Goal: Information Seeking & Learning: Compare options

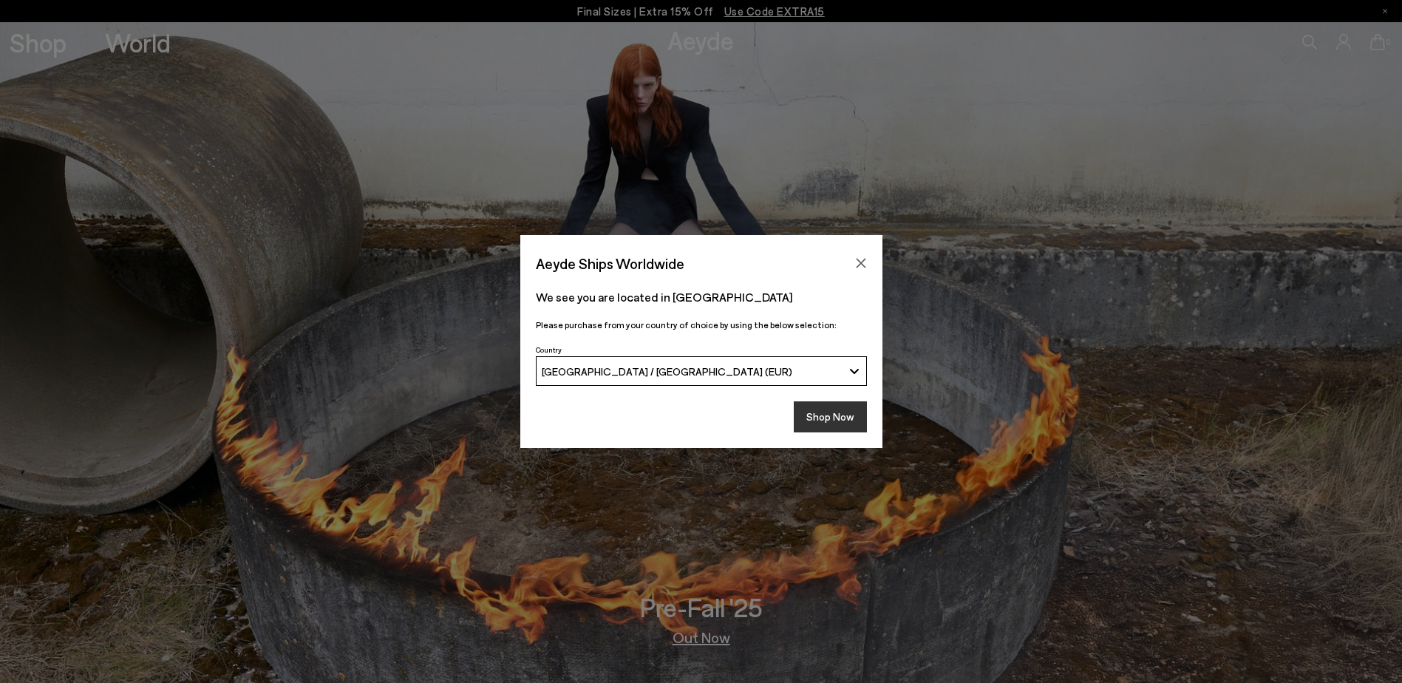
click at [805, 425] on button "Shop Now" at bounding box center [830, 416] width 73 height 31
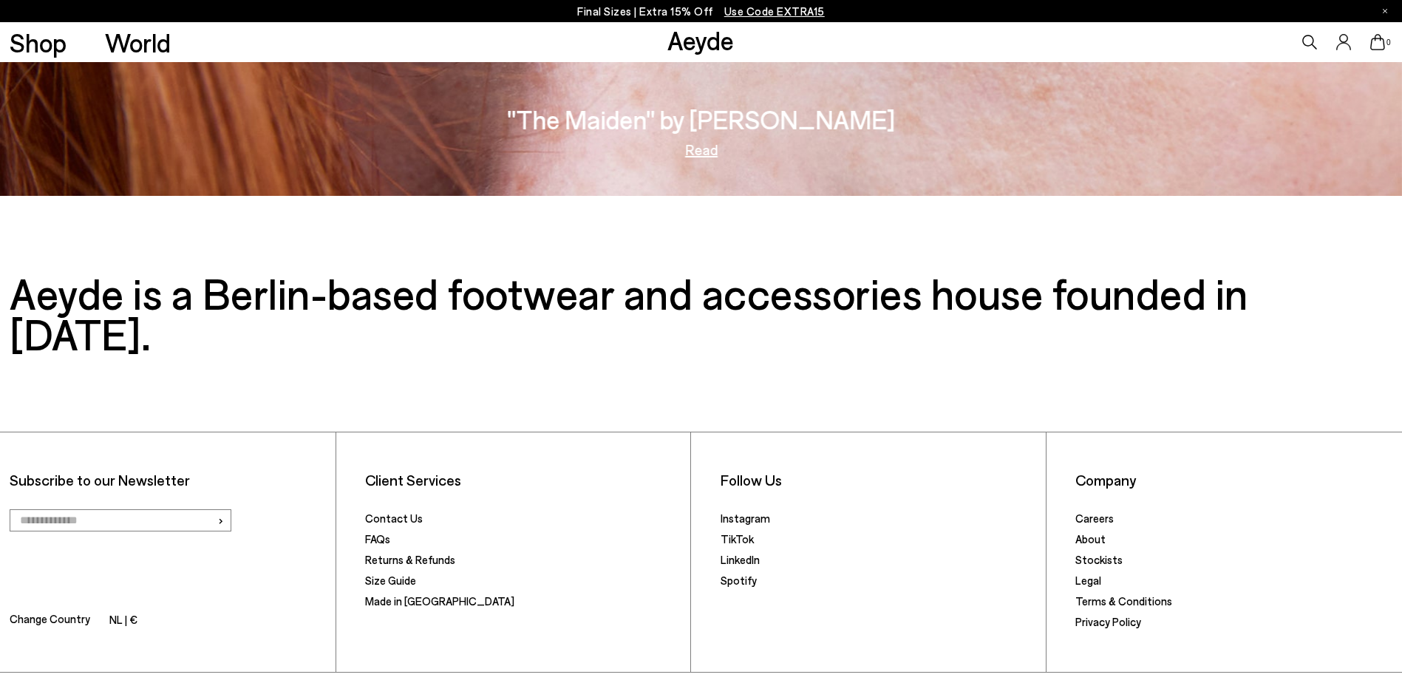
scroll to position [3080, 0]
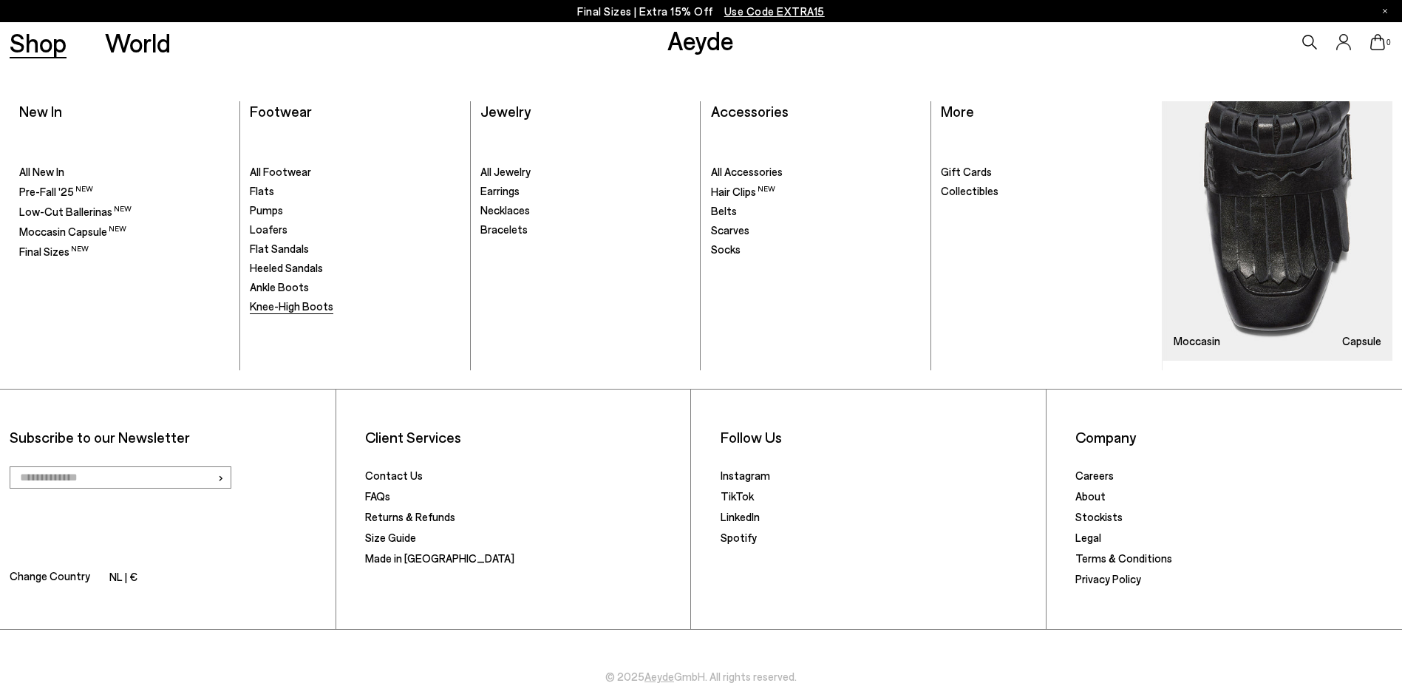
click at [308, 309] on span "Knee-High Boots" at bounding box center [292, 305] width 84 height 13
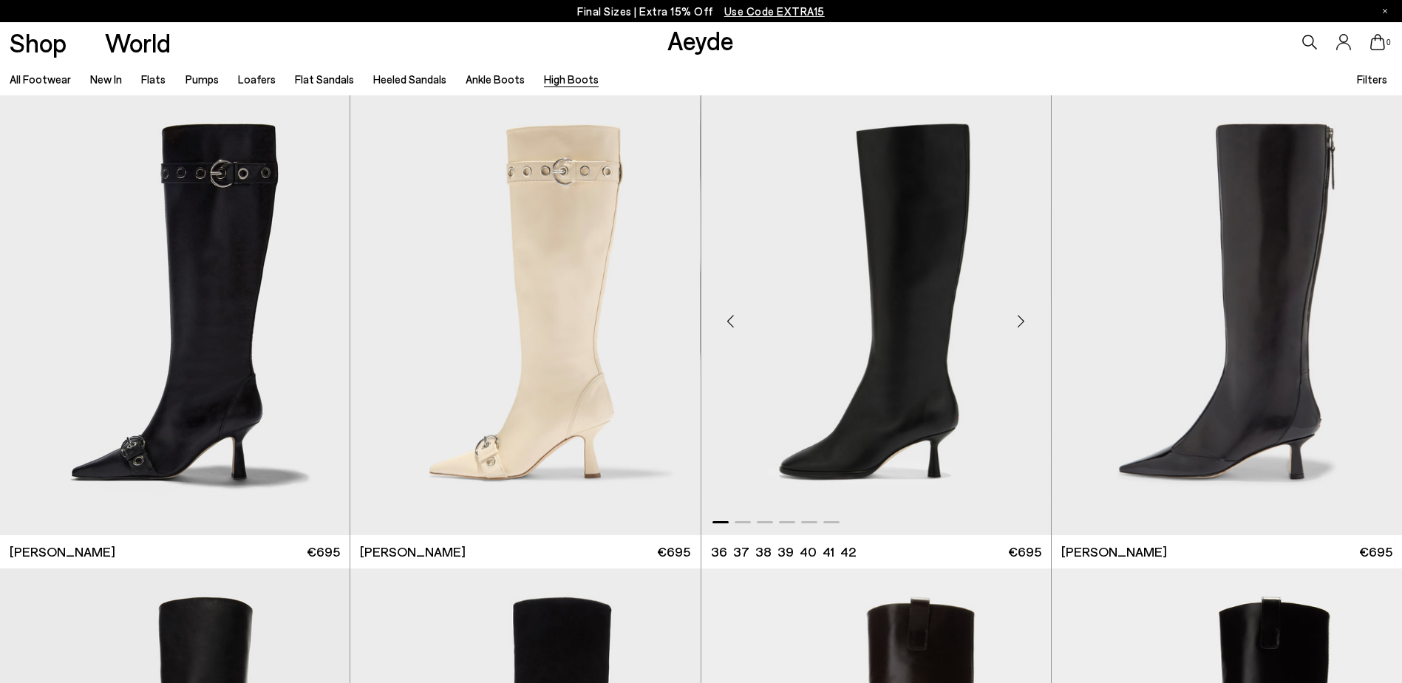
click at [1022, 317] on div "Next slide" at bounding box center [1021, 321] width 44 height 44
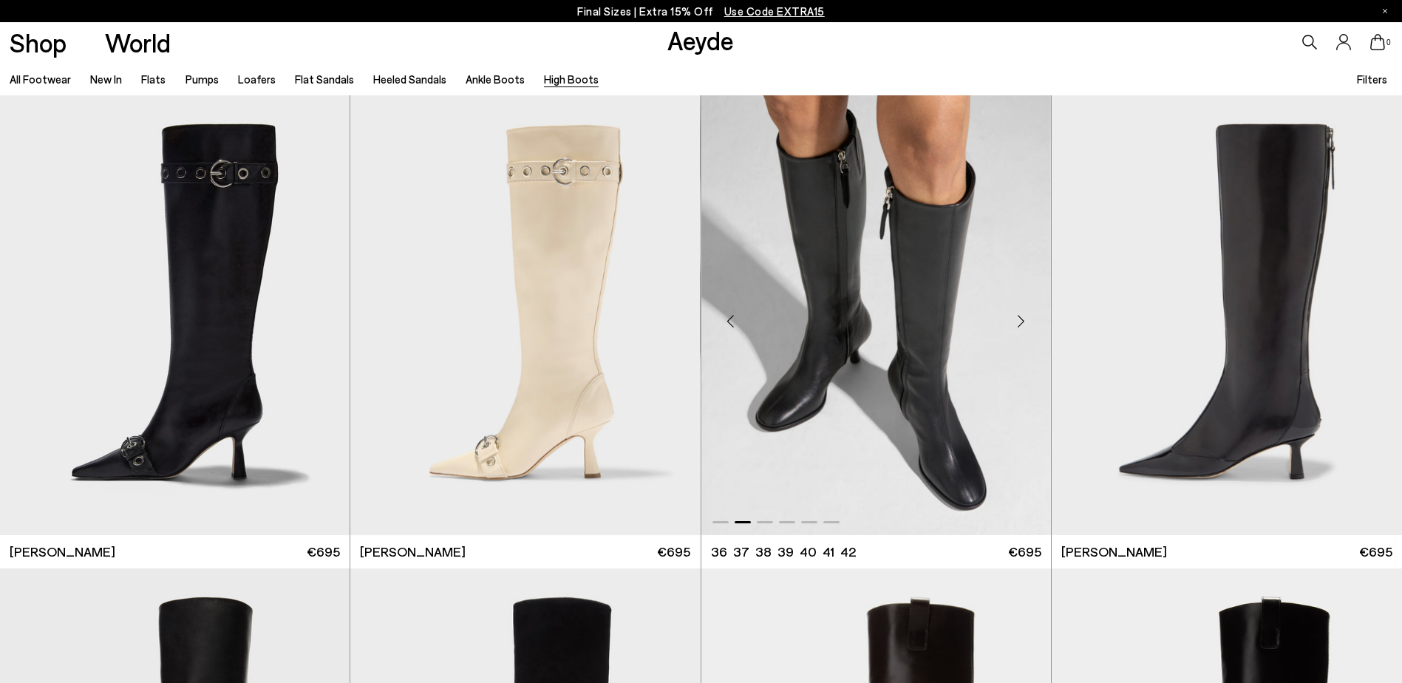
click at [1022, 317] on div "Next slide" at bounding box center [1021, 321] width 44 height 44
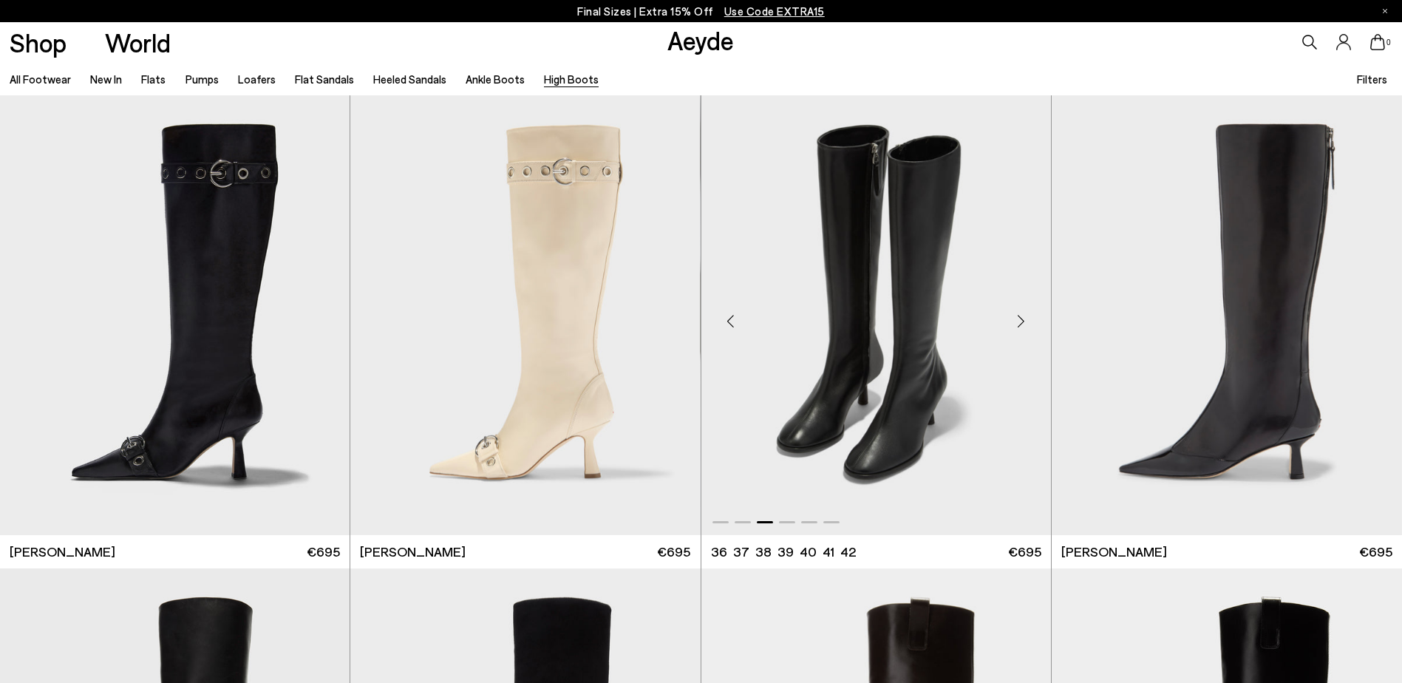
click at [1022, 317] on div "Next slide" at bounding box center [1021, 321] width 44 height 44
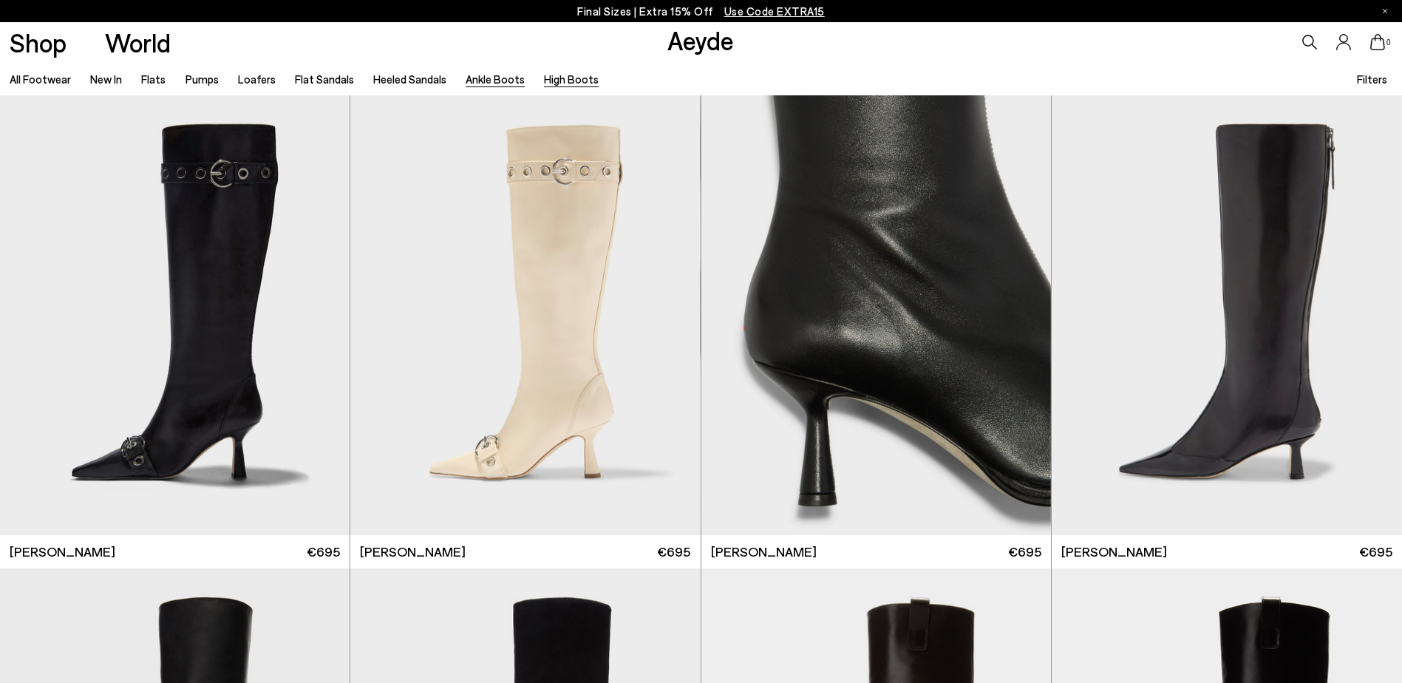
click at [485, 83] on link "Ankle Boots" at bounding box center [495, 78] width 59 height 13
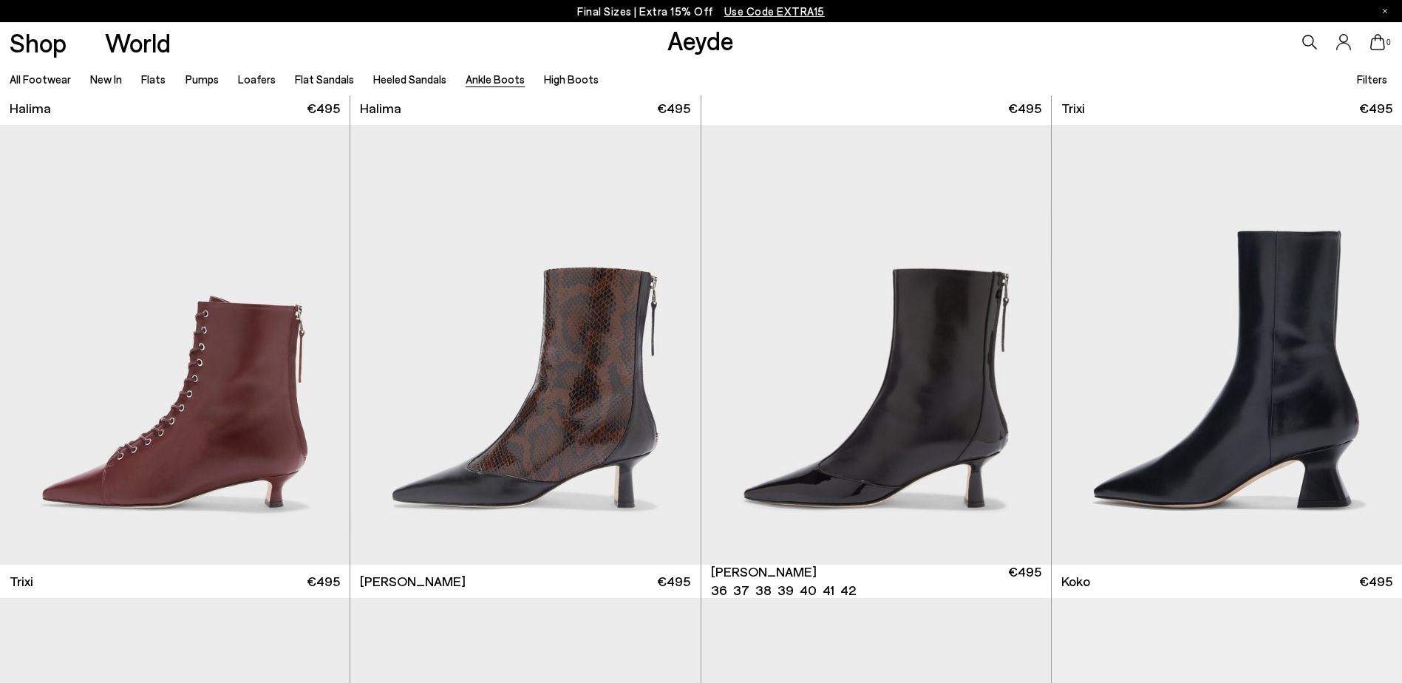
scroll to position [813, 0]
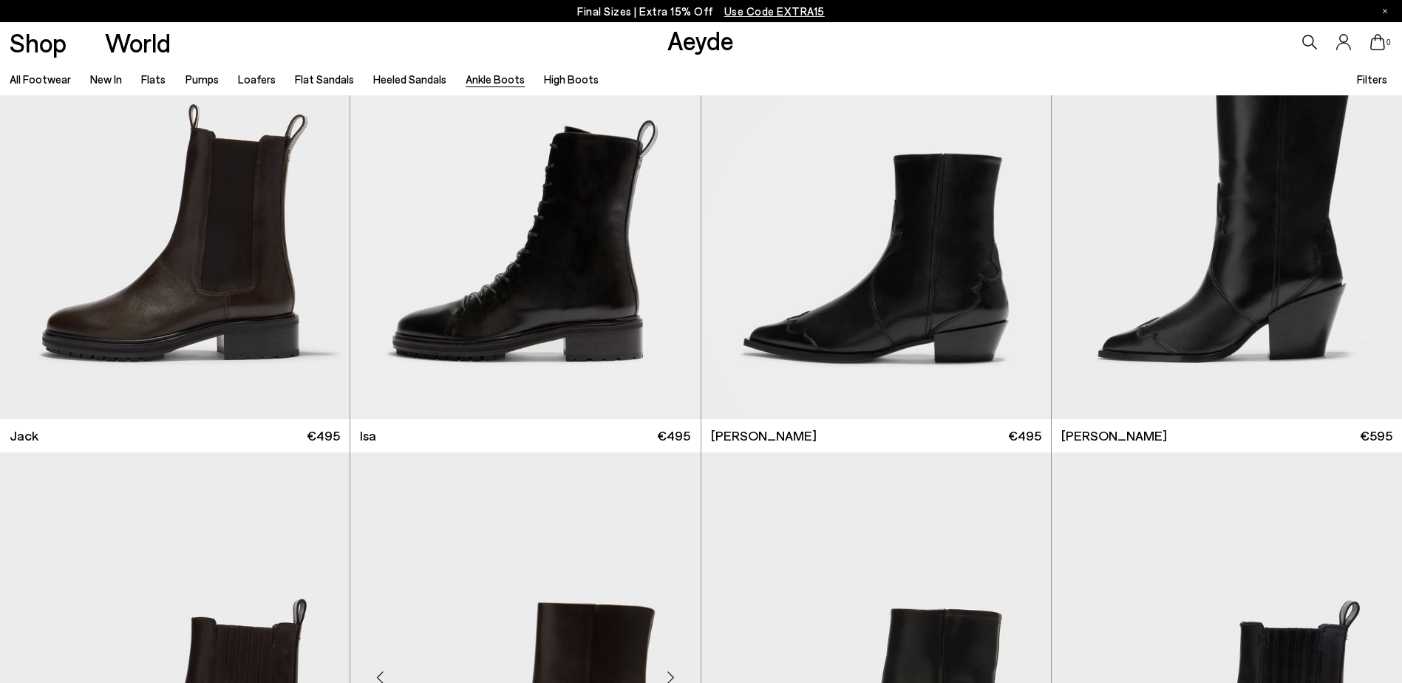
scroll to position [3400, 0]
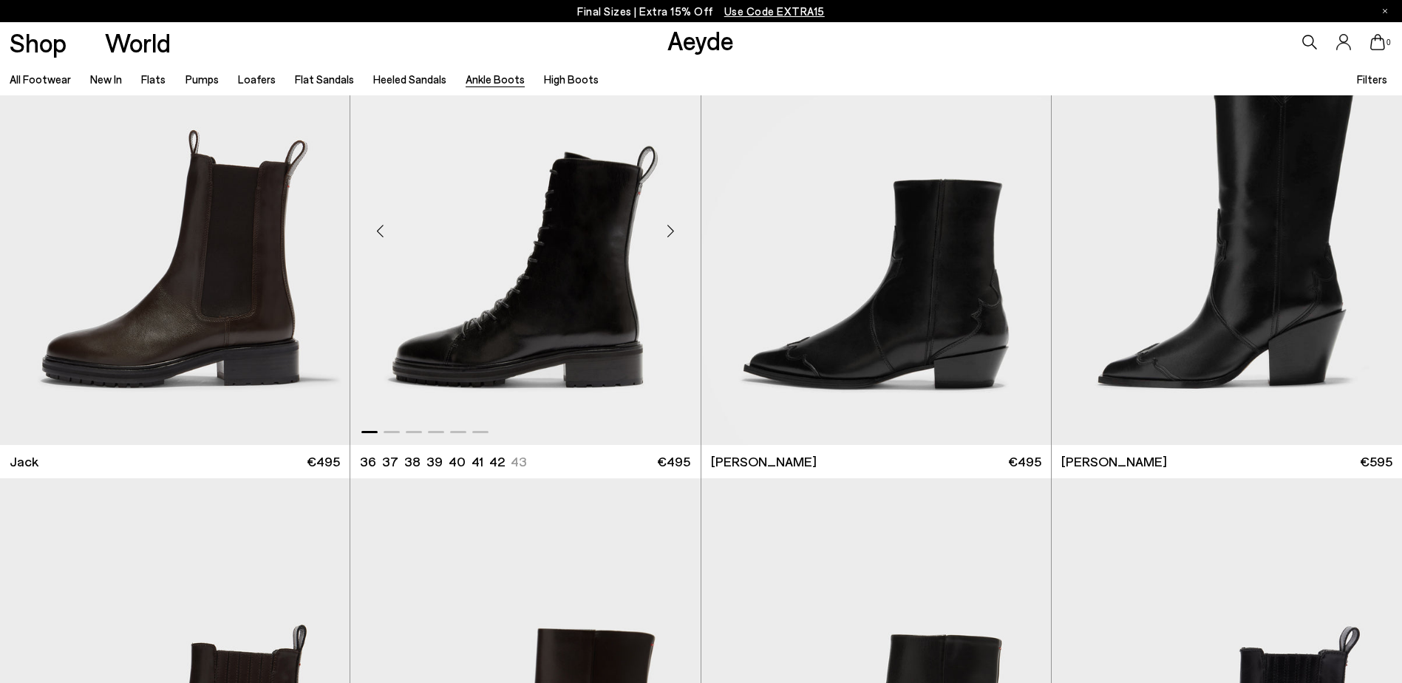
click at [545, 352] on img "1 / 6" at bounding box center [525, 225] width 350 height 440
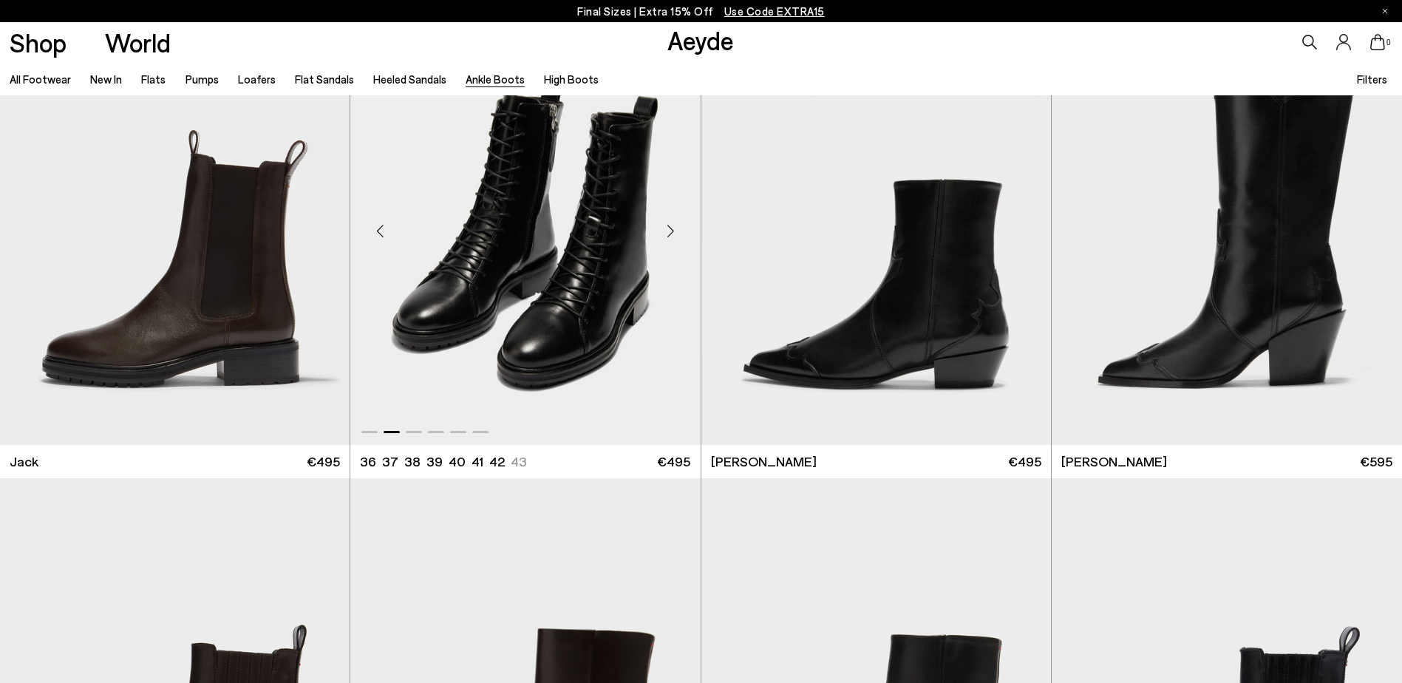
click at [673, 234] on div "Next slide" at bounding box center [671, 230] width 44 height 44
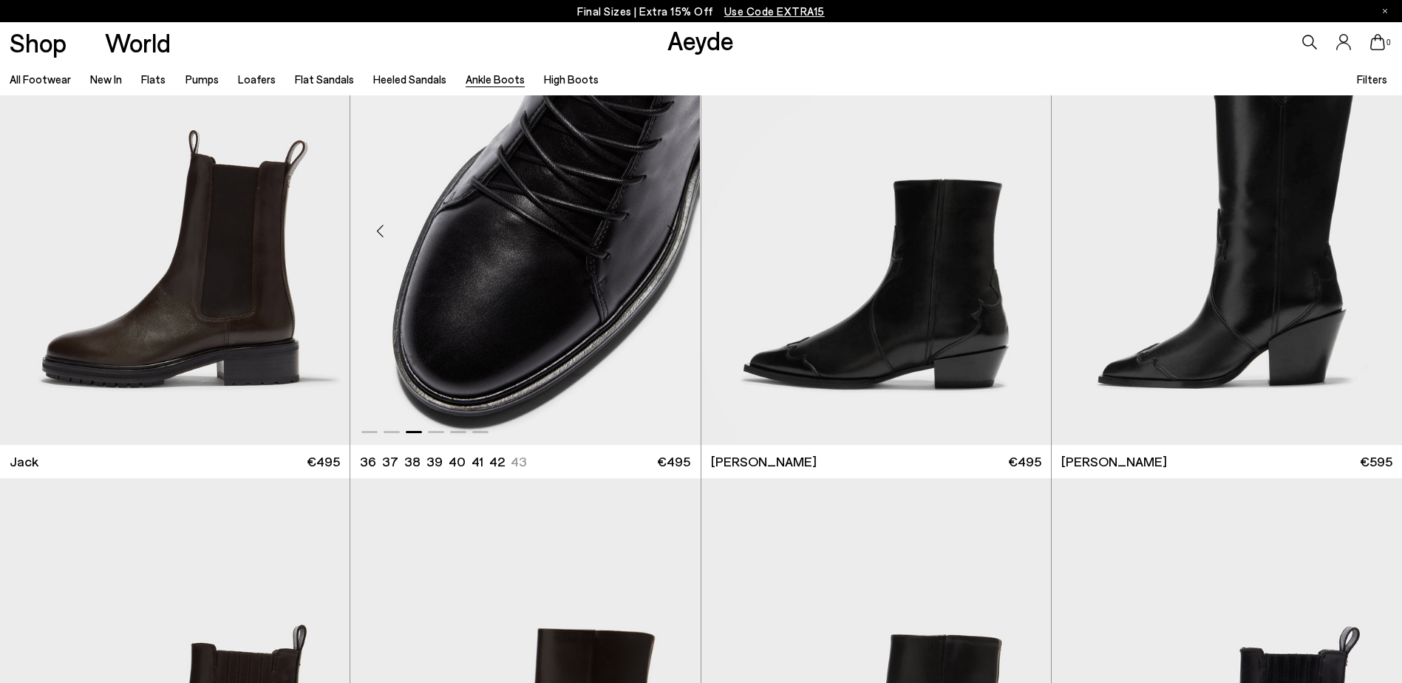
click at [671, 228] on div "Next slide" at bounding box center [671, 230] width 44 height 44
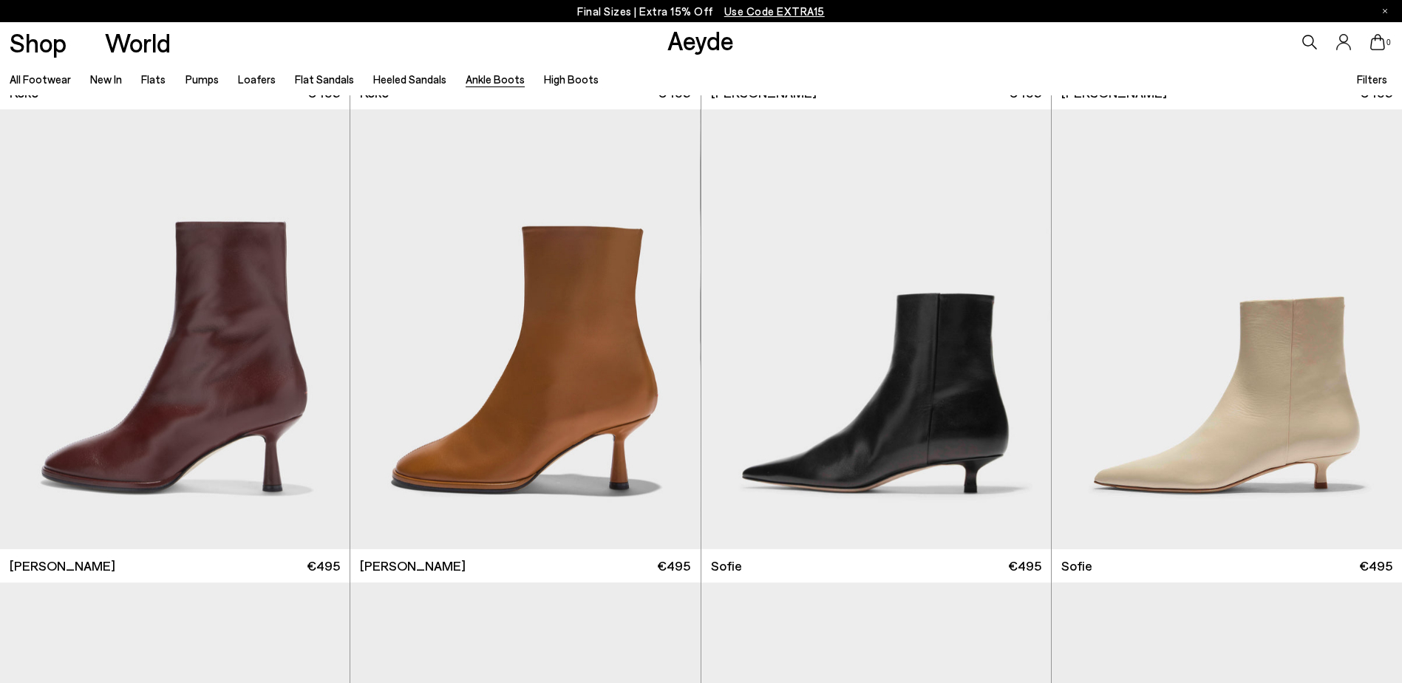
scroll to position [1774, 0]
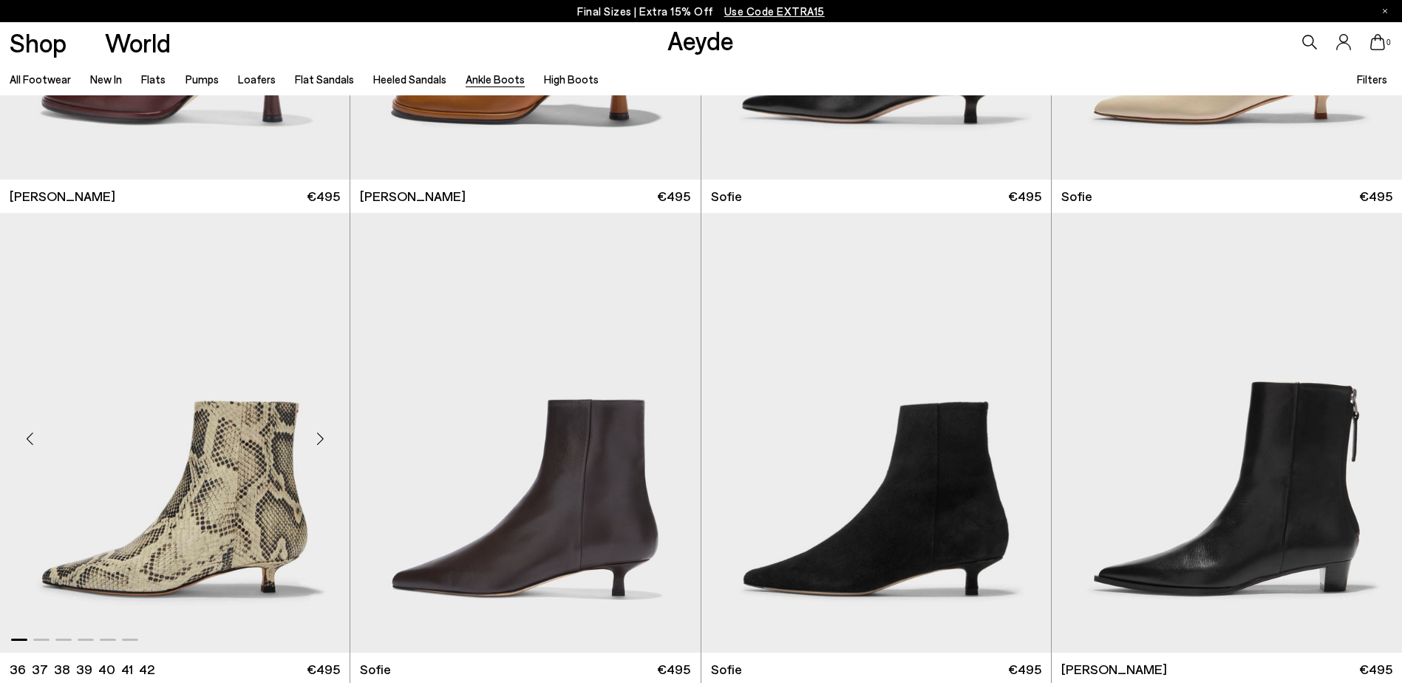
click at [322, 430] on div "Next slide" at bounding box center [320, 438] width 44 height 44
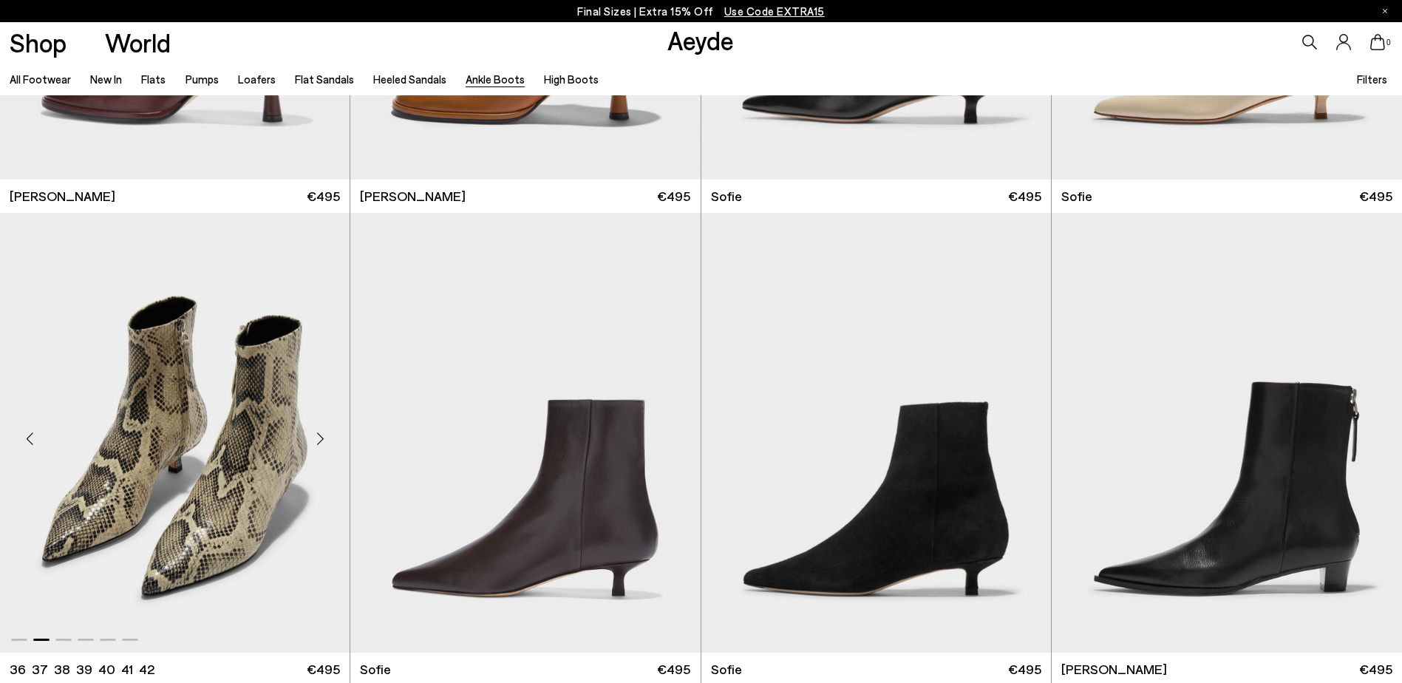
click at [322, 430] on div "Next slide" at bounding box center [320, 438] width 44 height 44
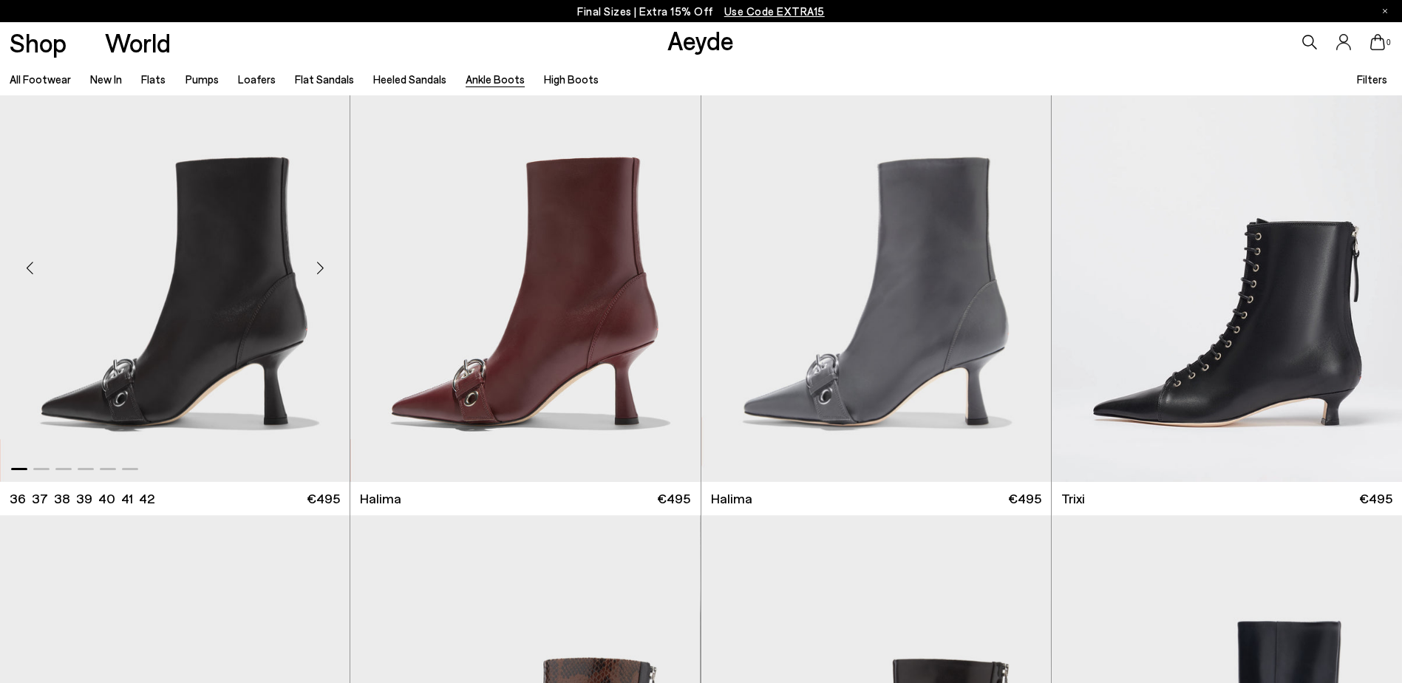
scroll to position [0, 0]
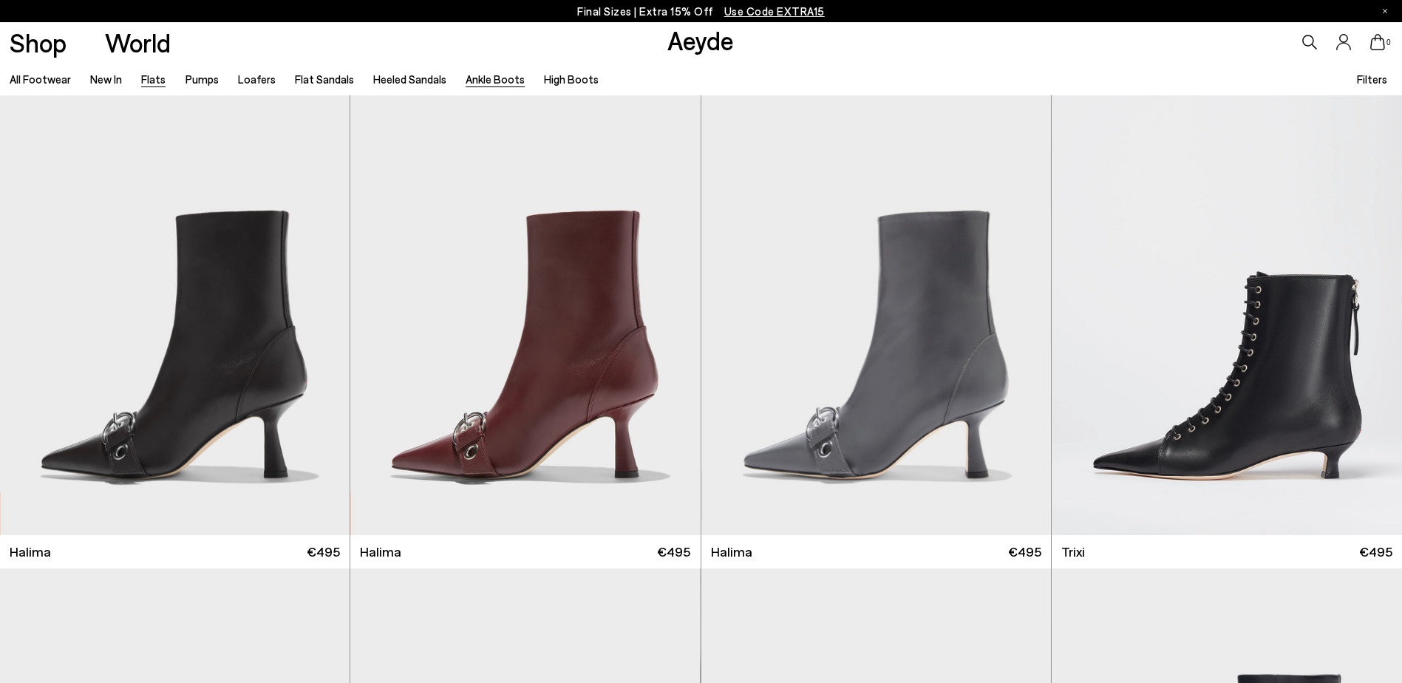
click at [146, 77] on link "Flats" at bounding box center [153, 78] width 24 height 13
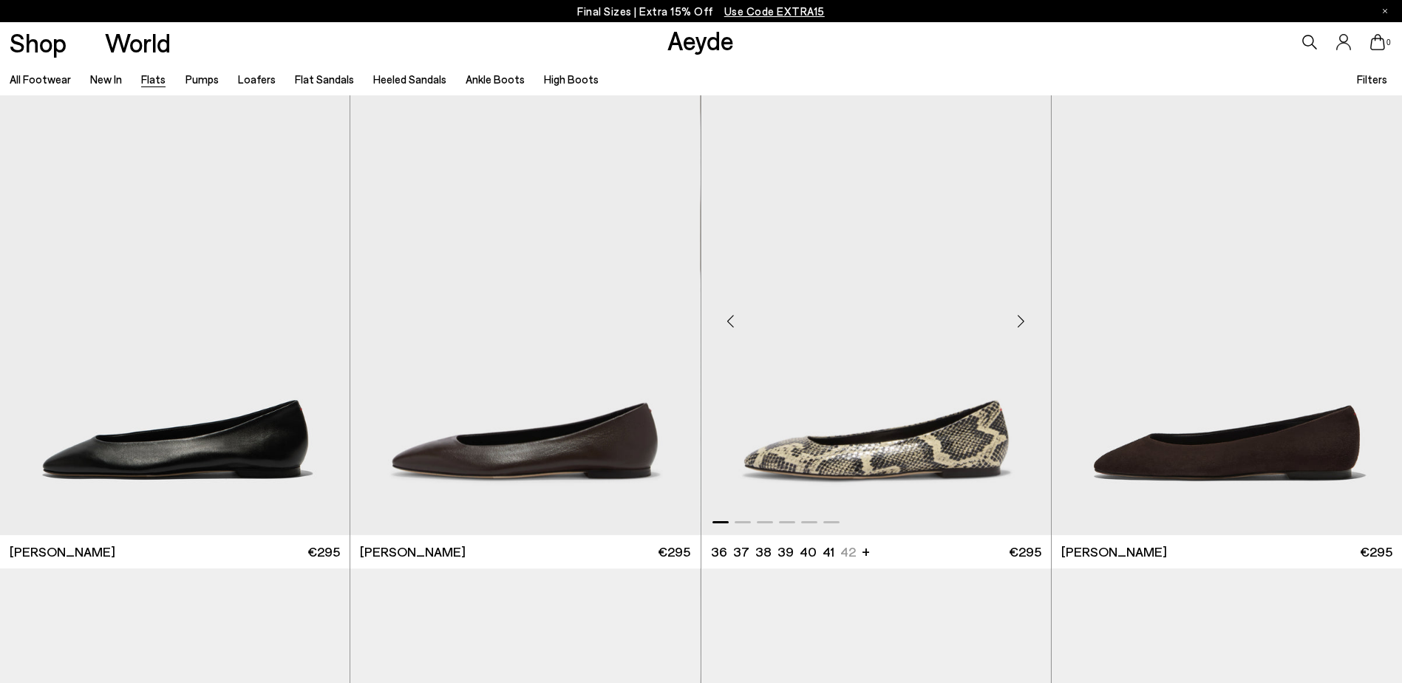
click at [1023, 322] on div "Next slide" at bounding box center [1021, 321] width 44 height 44
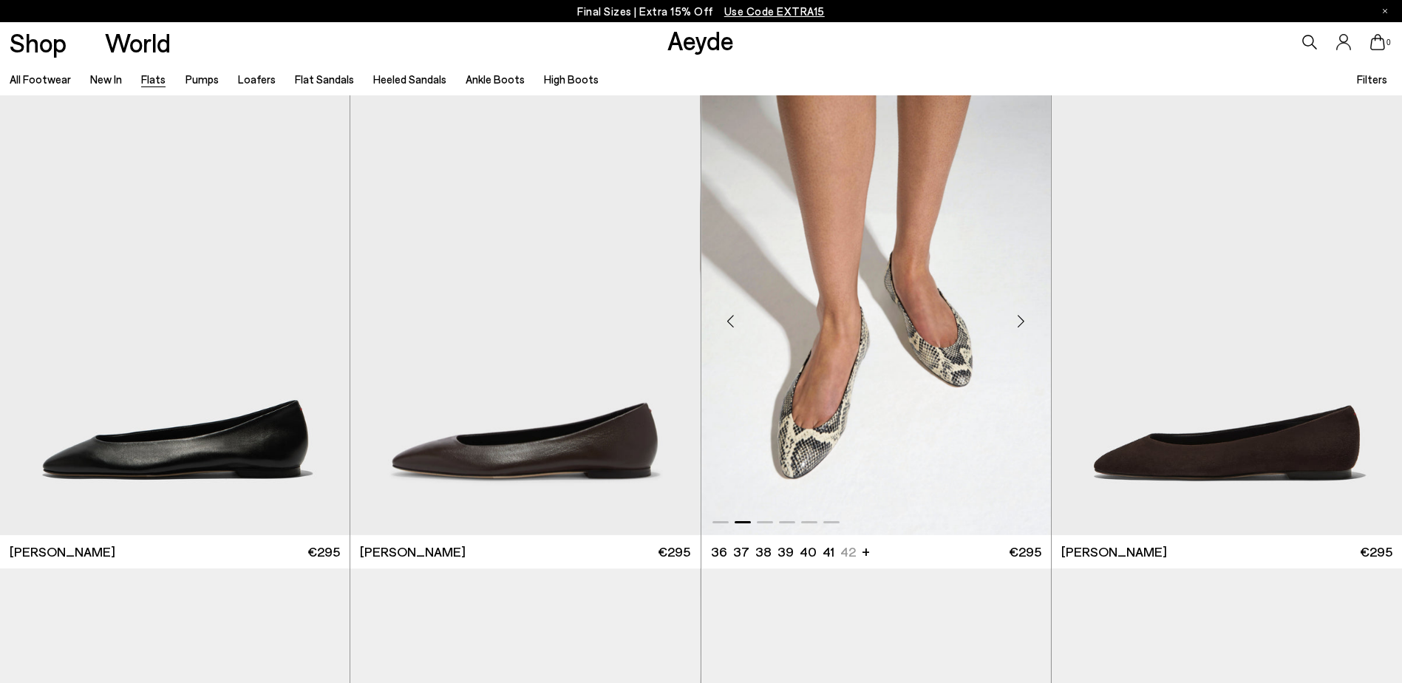
click at [1023, 322] on div "Next slide" at bounding box center [1021, 321] width 44 height 44
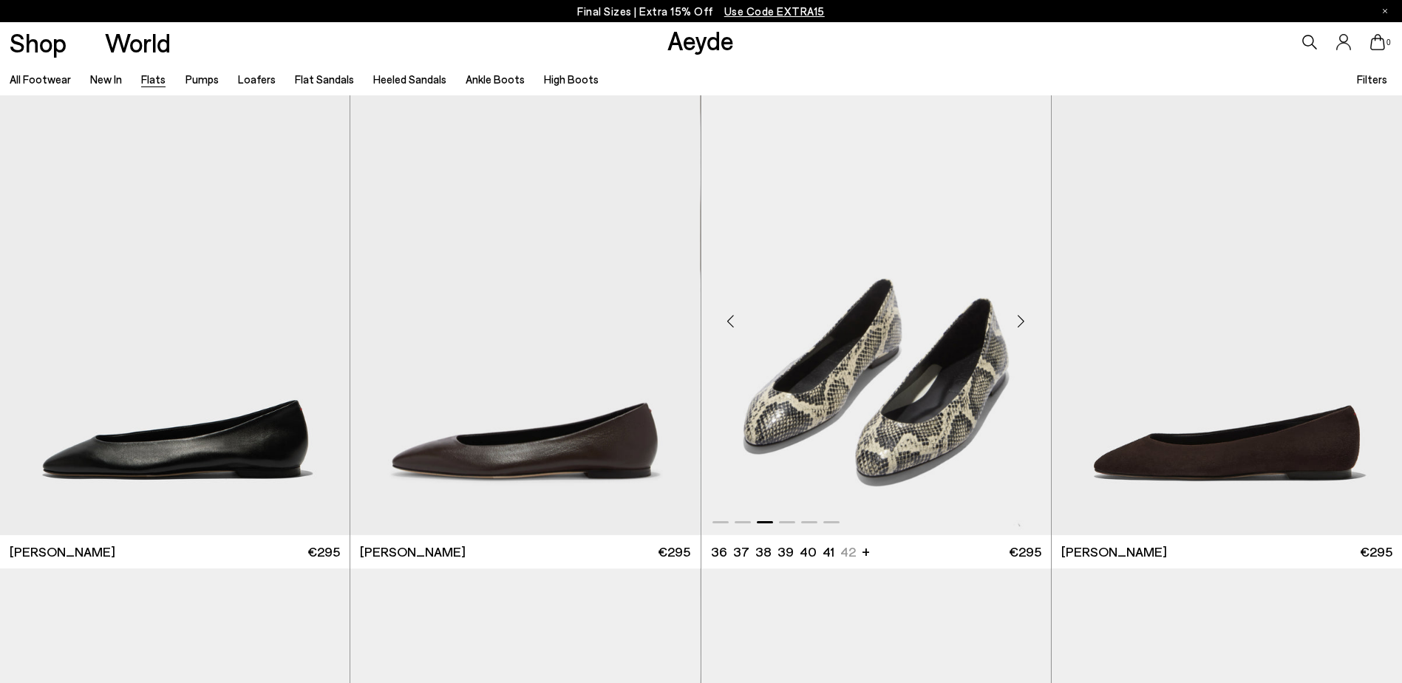
click at [1021, 323] on div "Next slide" at bounding box center [1021, 321] width 44 height 44
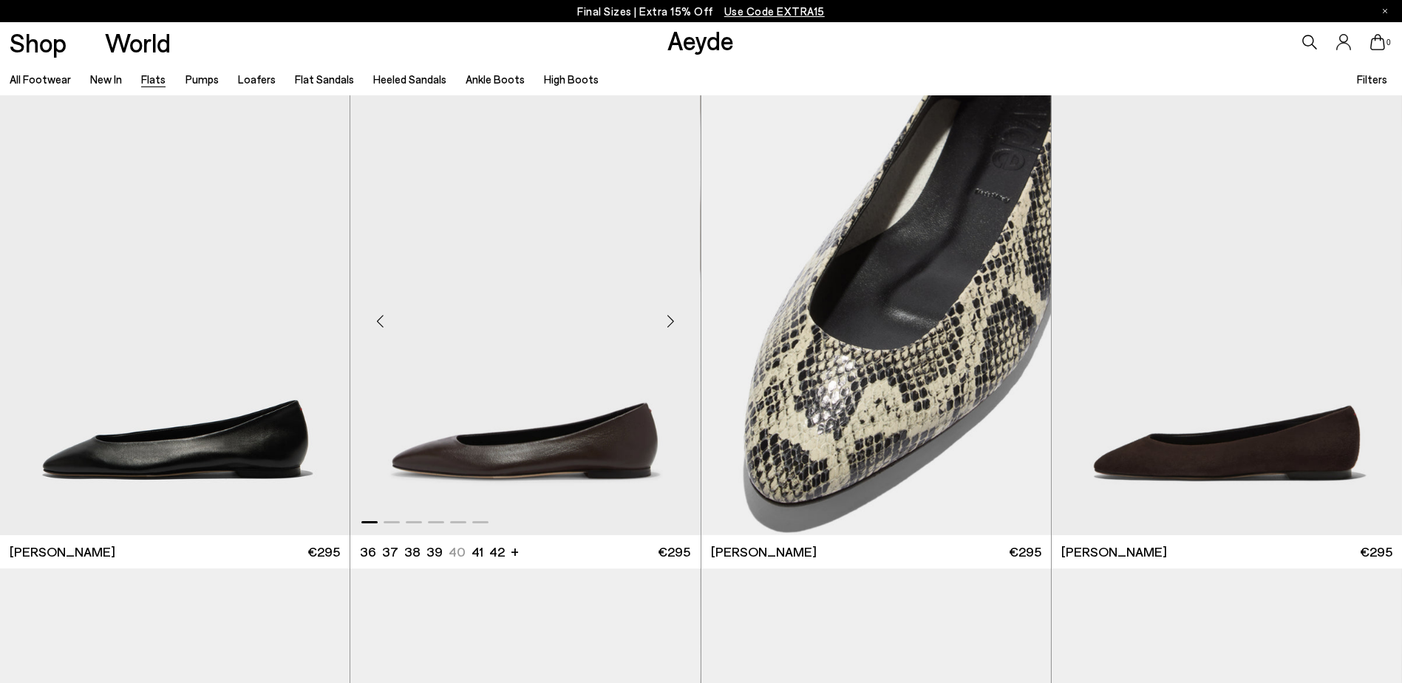
click at [673, 324] on div "Next slide" at bounding box center [671, 321] width 44 height 44
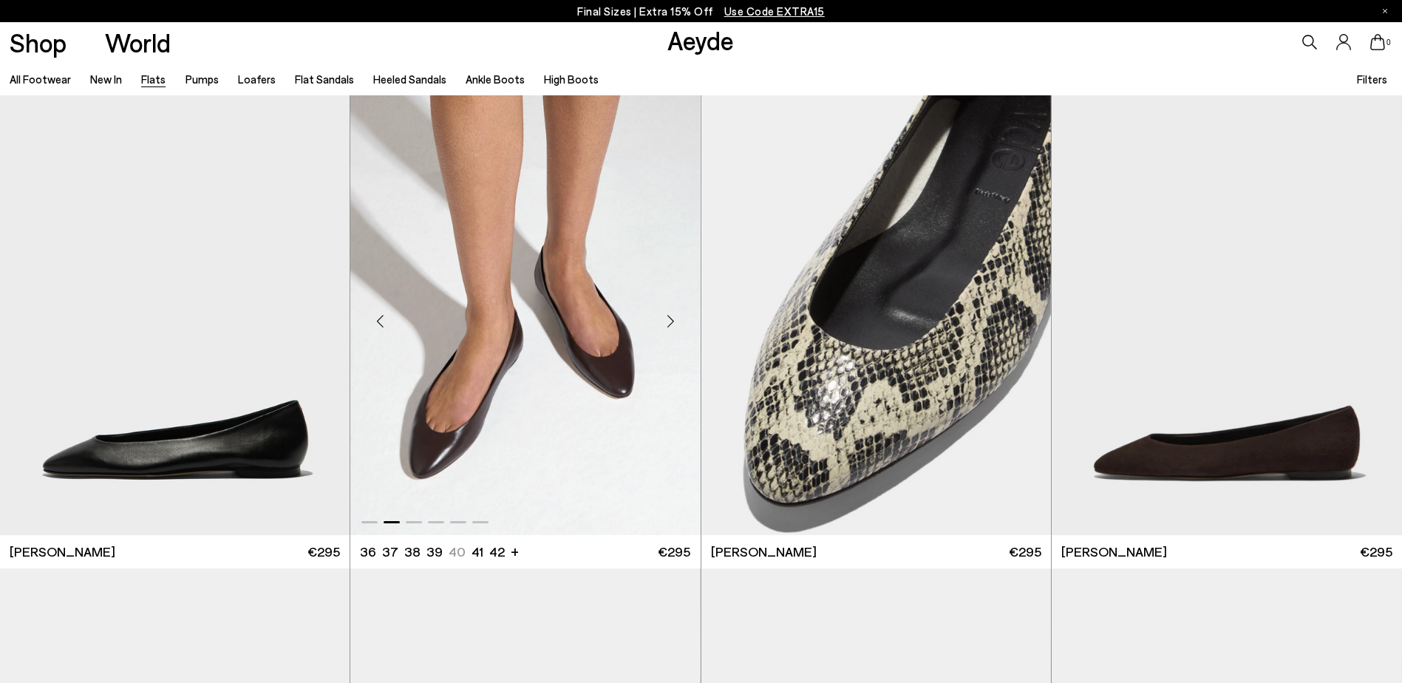
click at [670, 316] on div "Next slide" at bounding box center [671, 321] width 44 height 44
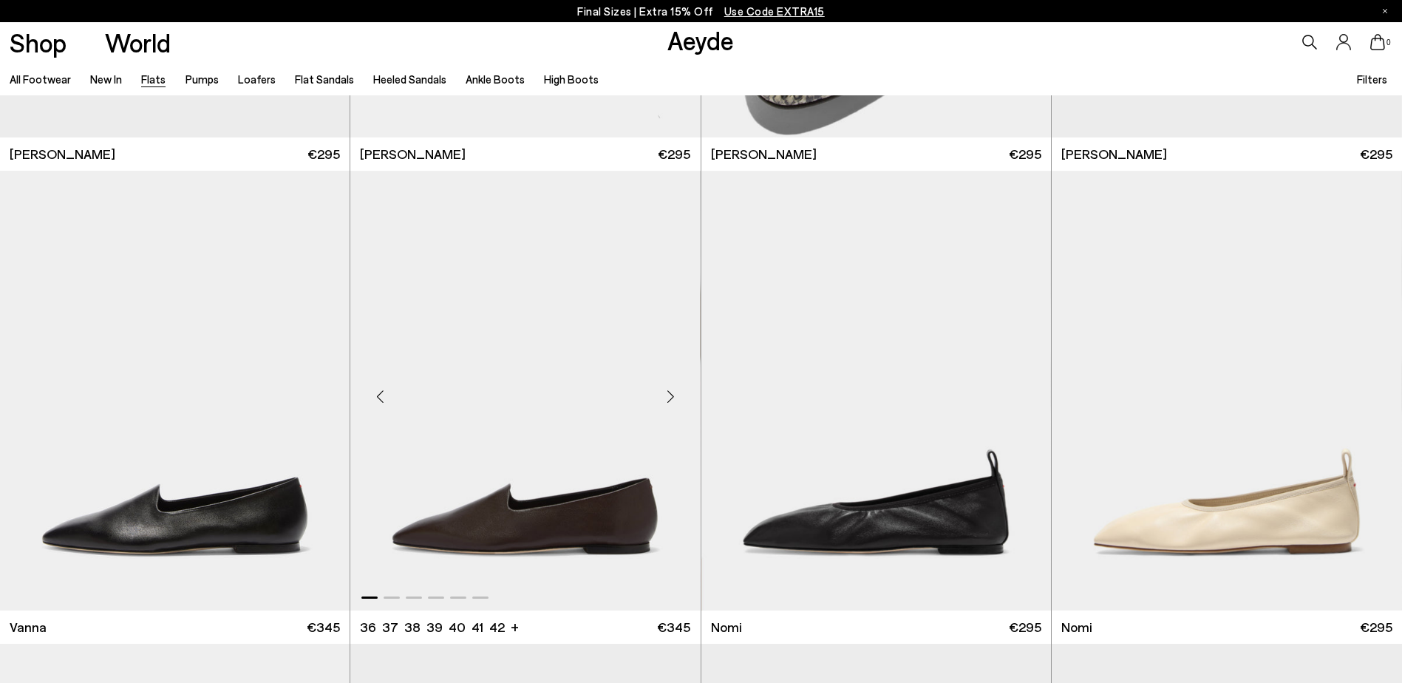
scroll to position [591, 0]
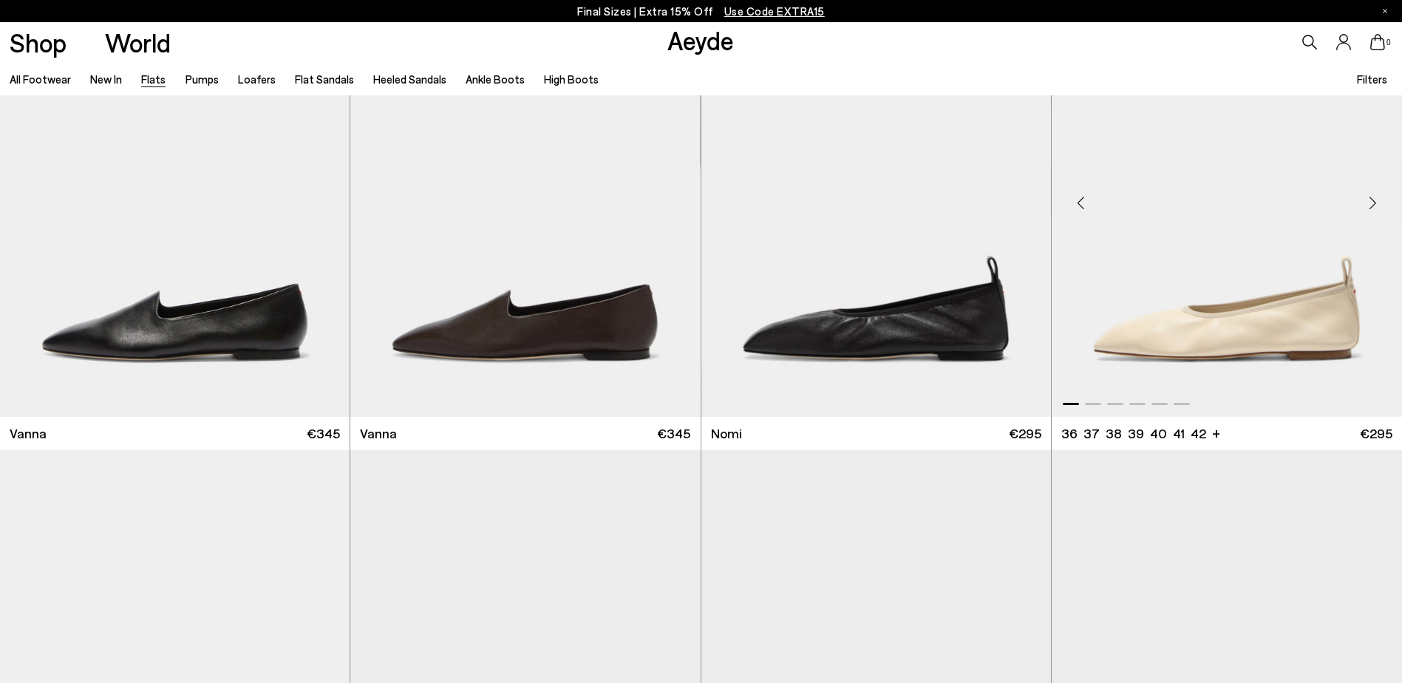
click at [1376, 197] on div "Next slide" at bounding box center [1372, 202] width 44 height 44
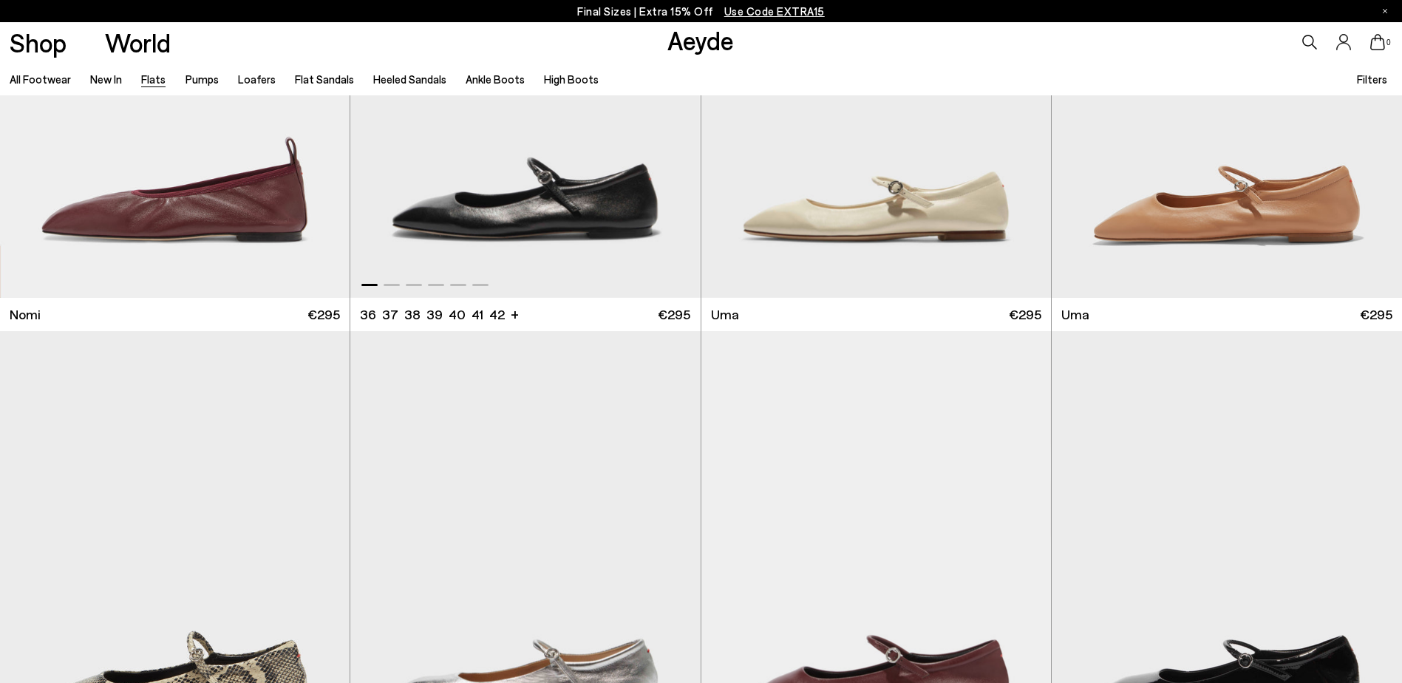
scroll to position [1035, 0]
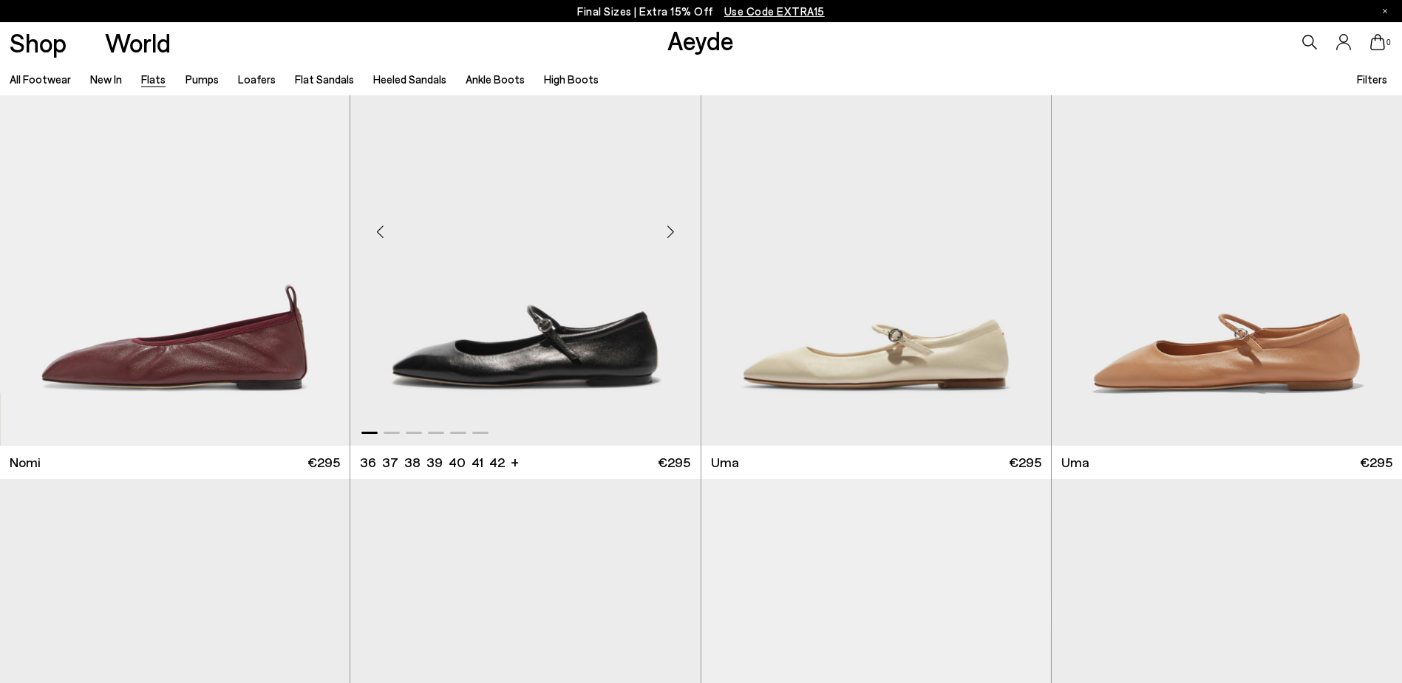
click at [671, 225] on div "Next slide" at bounding box center [671, 232] width 44 height 44
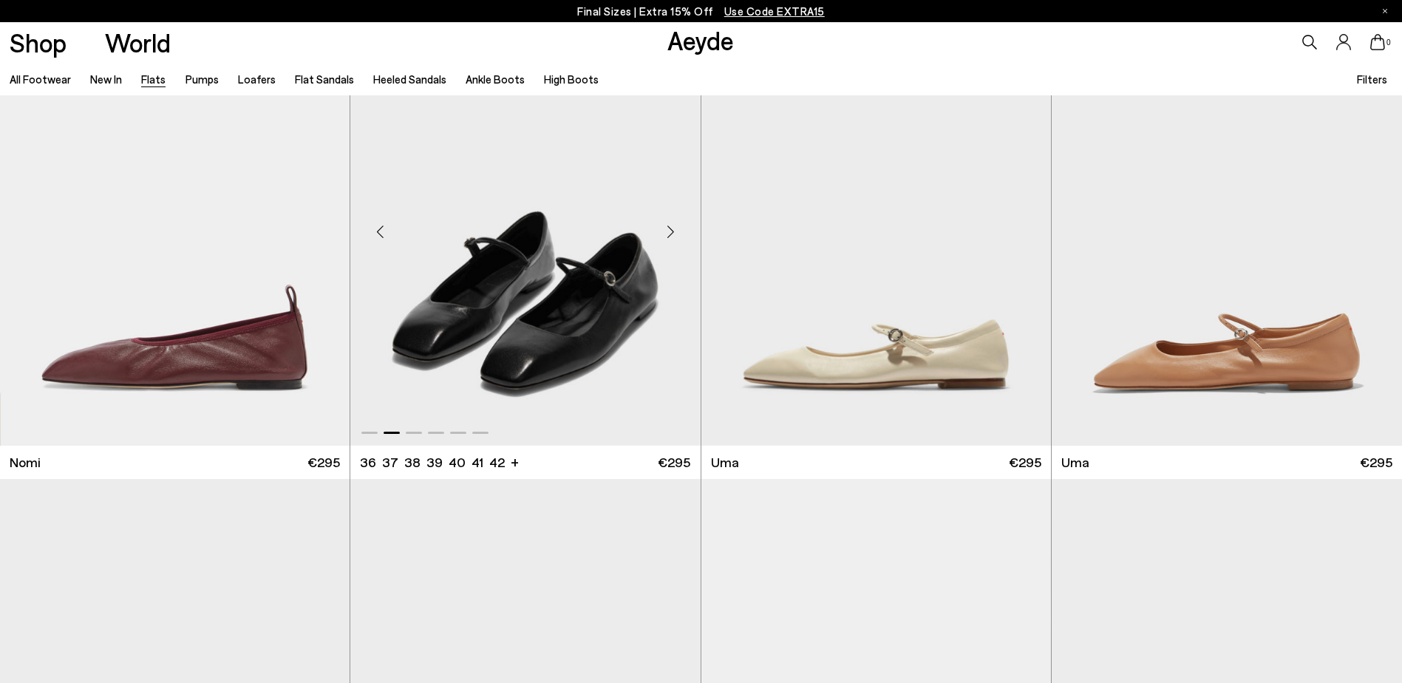
click at [671, 225] on div "Next slide" at bounding box center [671, 232] width 44 height 44
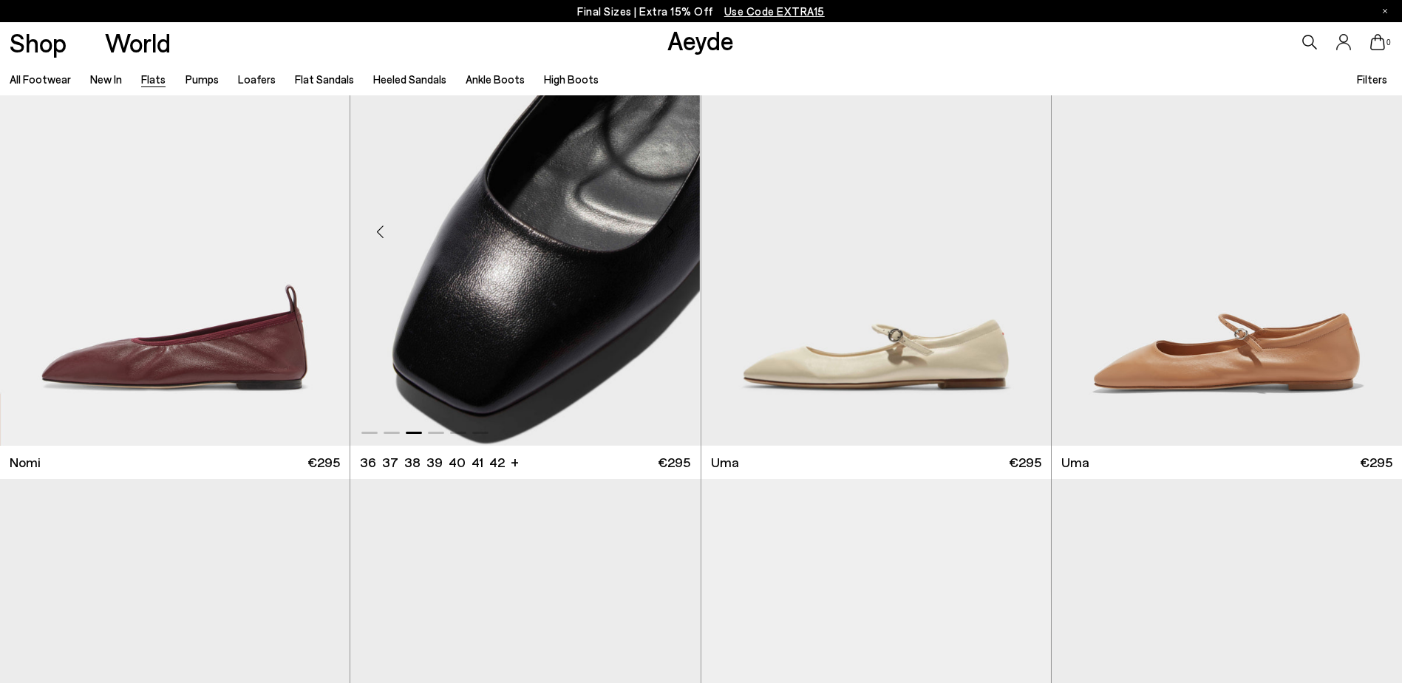
click at [671, 225] on div "Next slide" at bounding box center [671, 232] width 44 height 44
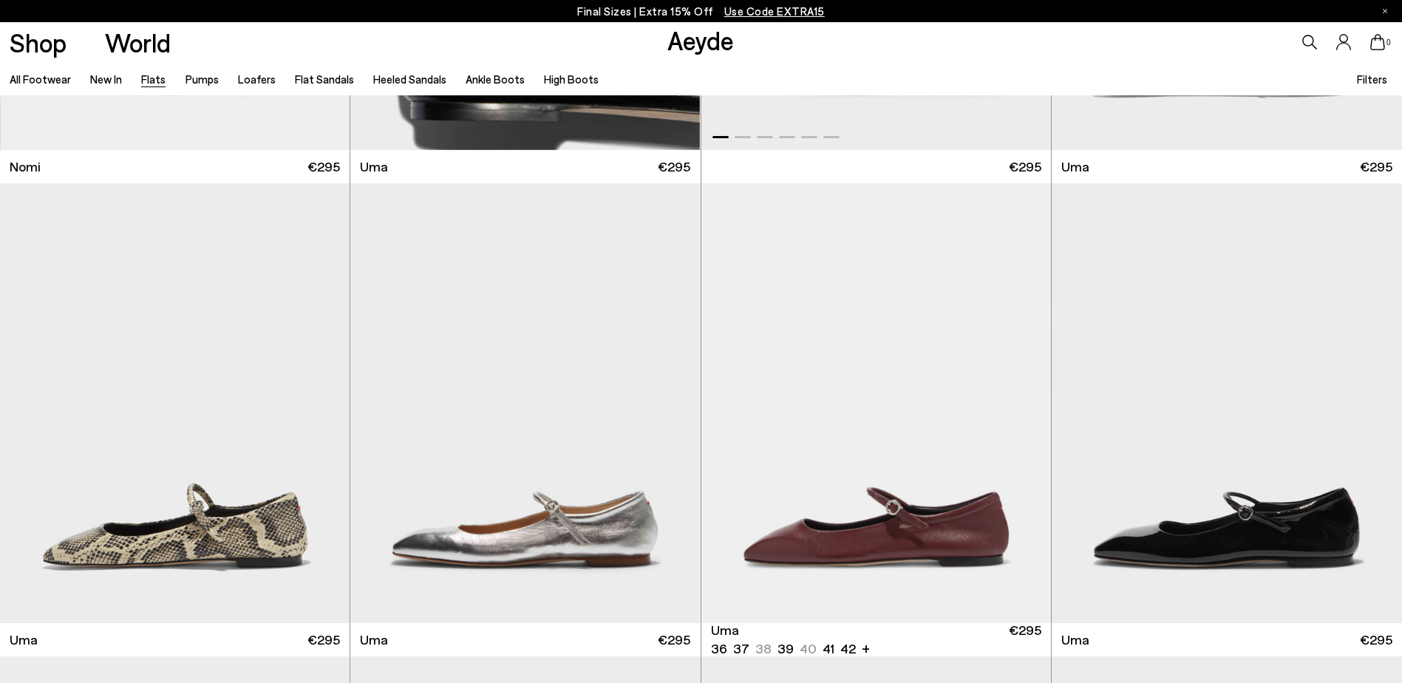
scroll to position [1552, 0]
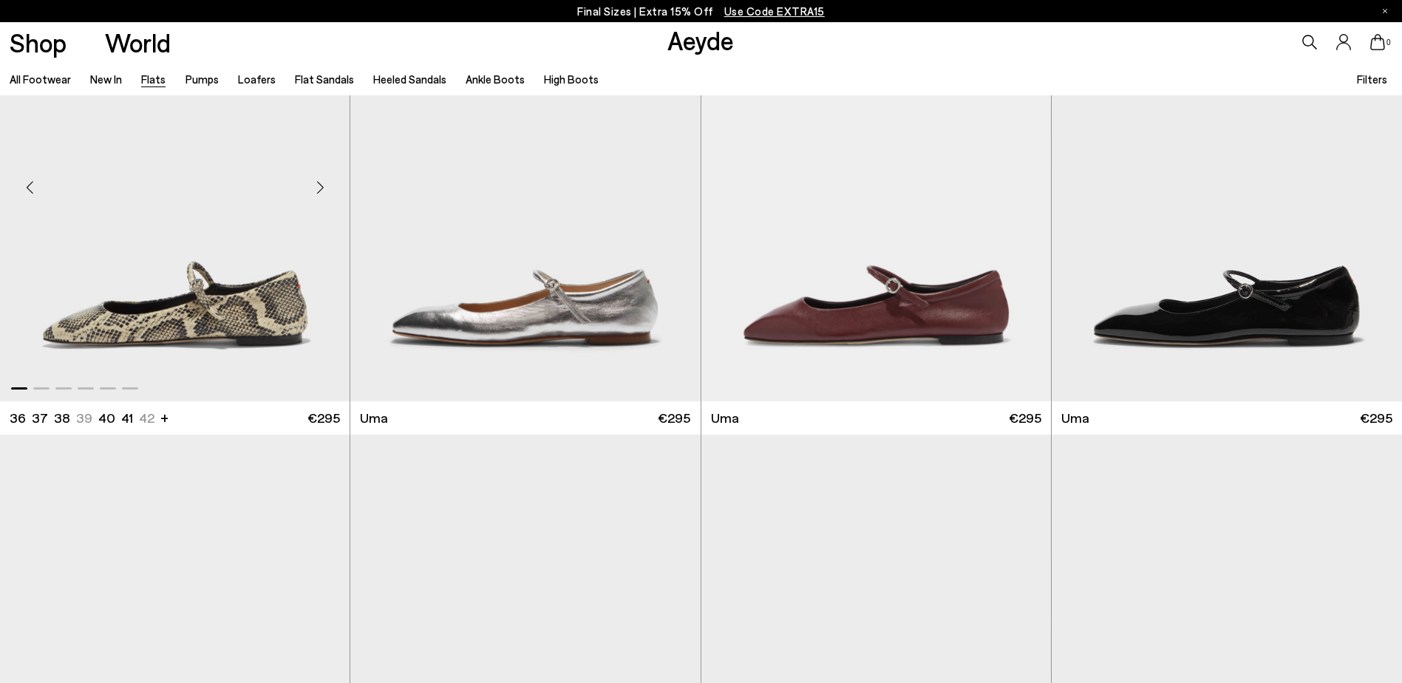
click at [324, 183] on div "Next slide" at bounding box center [320, 188] width 44 height 44
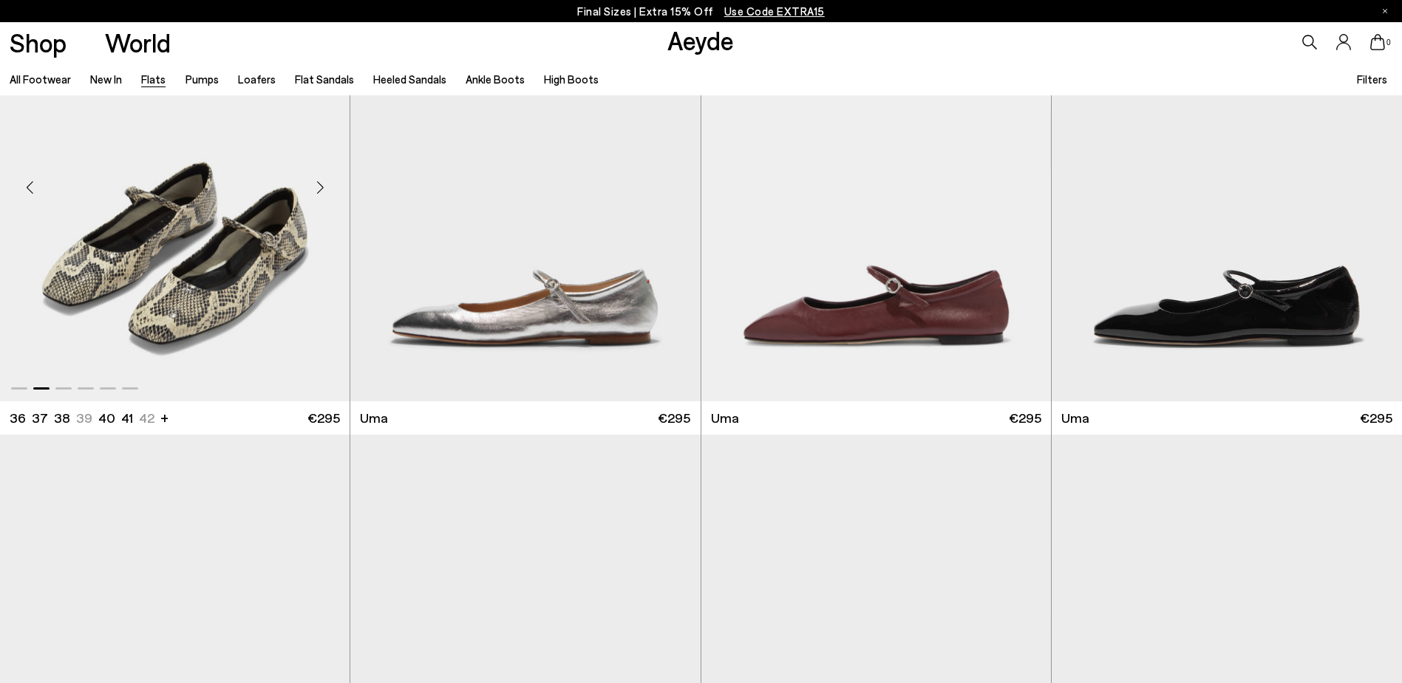
click at [324, 183] on div "Next slide" at bounding box center [320, 188] width 44 height 44
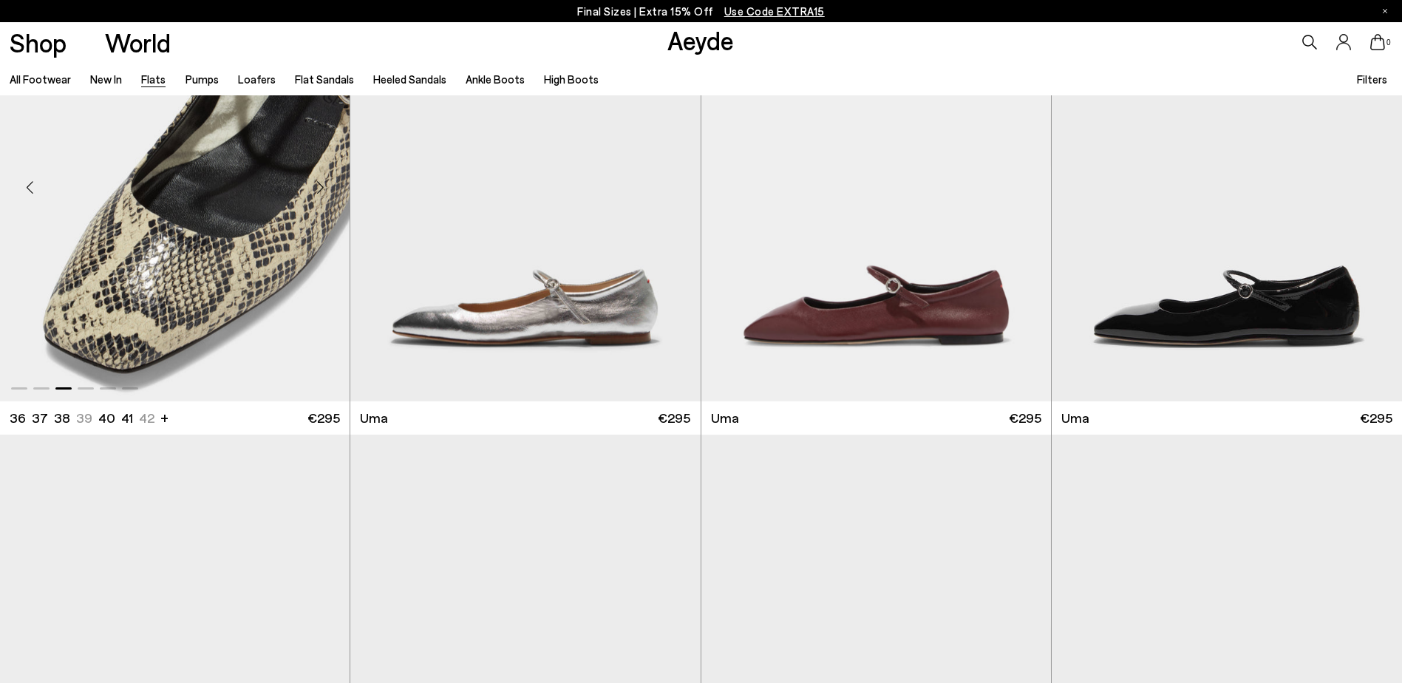
click at [324, 183] on div "Next slide" at bounding box center [320, 188] width 44 height 44
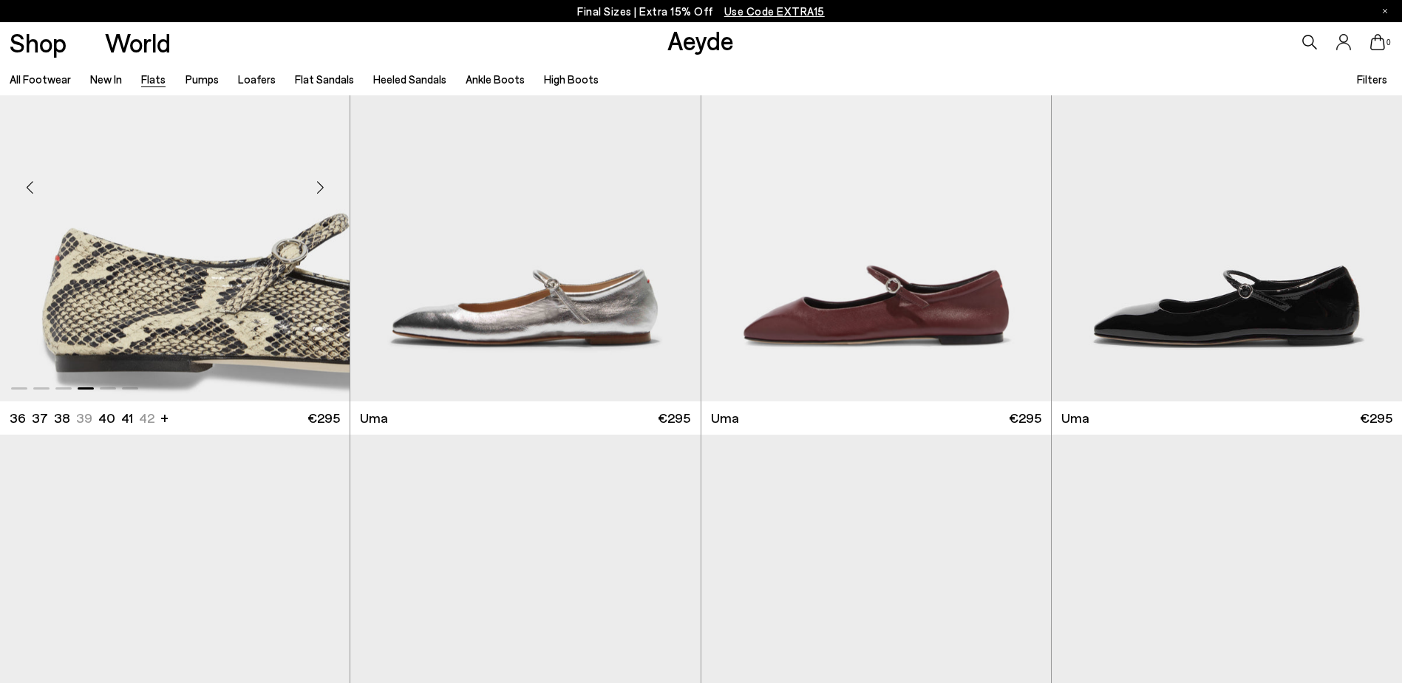
click at [324, 183] on div "Next slide" at bounding box center [320, 188] width 44 height 44
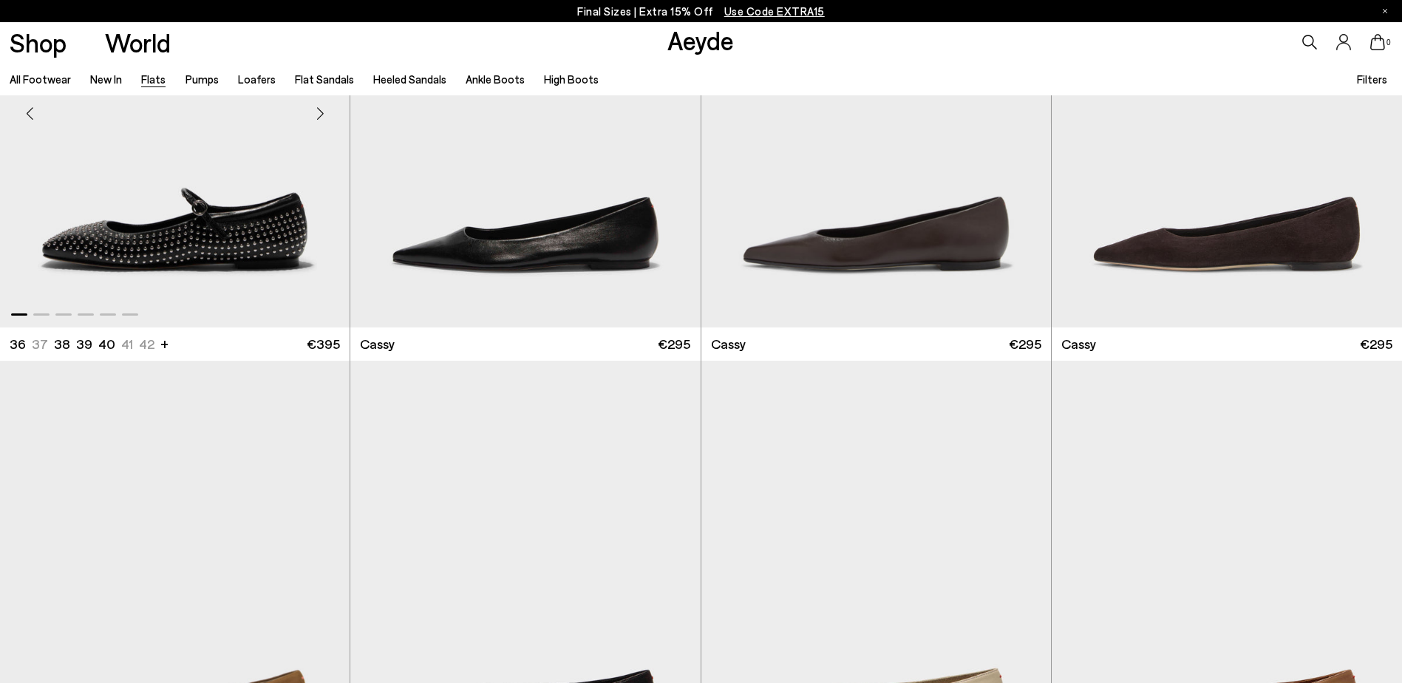
scroll to position [2291, 0]
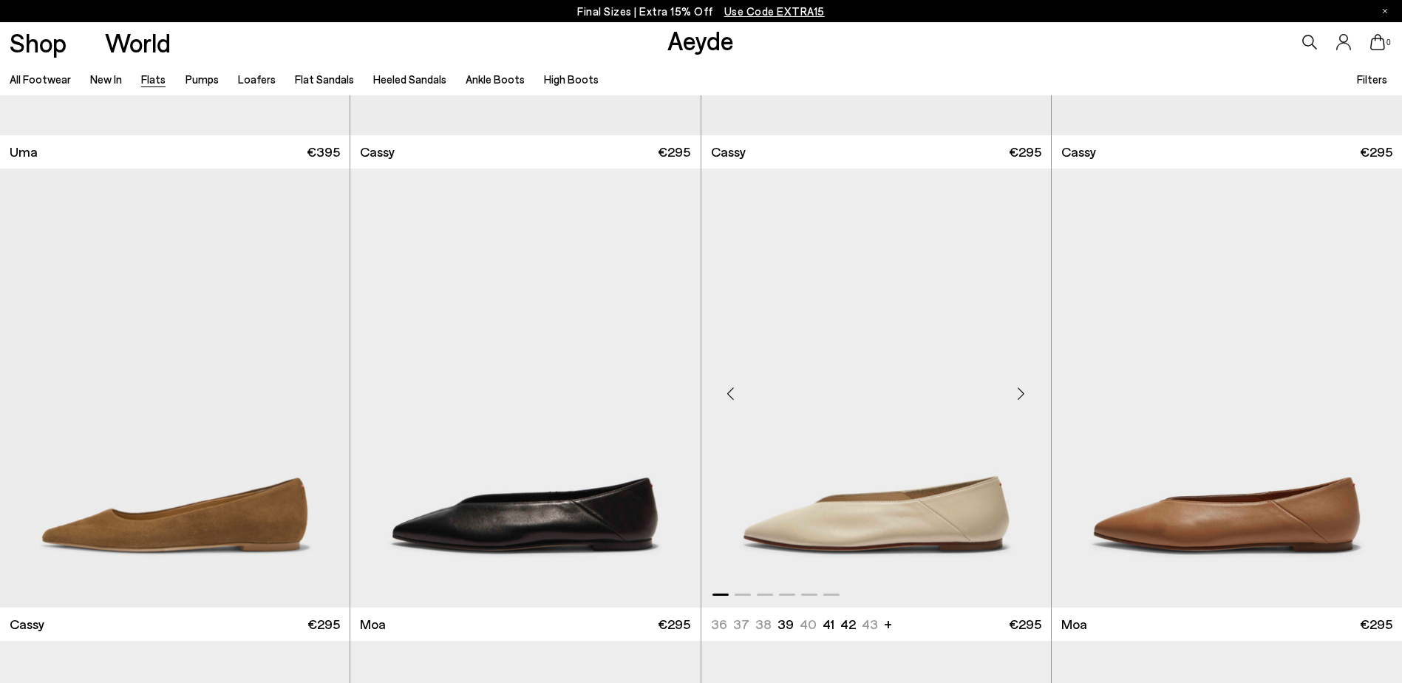
click at [1022, 391] on div "Next slide" at bounding box center [1021, 394] width 44 height 44
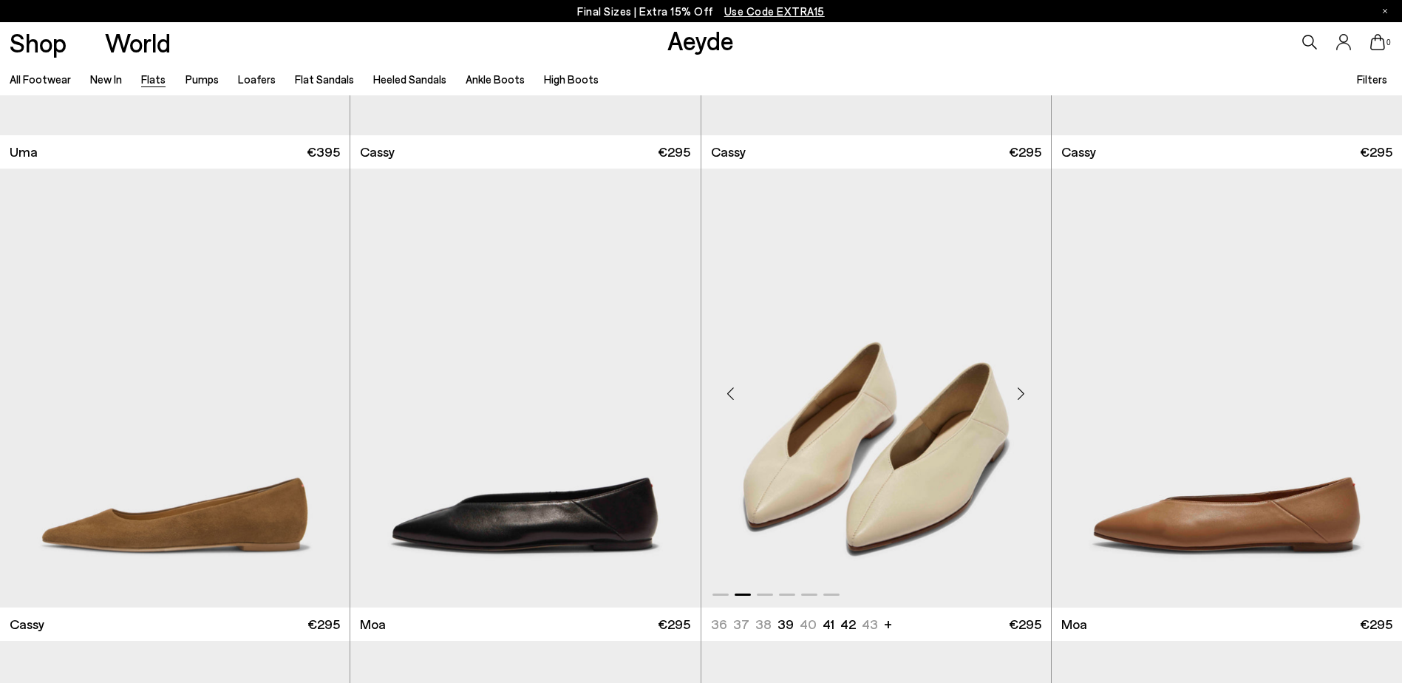
click at [1022, 391] on div "Next slide" at bounding box center [1021, 394] width 44 height 44
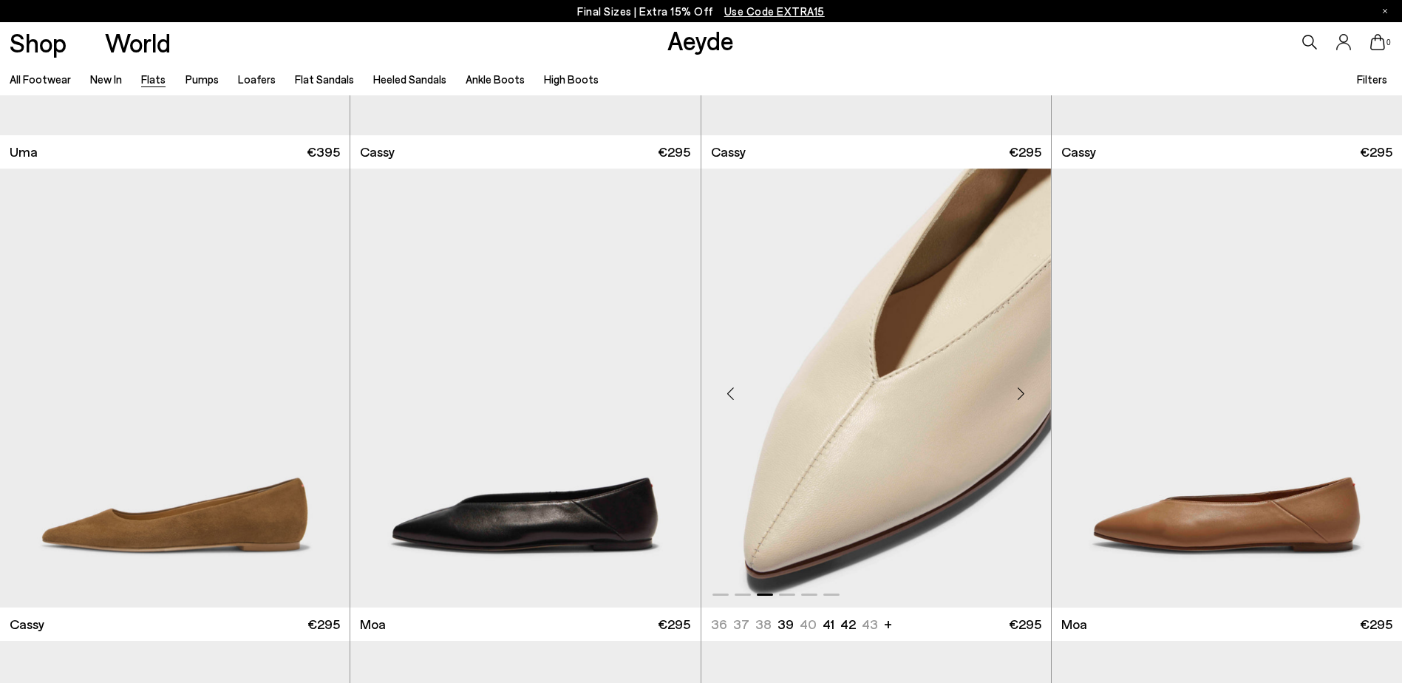
click at [1022, 391] on div "Next slide" at bounding box center [1021, 394] width 44 height 44
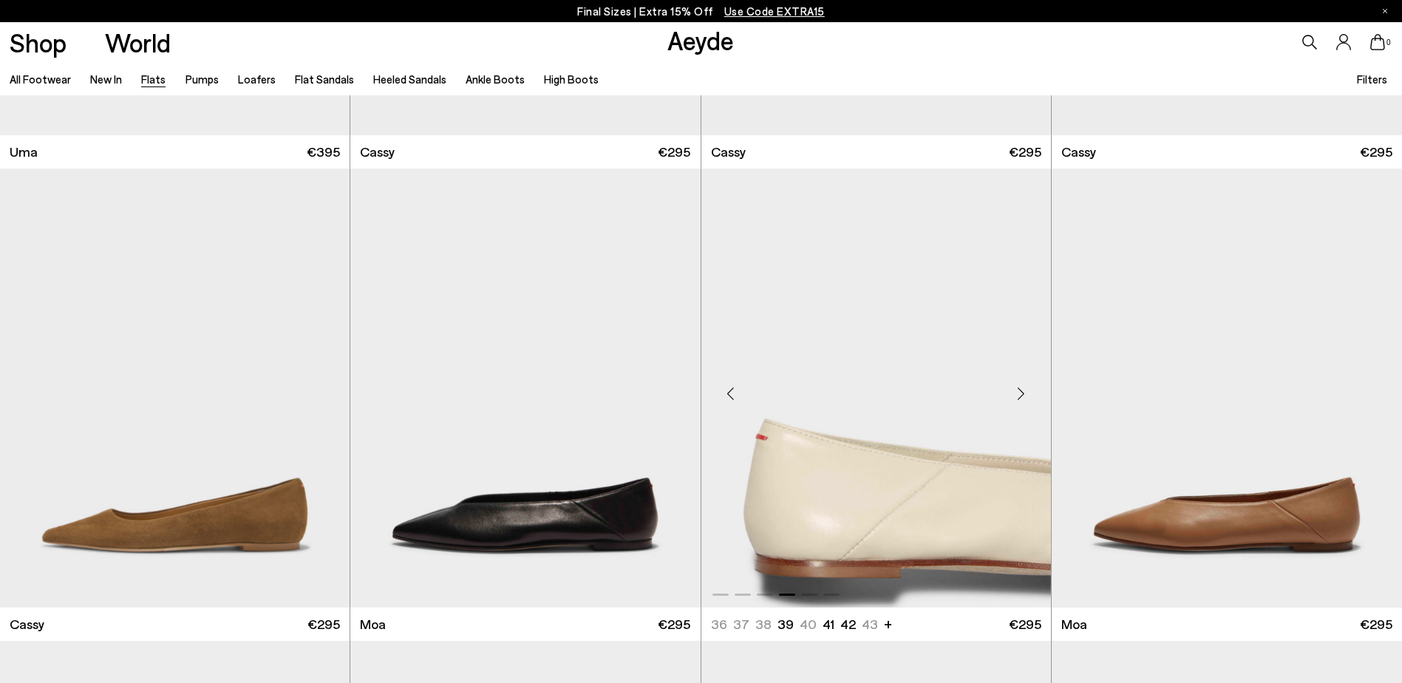
click at [1022, 391] on div "Next slide" at bounding box center [1021, 394] width 44 height 44
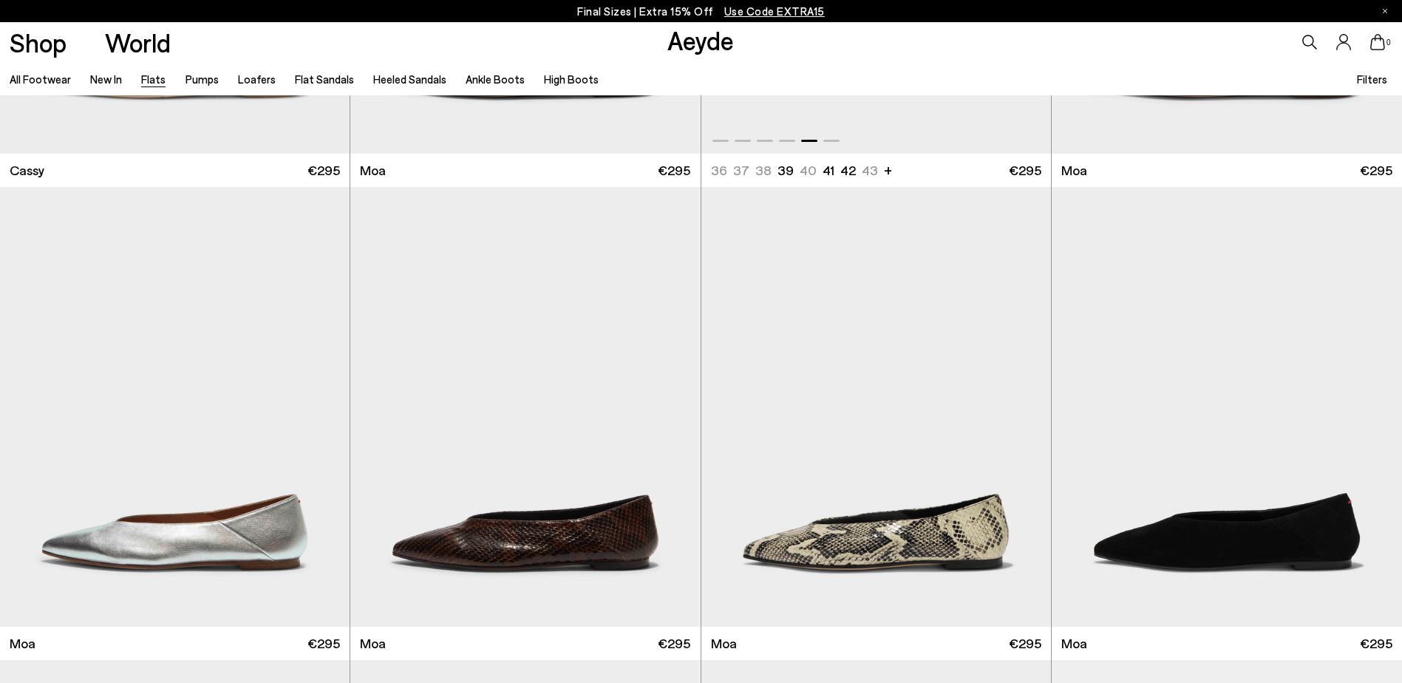
scroll to position [2883, 0]
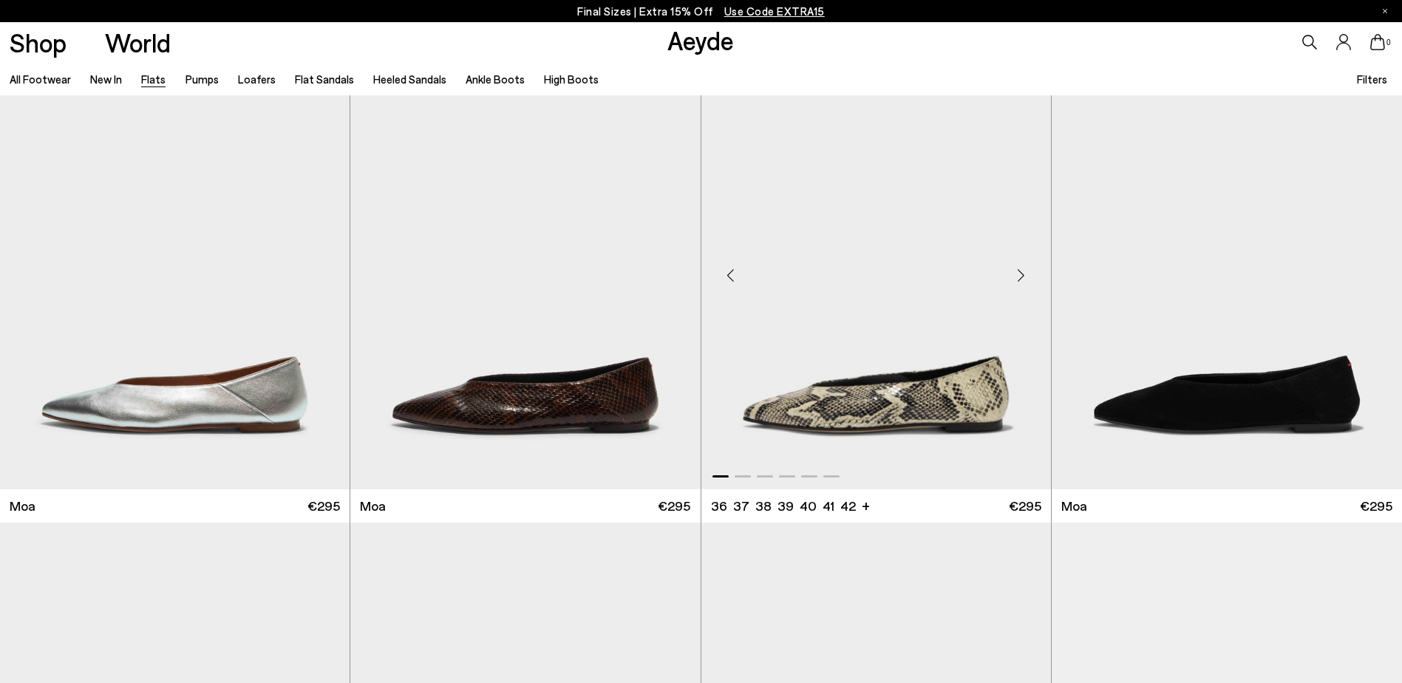
click at [1019, 272] on div "Next slide" at bounding box center [1021, 276] width 44 height 44
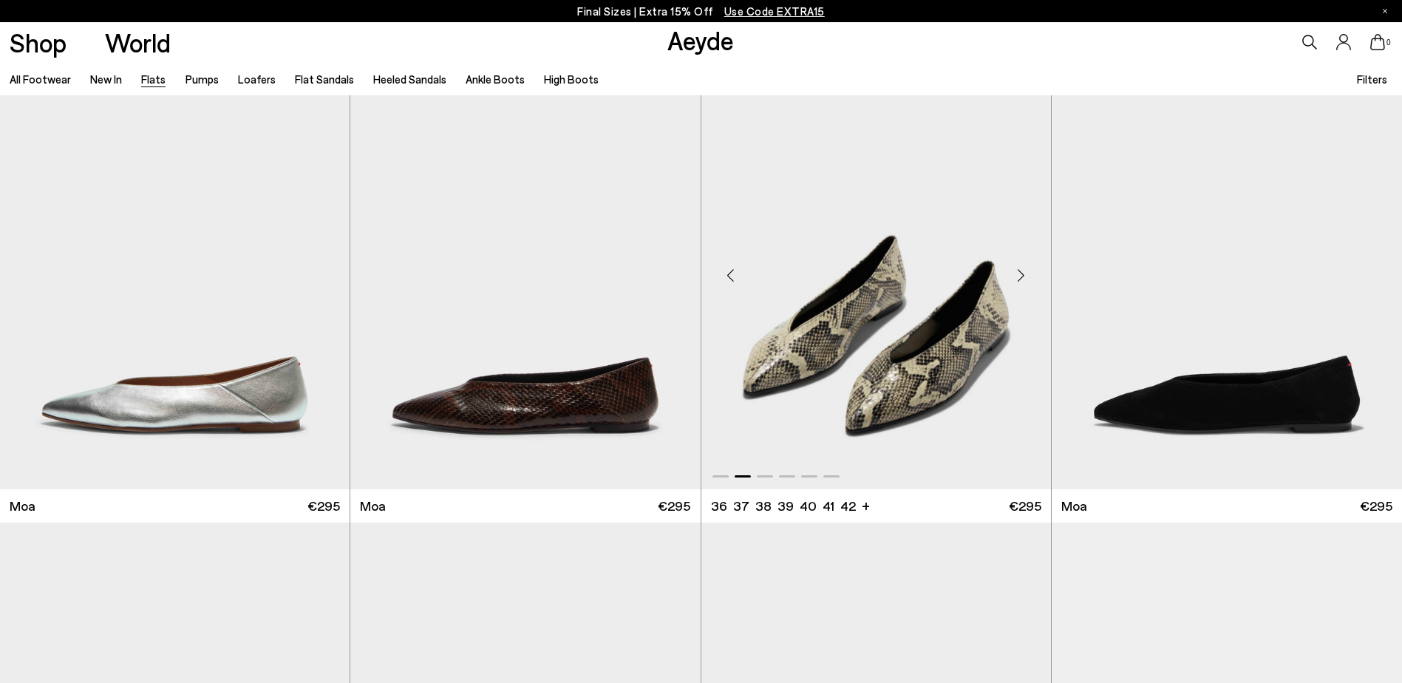
click at [1019, 272] on div "Next slide" at bounding box center [1021, 276] width 44 height 44
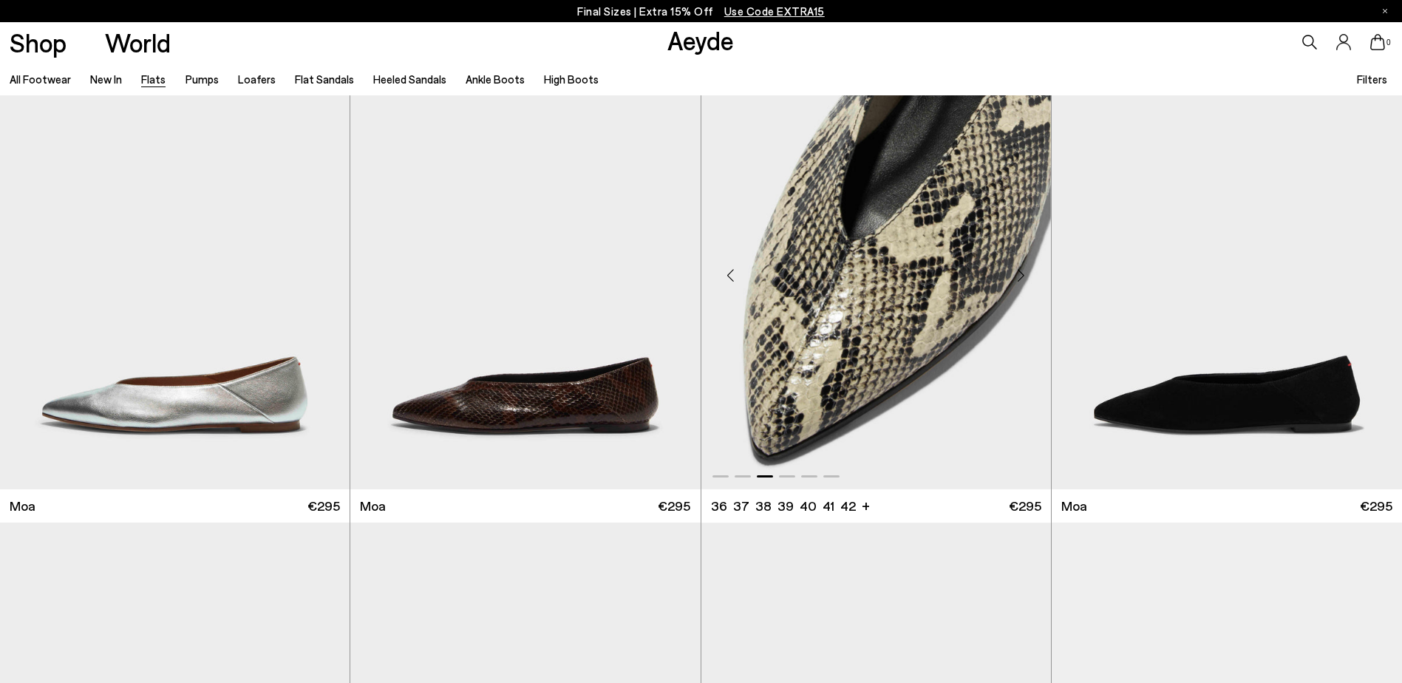
click at [1019, 272] on div "Next slide" at bounding box center [1021, 276] width 44 height 44
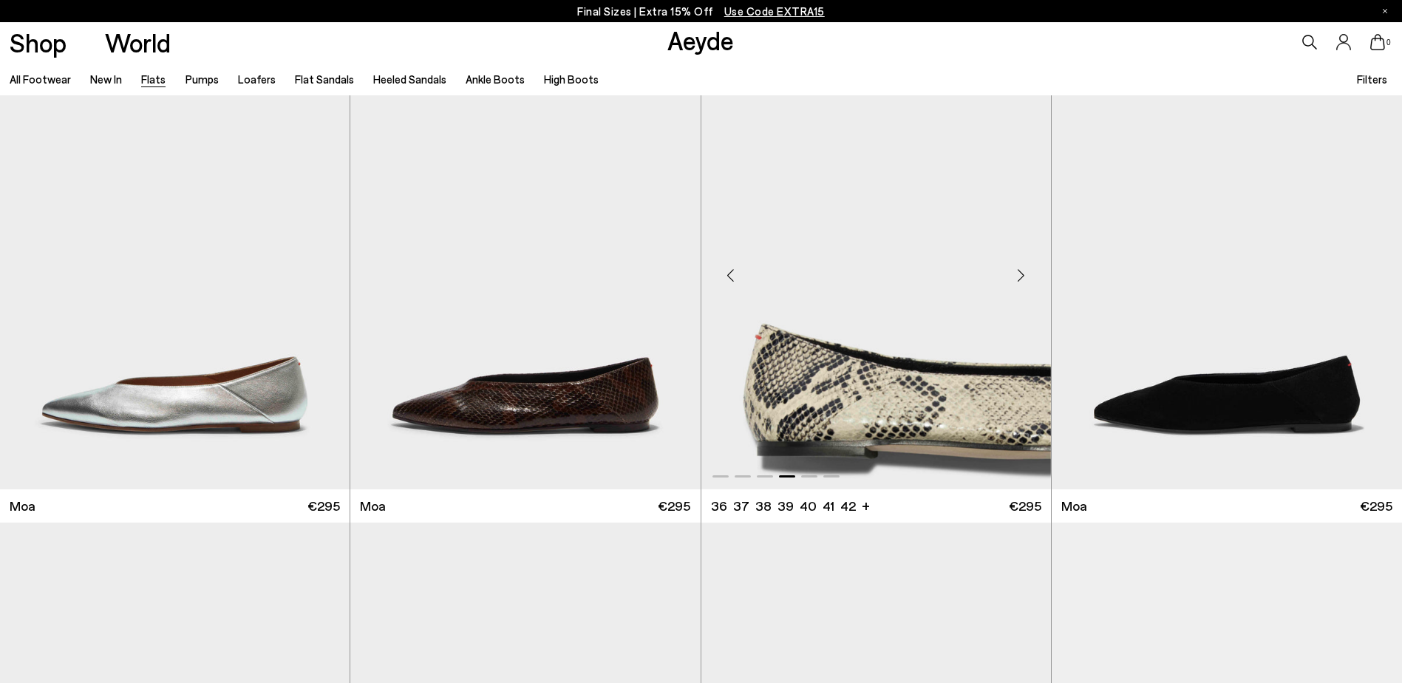
click at [1019, 272] on div "Next slide" at bounding box center [1021, 276] width 44 height 44
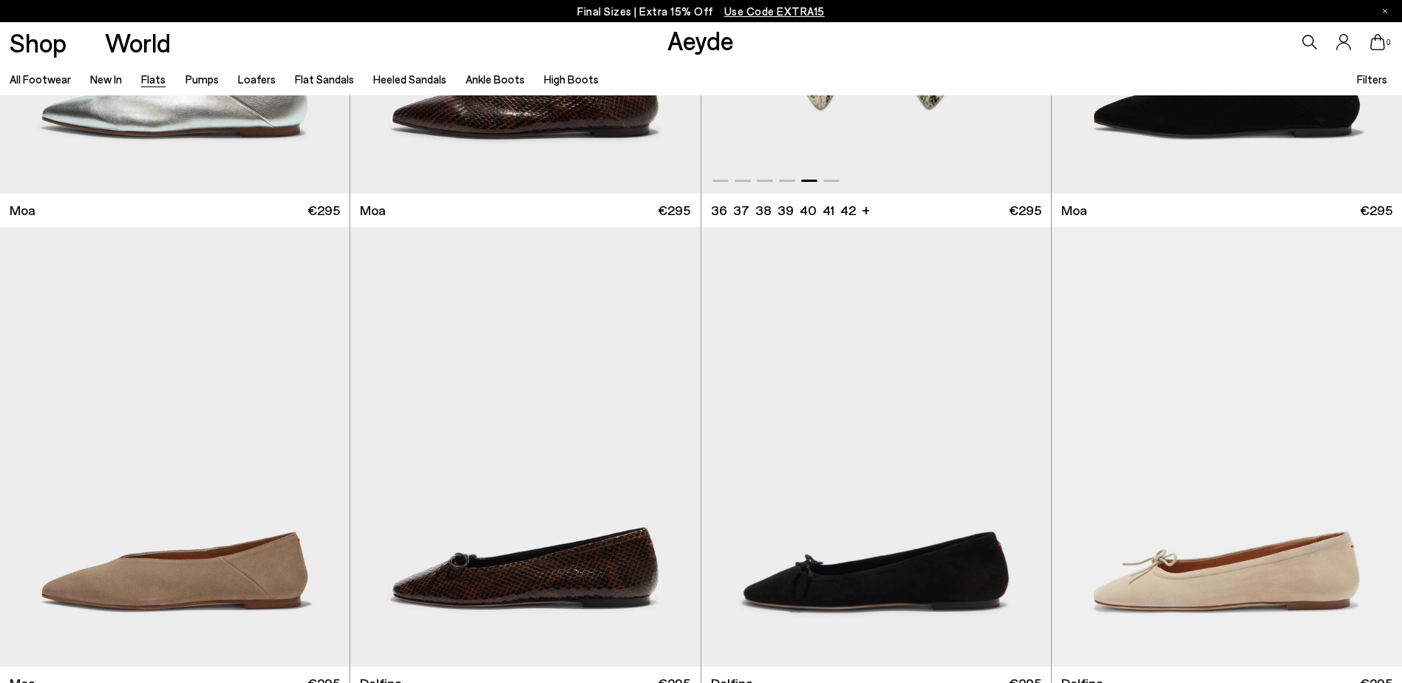
scroll to position [3474, 0]
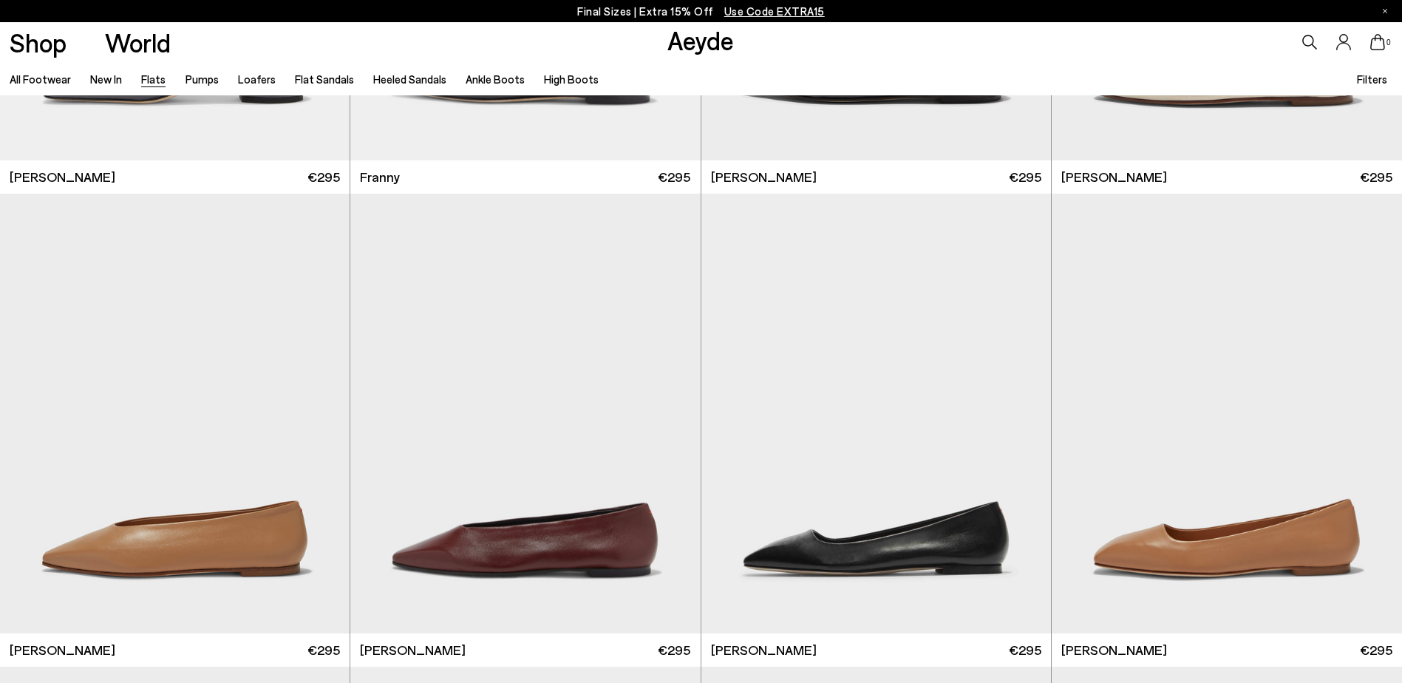
scroll to position [5839, 0]
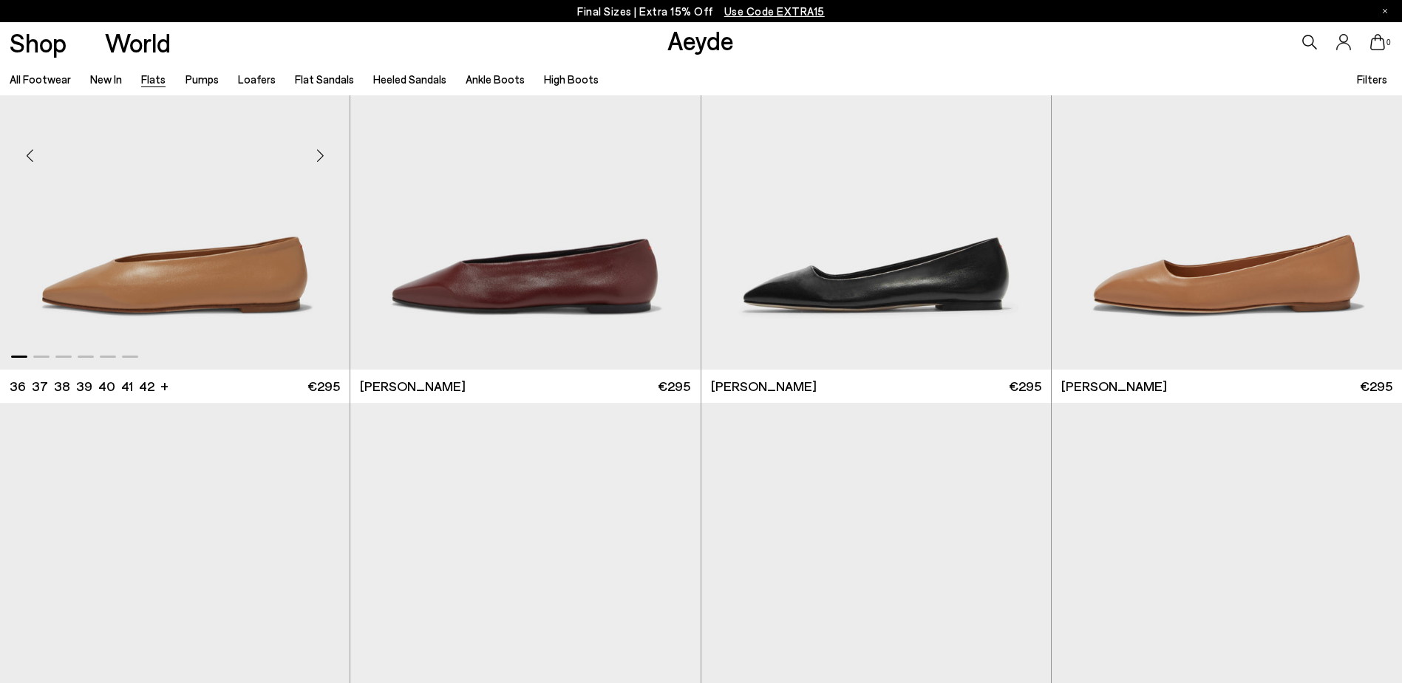
click at [319, 152] on div "Next slide" at bounding box center [320, 156] width 44 height 44
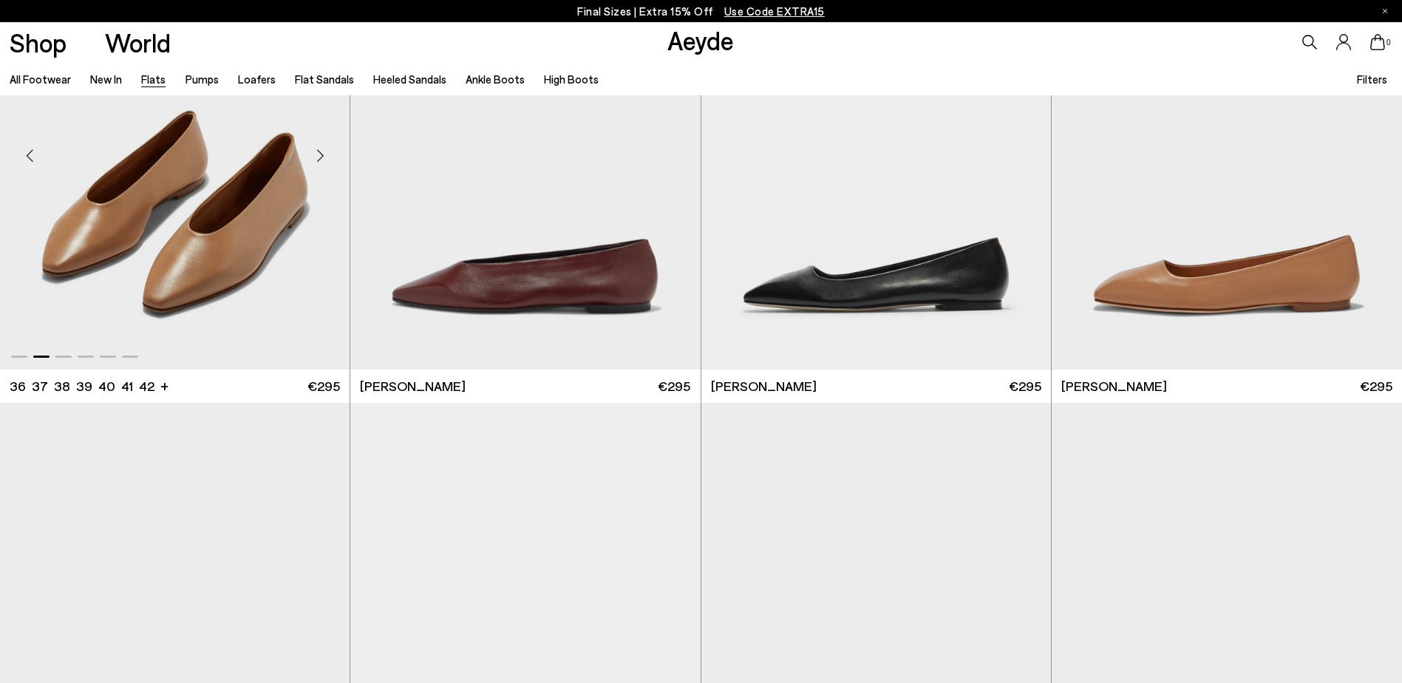
click at [319, 152] on div "Next slide" at bounding box center [320, 156] width 44 height 44
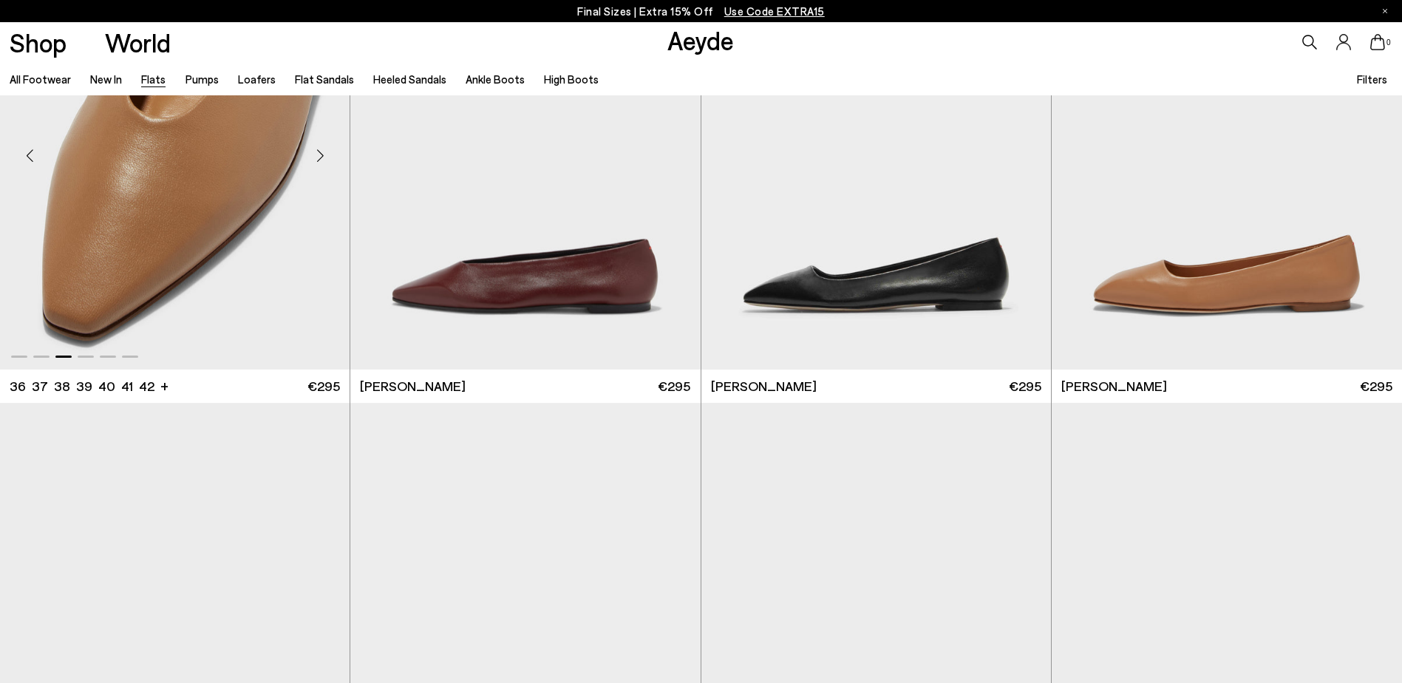
click at [319, 152] on div "Next slide" at bounding box center [320, 156] width 44 height 44
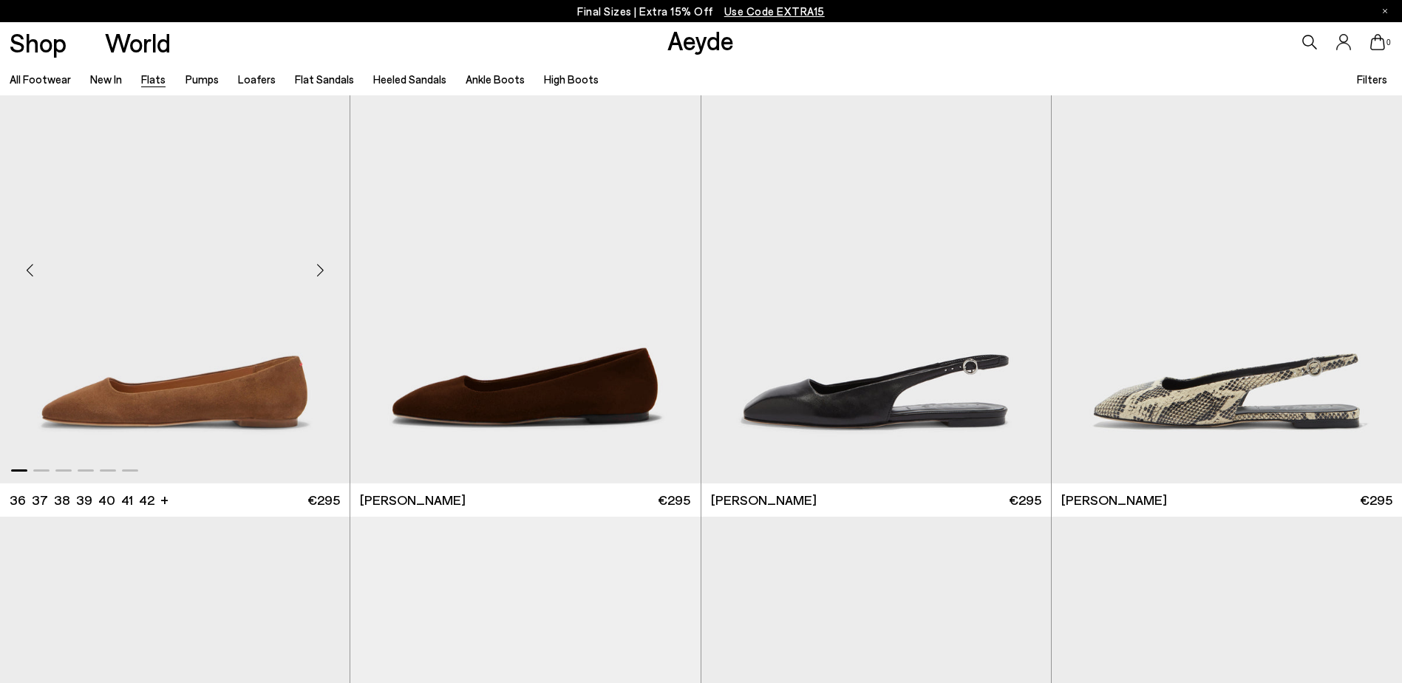
scroll to position [6283, 0]
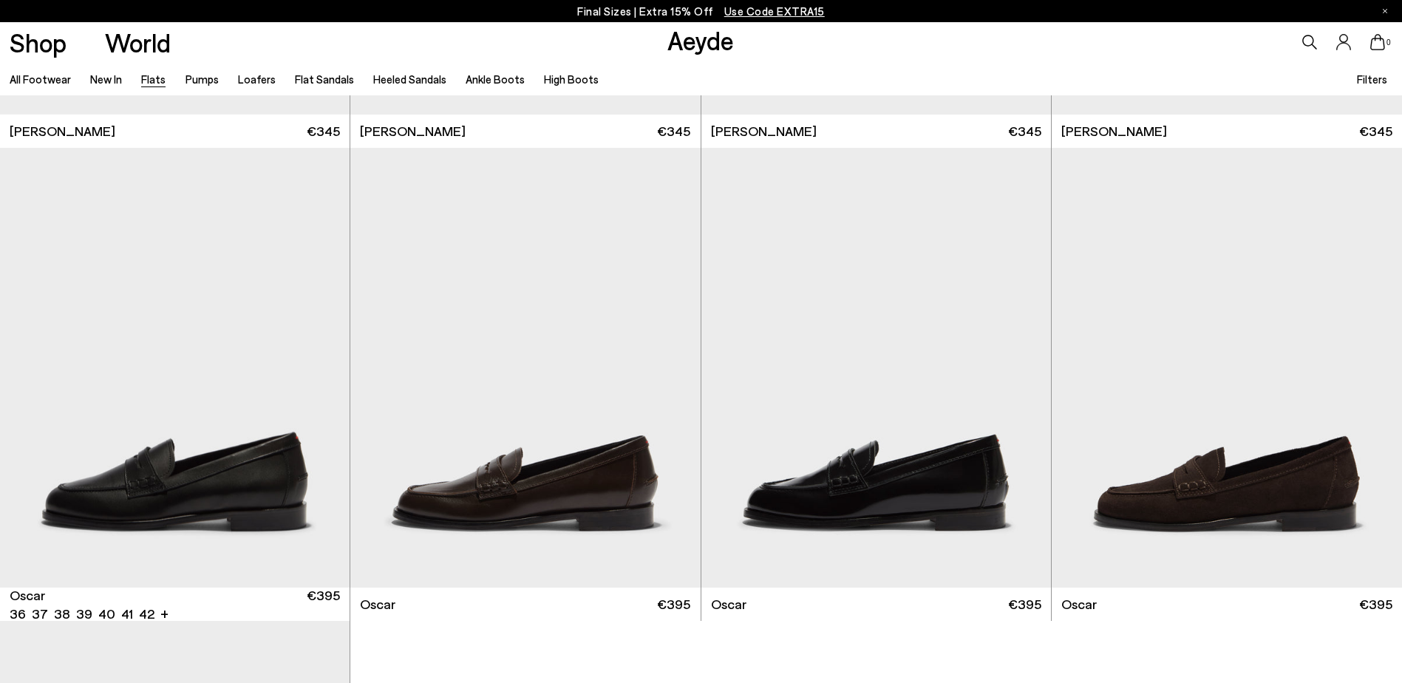
scroll to position [9609, 0]
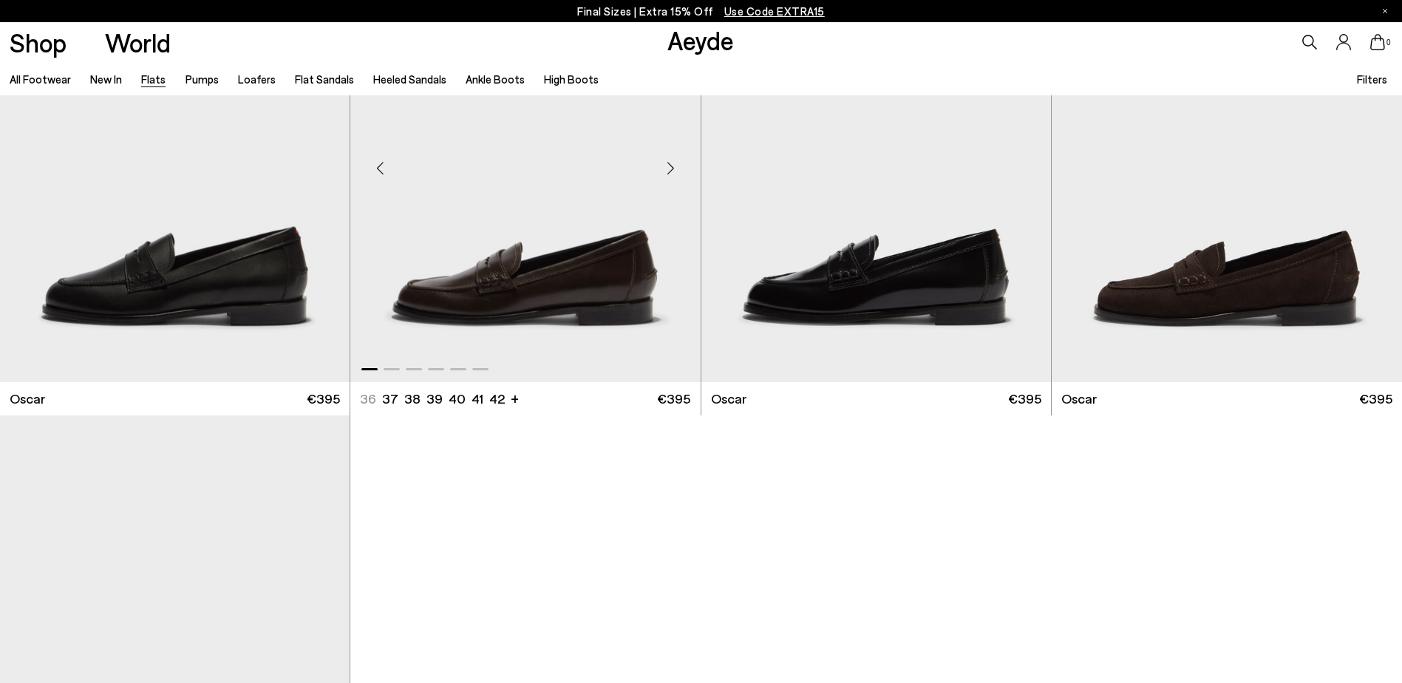
click at [672, 166] on div "Next slide" at bounding box center [671, 168] width 44 height 44
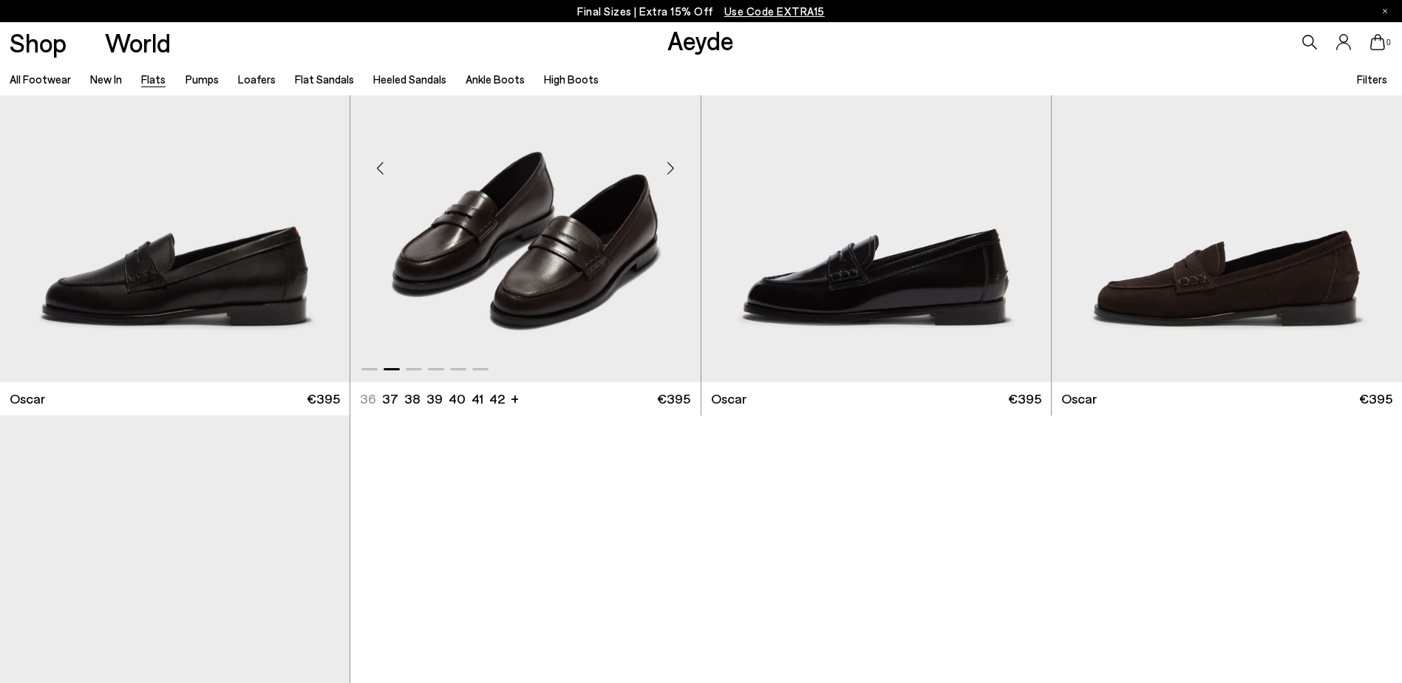
click at [672, 166] on div "Next slide" at bounding box center [671, 168] width 44 height 44
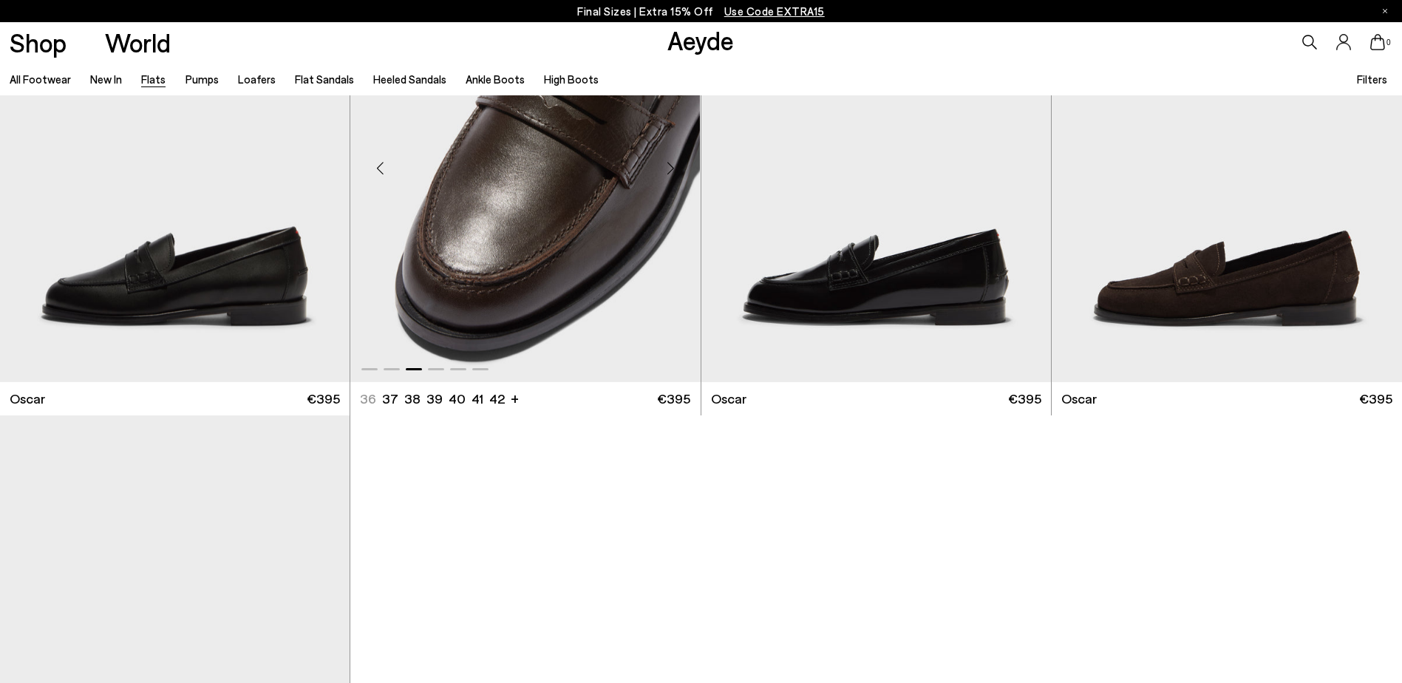
click at [672, 166] on div "Next slide" at bounding box center [671, 168] width 44 height 44
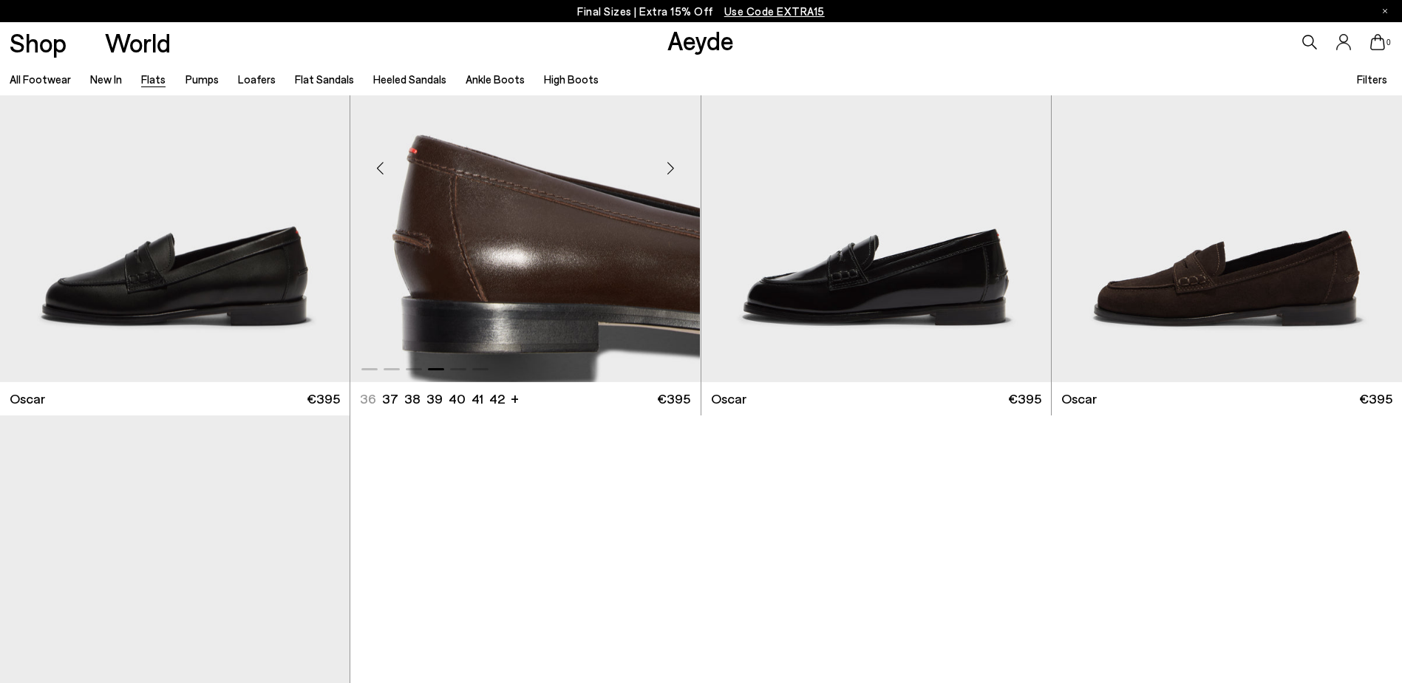
click at [672, 166] on div "Next slide" at bounding box center [671, 168] width 44 height 44
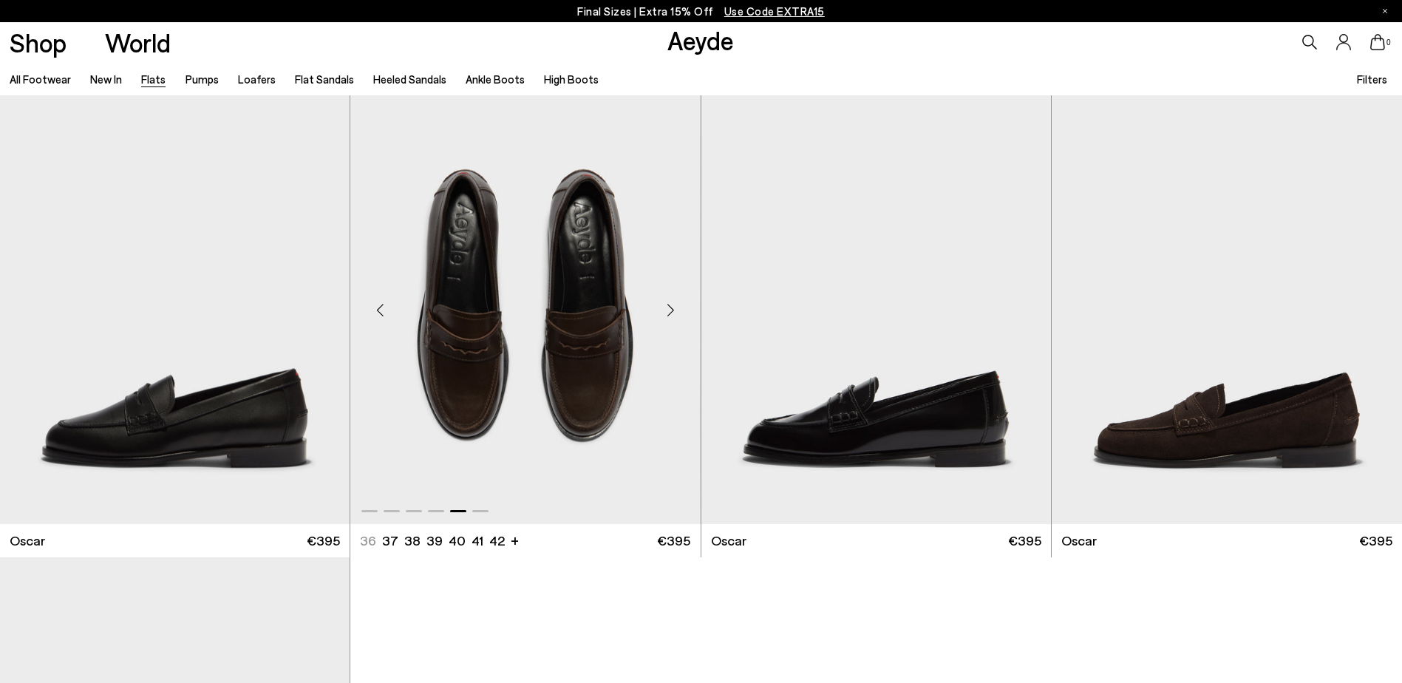
scroll to position [9461, 0]
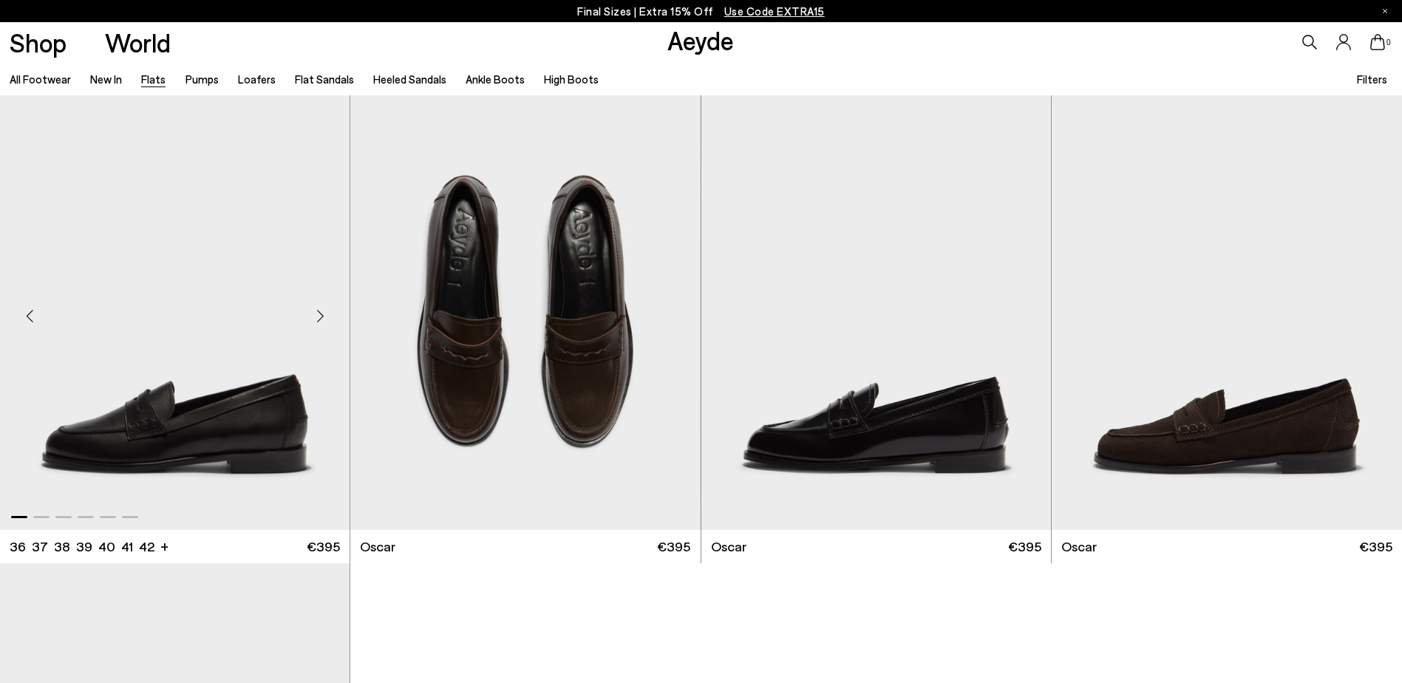
click at [319, 313] on div "Next slide" at bounding box center [320, 316] width 44 height 44
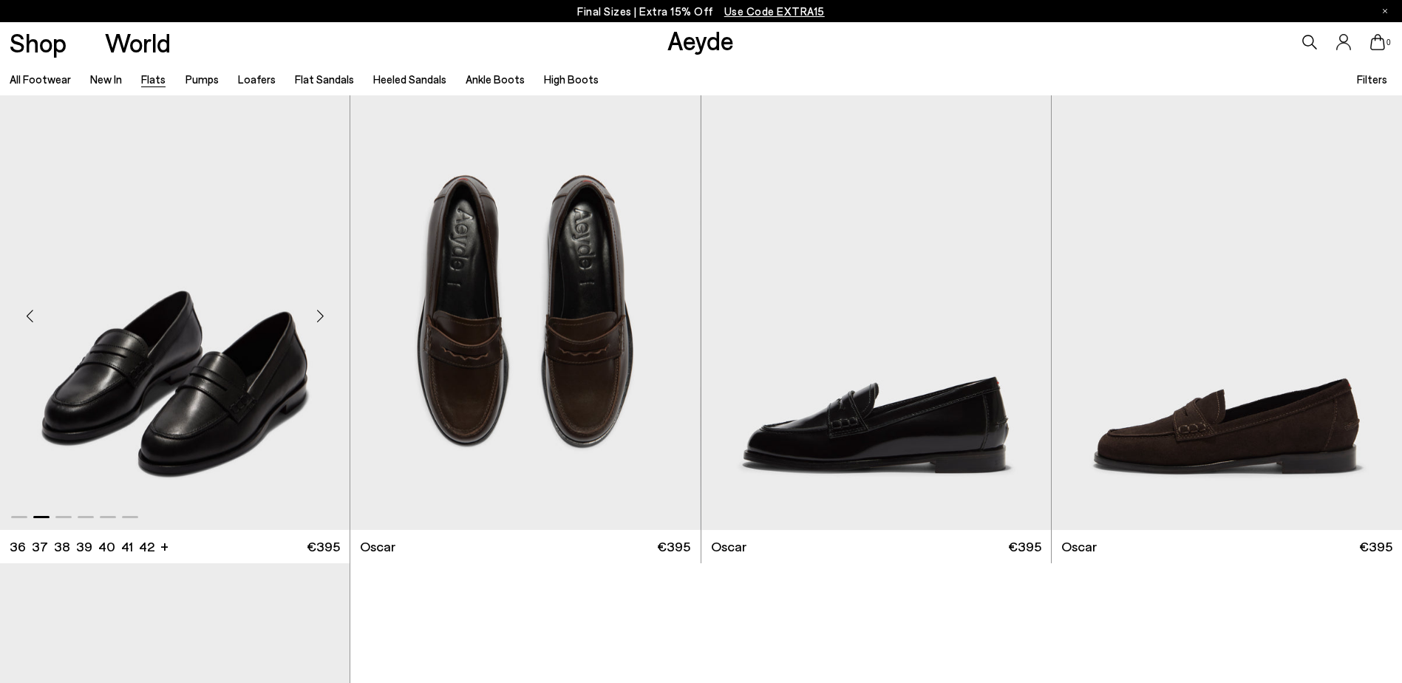
click at [319, 313] on div "Next slide" at bounding box center [320, 316] width 44 height 44
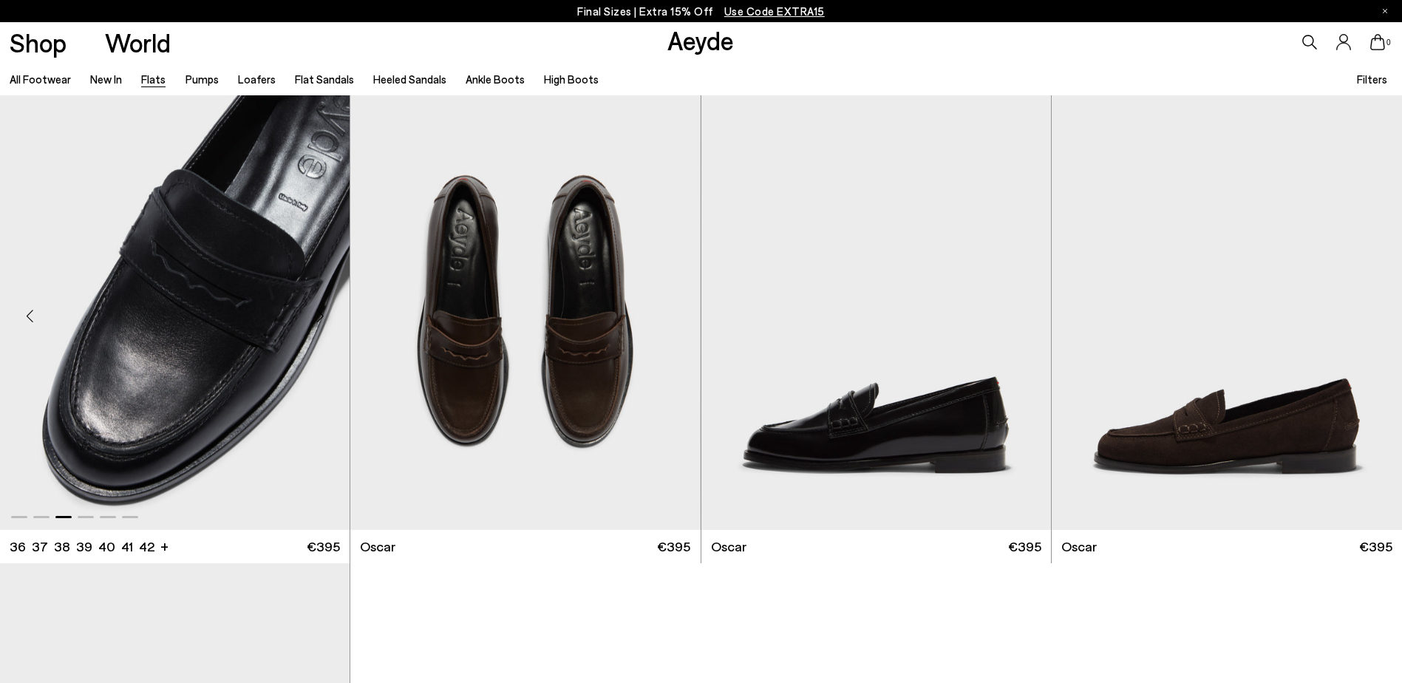
click at [319, 313] on div "Next slide" at bounding box center [320, 316] width 44 height 44
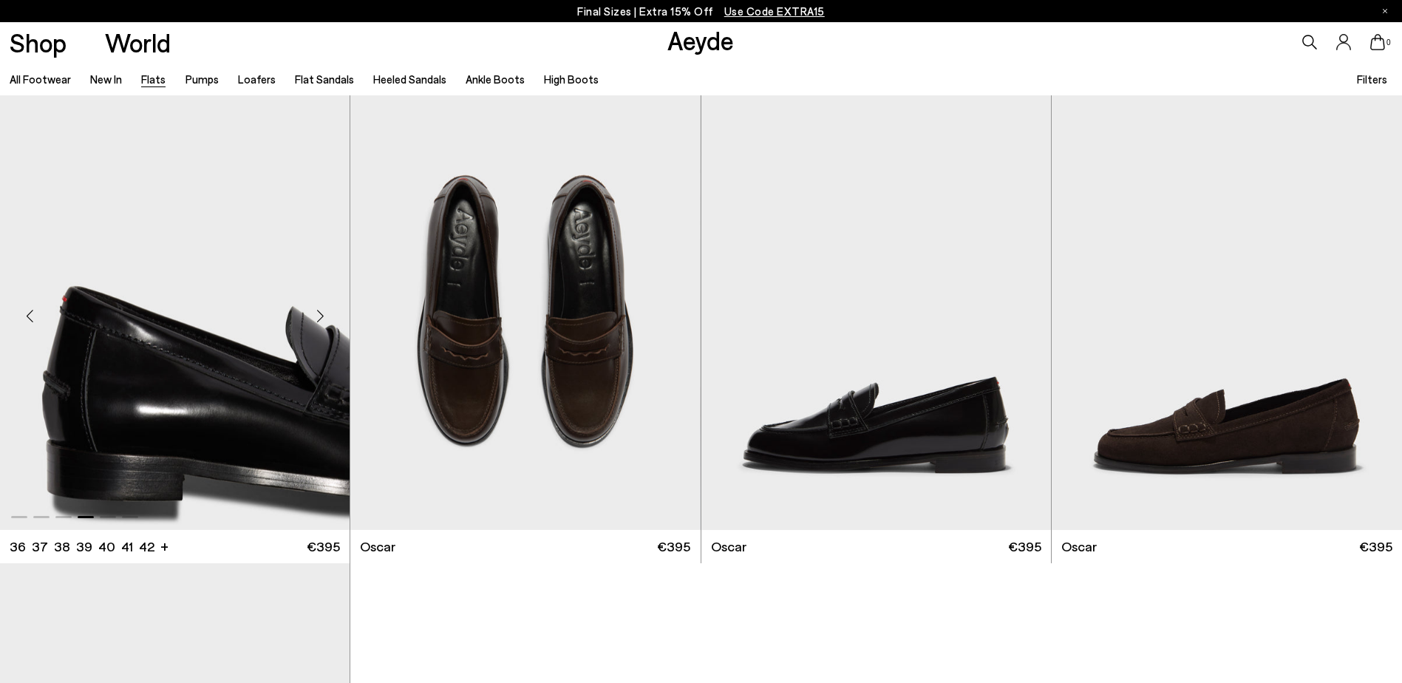
click at [319, 313] on div "Next slide" at bounding box center [320, 316] width 44 height 44
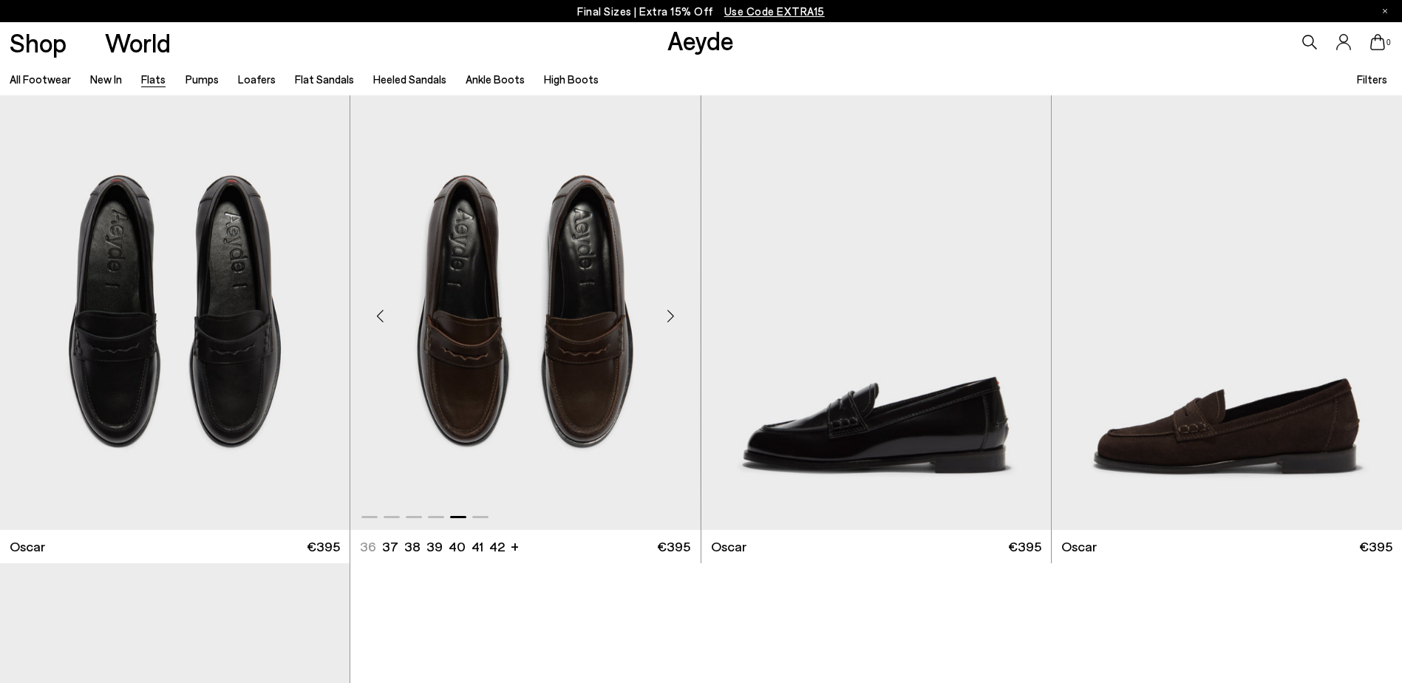
click at [674, 310] on div "Next slide" at bounding box center [671, 316] width 44 height 44
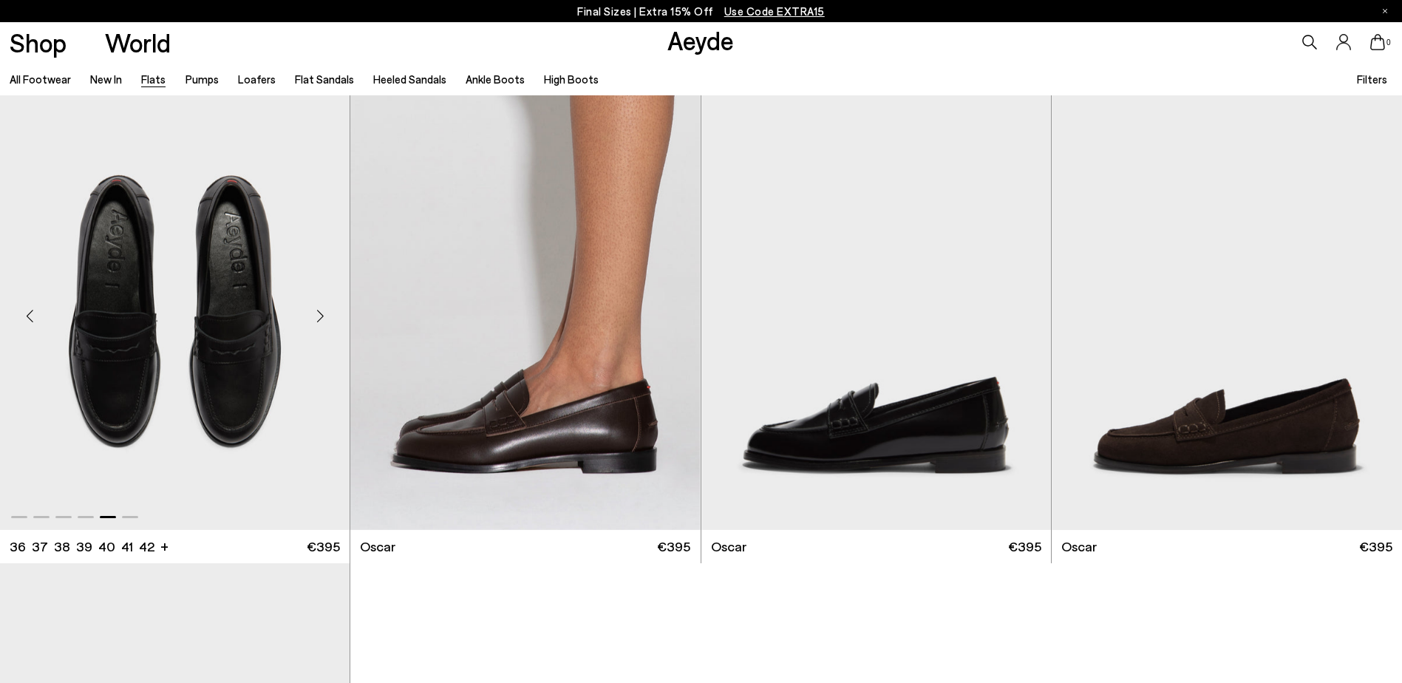
click at [319, 310] on div "Next slide" at bounding box center [320, 316] width 44 height 44
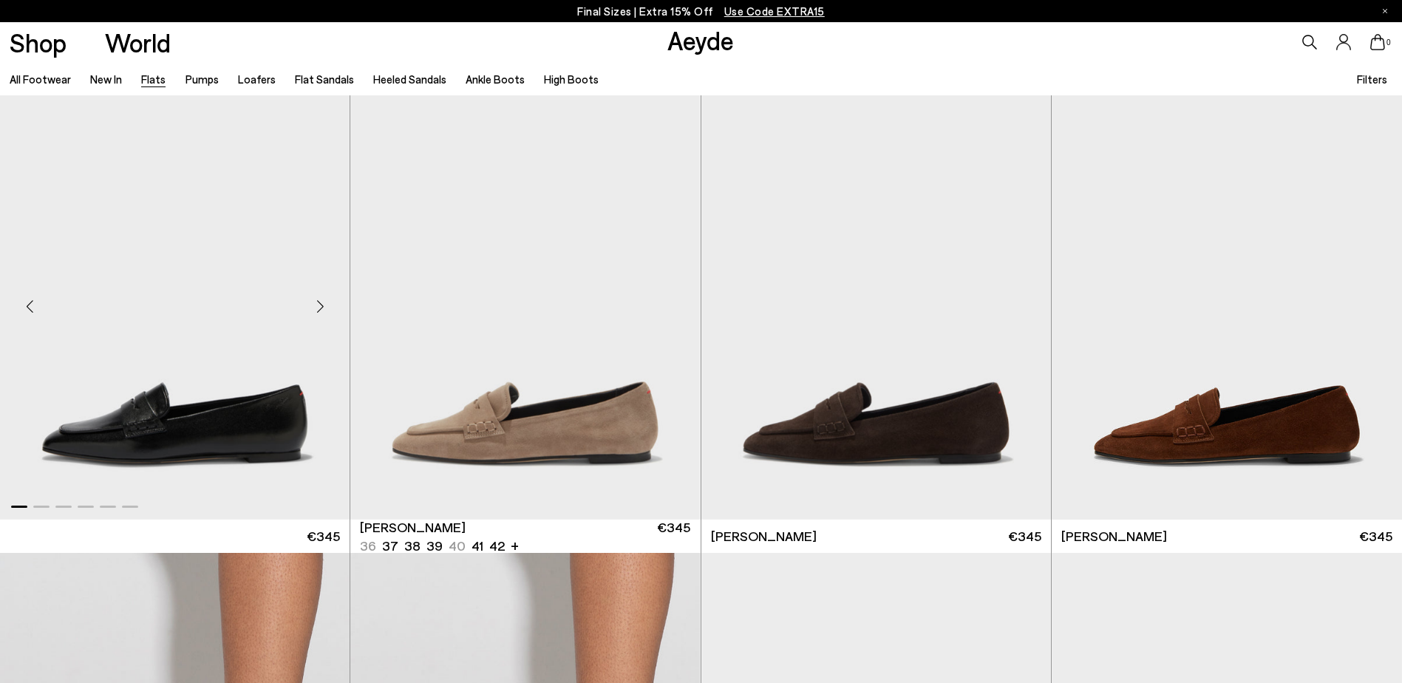
scroll to position [8944, 0]
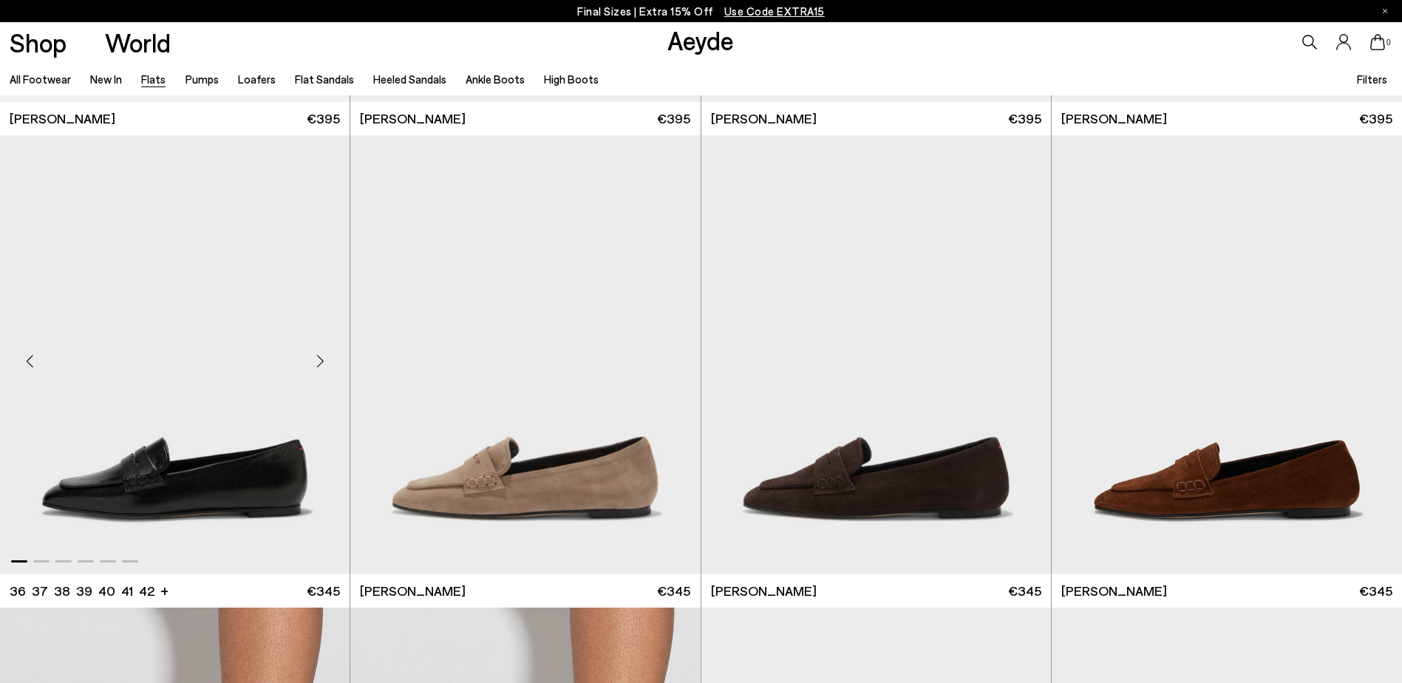
click at [319, 367] on div "Next slide" at bounding box center [320, 361] width 44 height 44
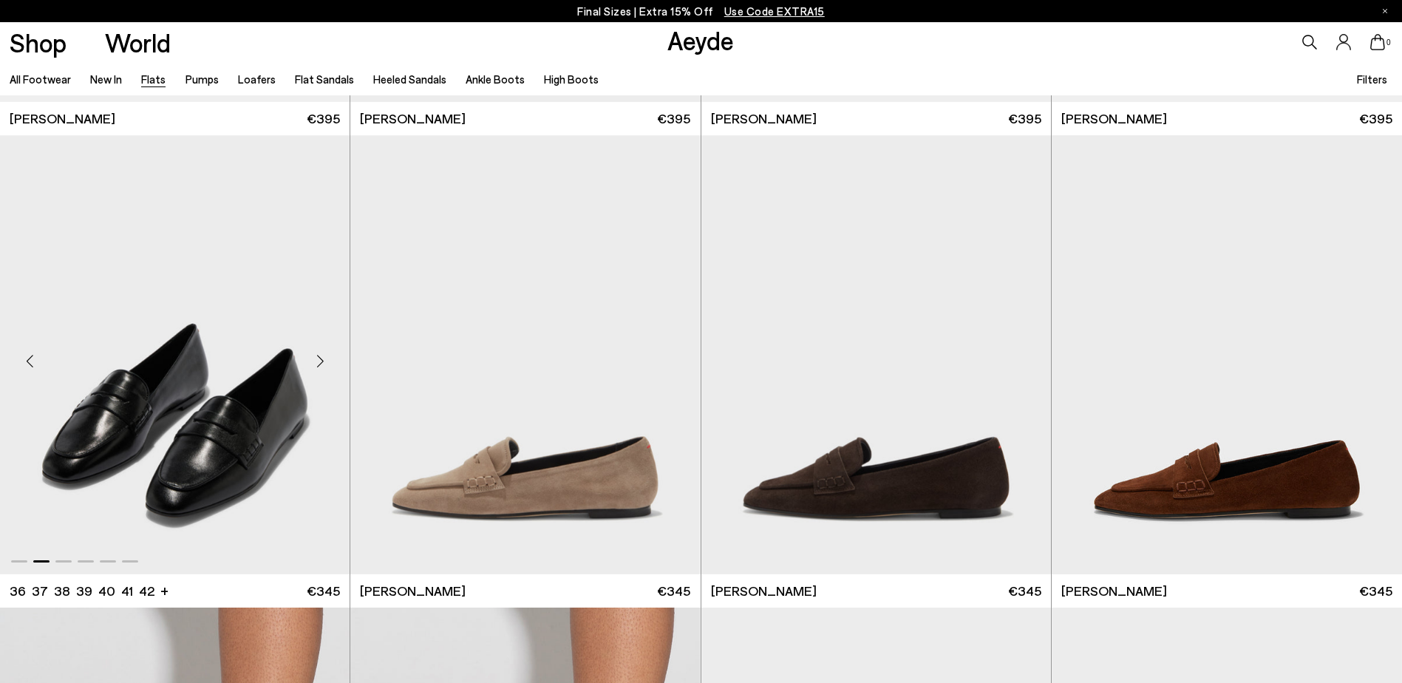
click at [319, 368] on div "Next slide" at bounding box center [320, 361] width 44 height 44
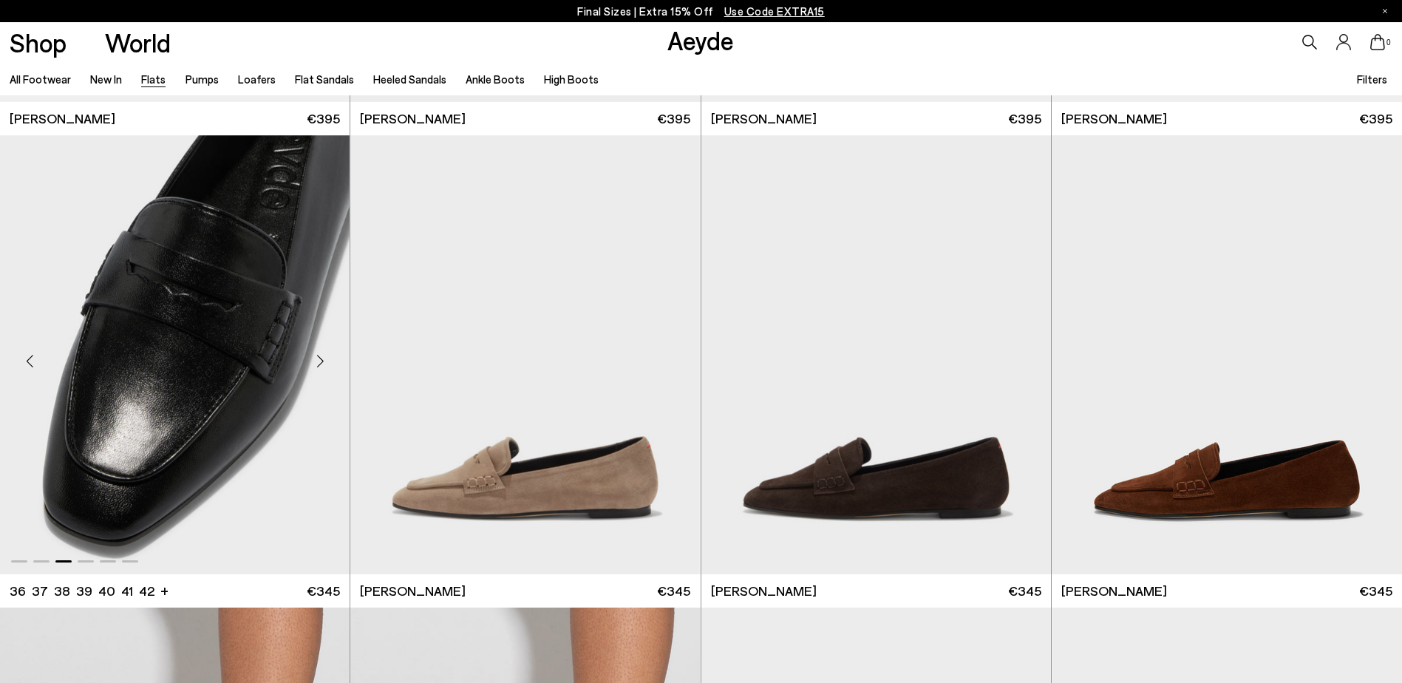
click at [319, 366] on div "Next slide" at bounding box center [320, 361] width 44 height 44
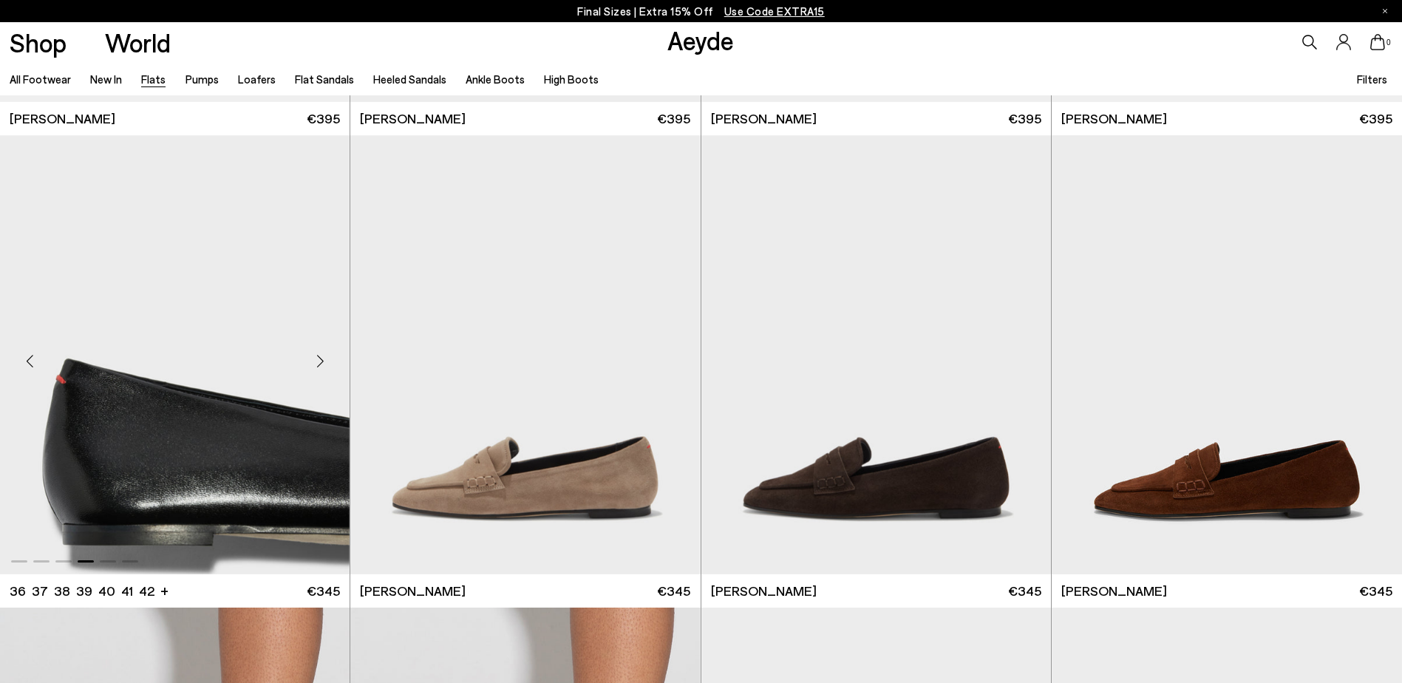
click at [319, 361] on div "Next slide" at bounding box center [320, 361] width 44 height 44
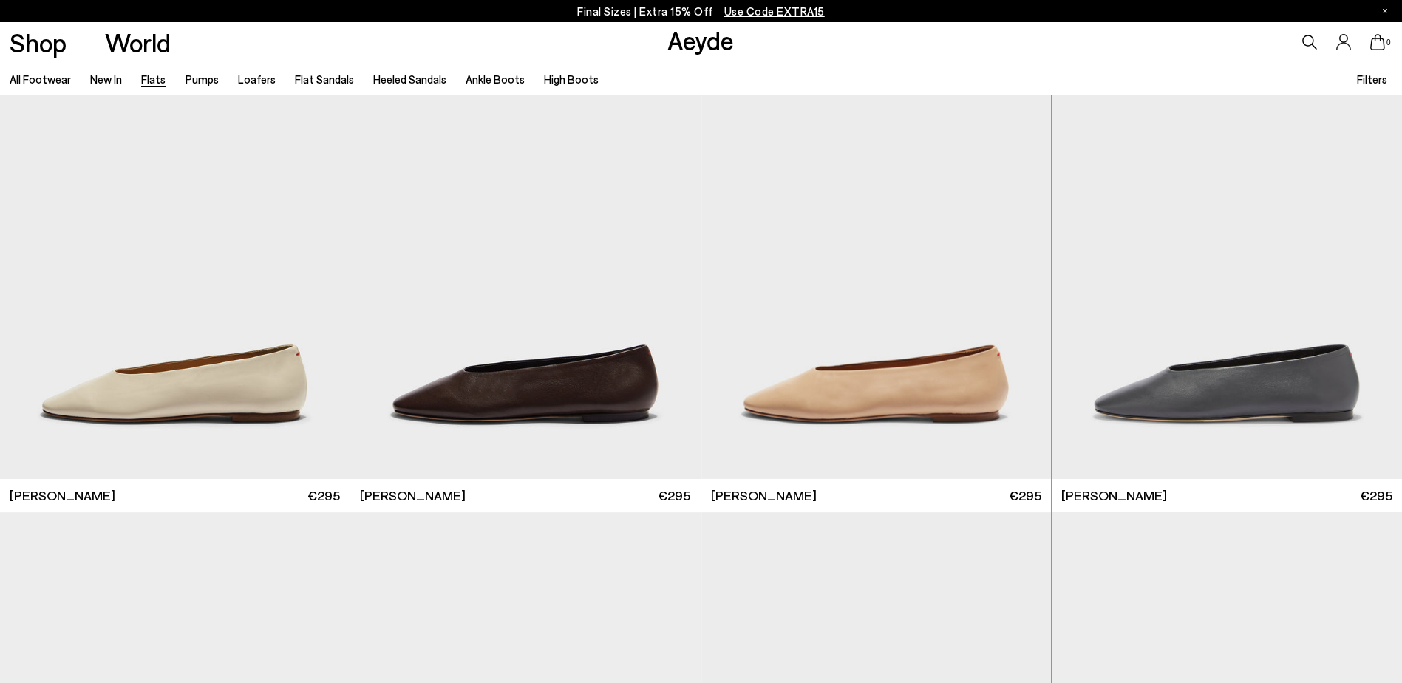
scroll to position [4287, 0]
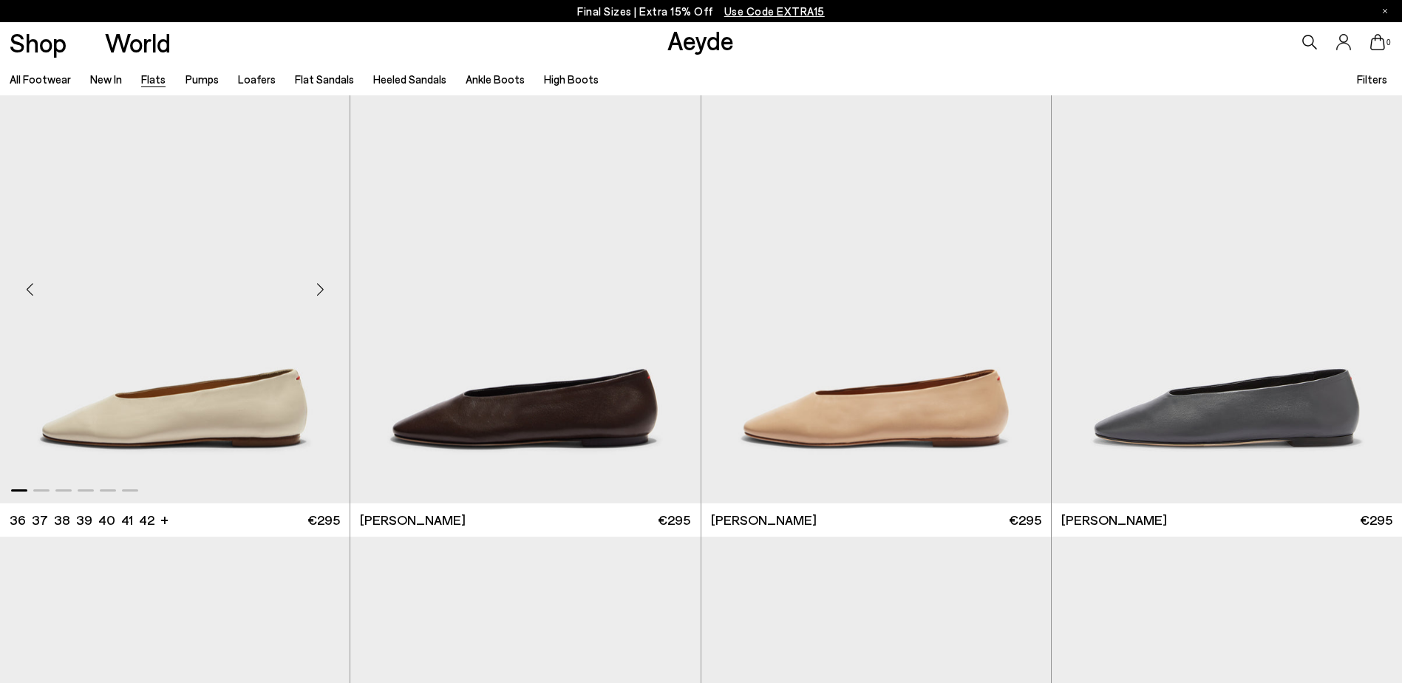
click at [318, 293] on div "Next slide" at bounding box center [320, 290] width 44 height 44
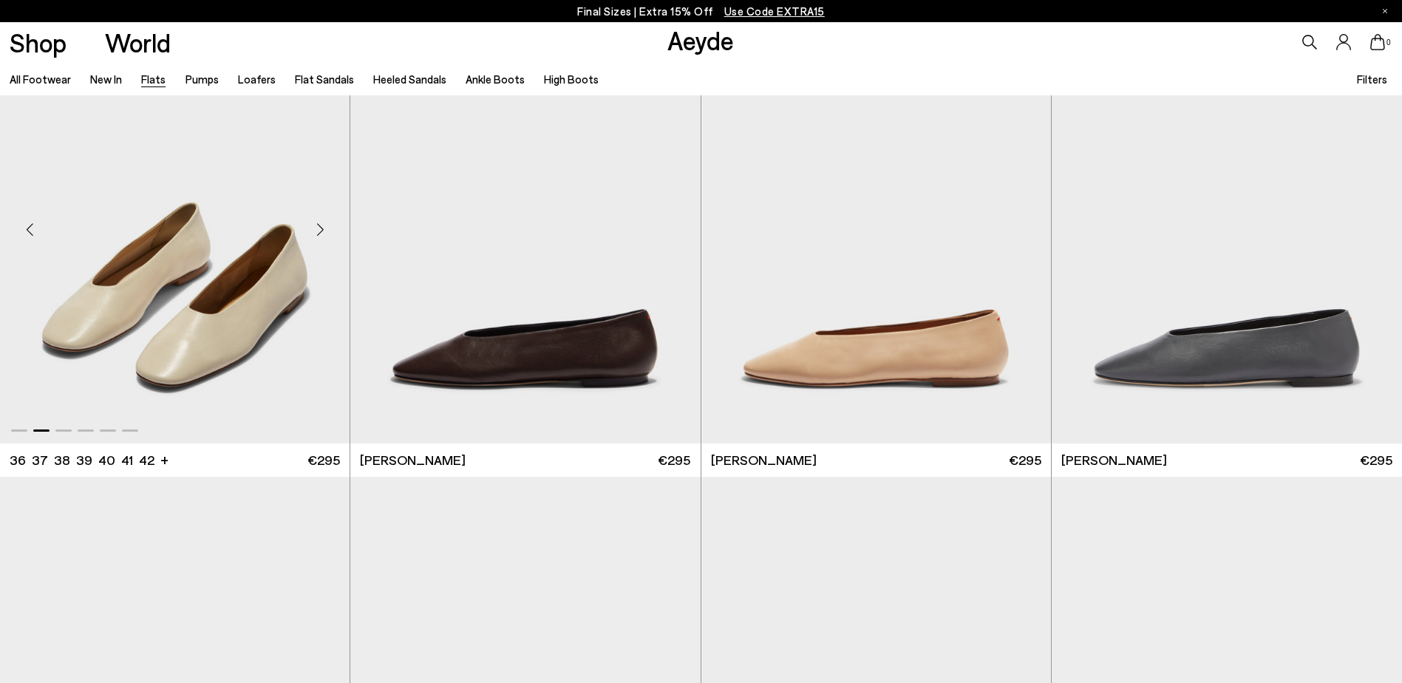
scroll to position [4361, 0]
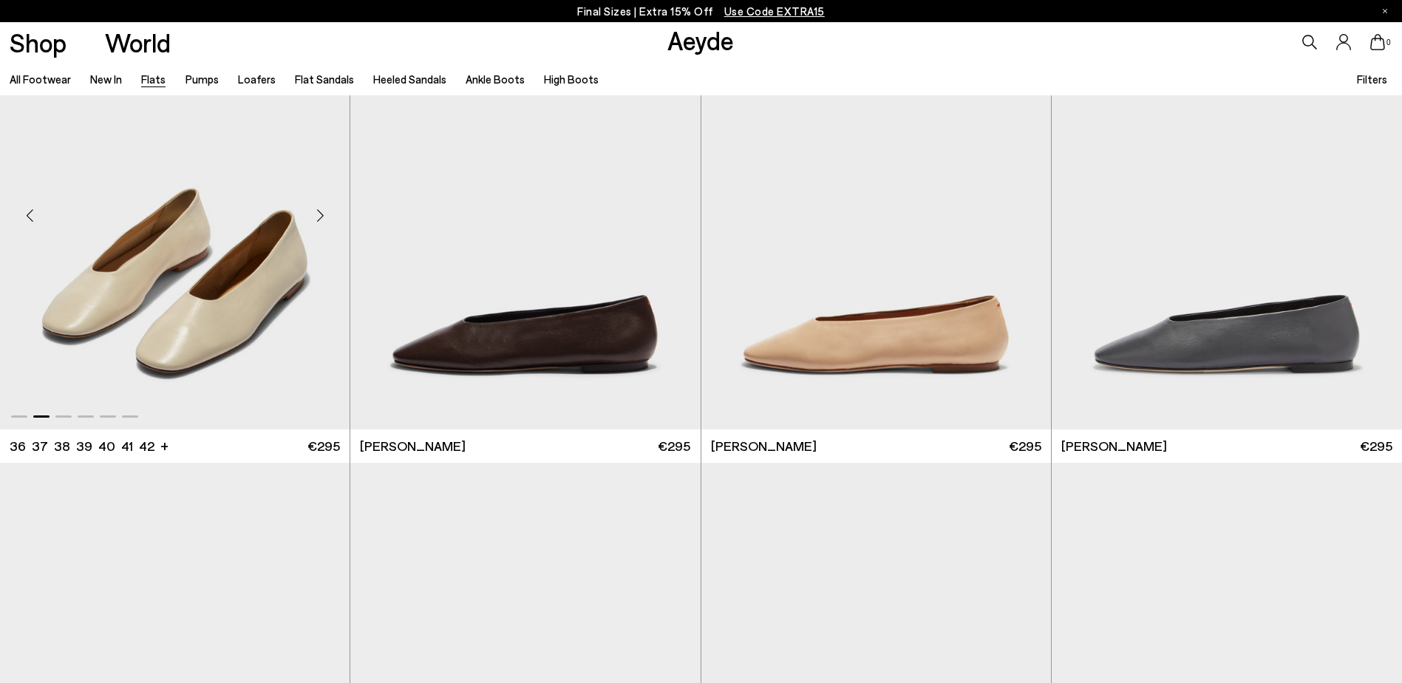
click at [318, 220] on div "Next slide" at bounding box center [320, 216] width 44 height 44
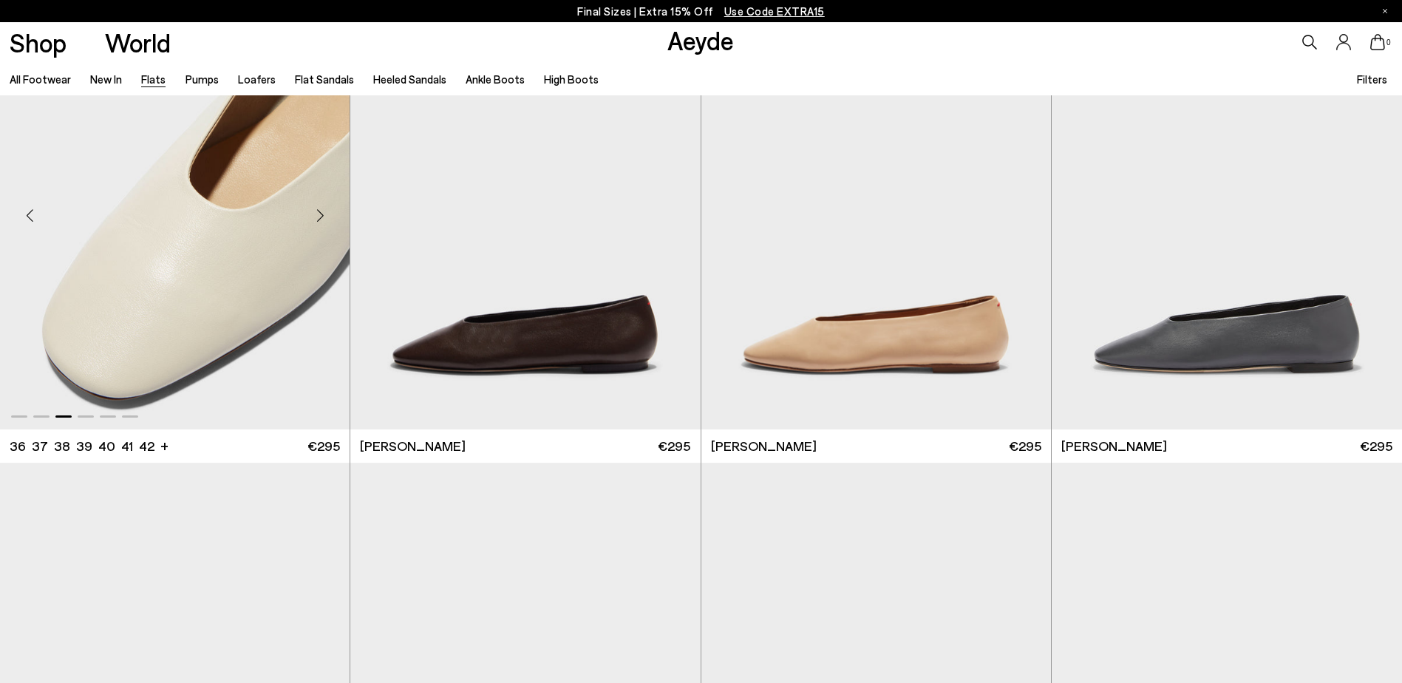
click at [318, 220] on div "Next slide" at bounding box center [320, 216] width 44 height 44
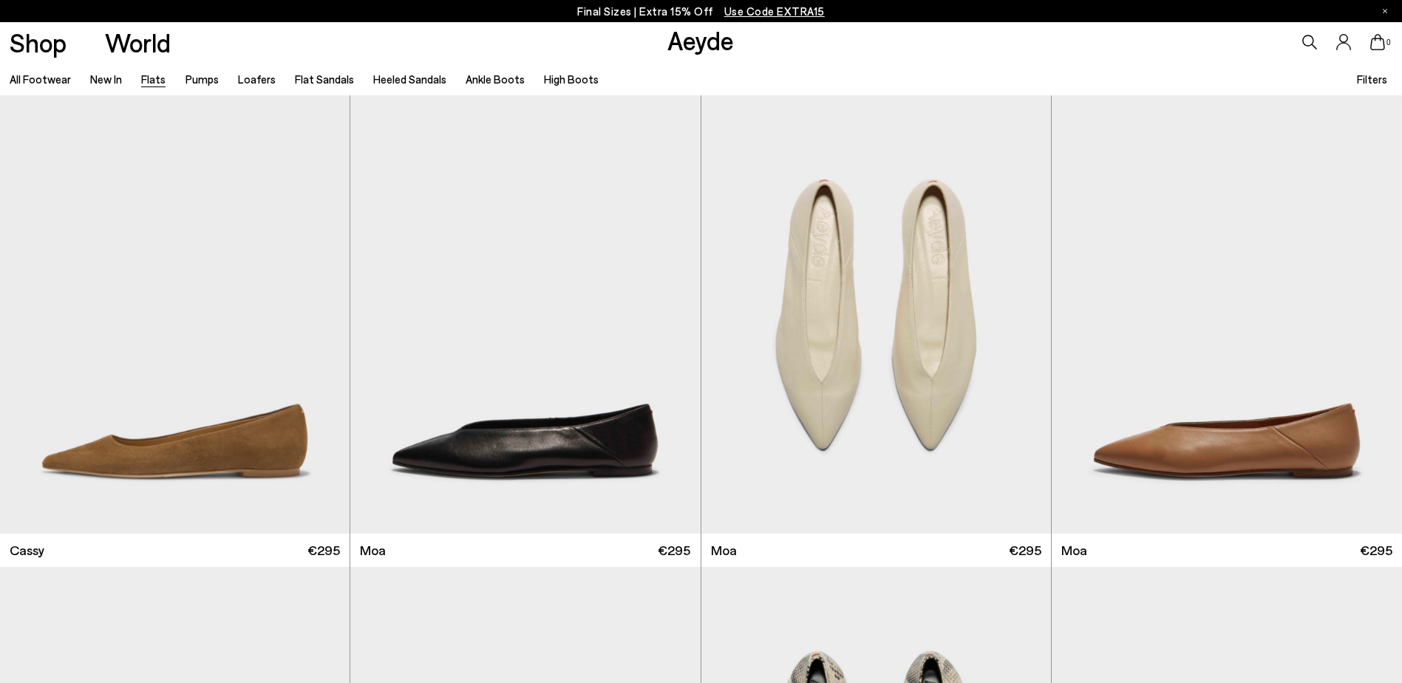
scroll to position [2735, 0]
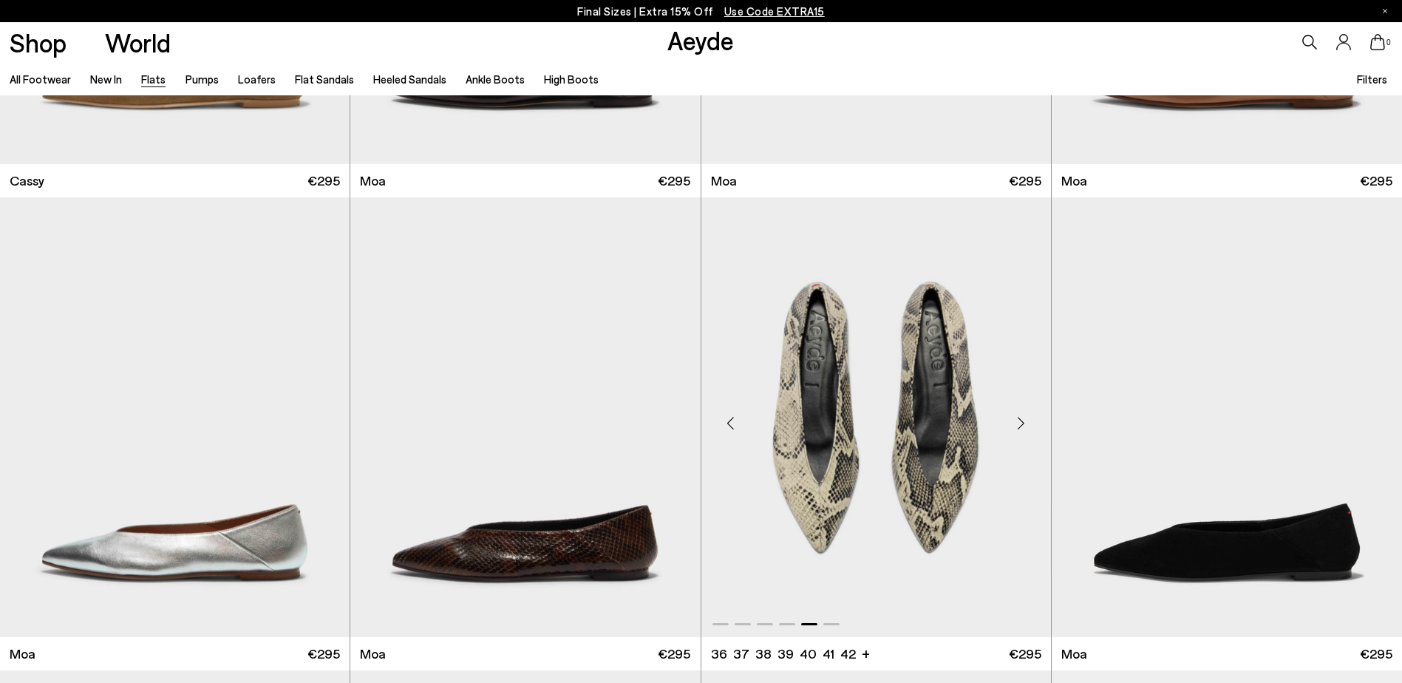
click at [1022, 427] on div "Next slide" at bounding box center [1021, 423] width 44 height 44
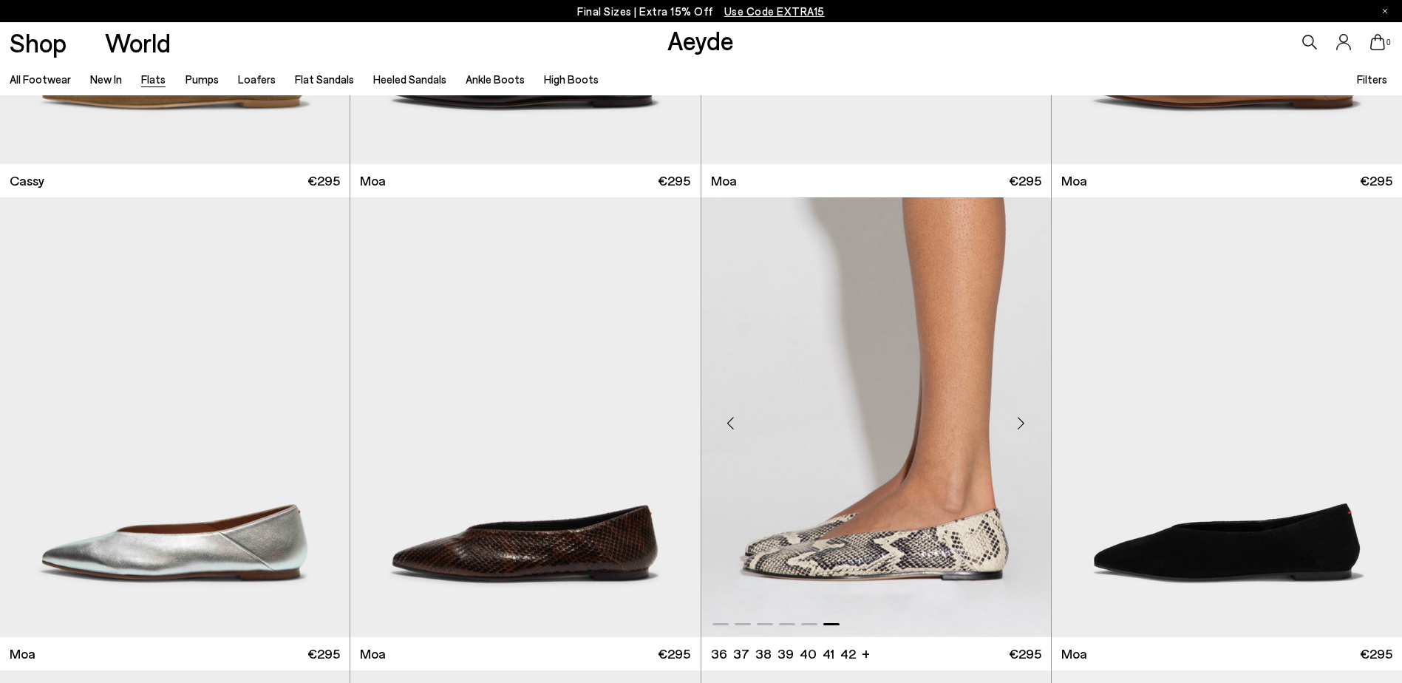
click at [1026, 425] on div "Next slide" at bounding box center [1021, 423] width 44 height 44
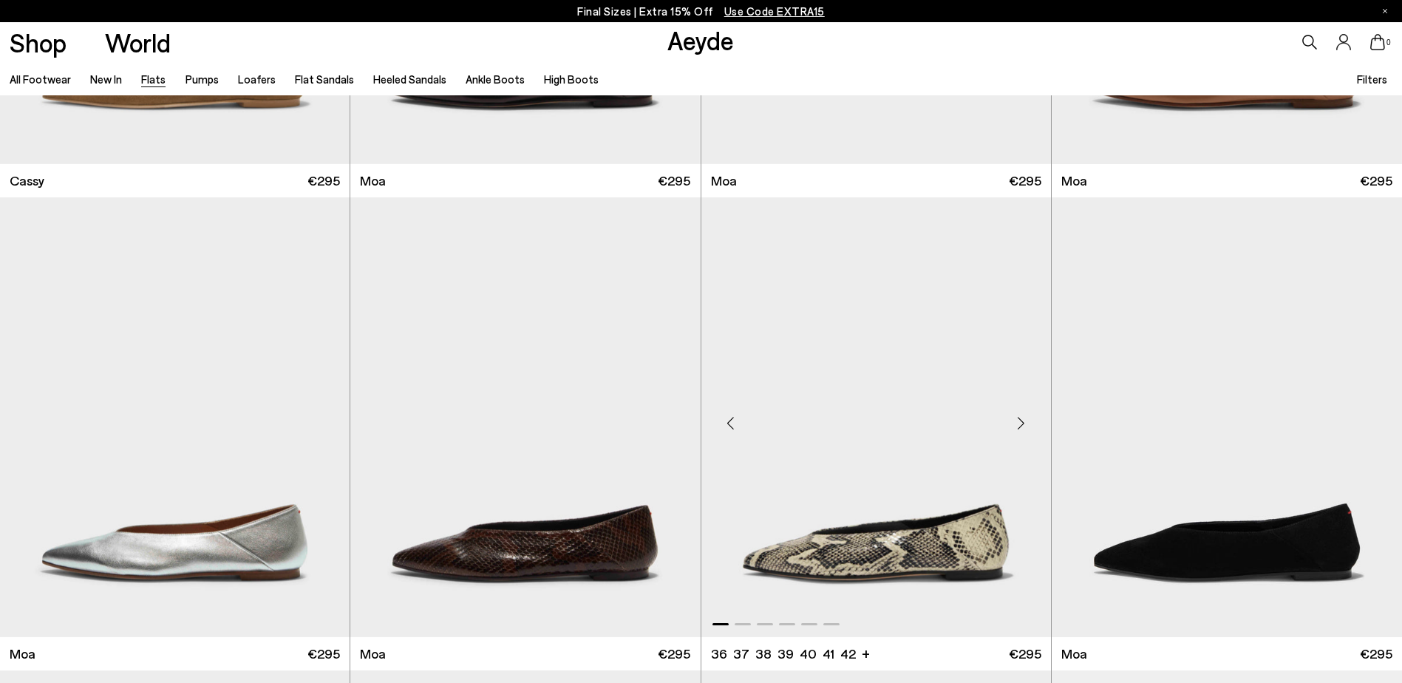
click at [1019, 423] on div "Next slide" at bounding box center [1021, 423] width 44 height 44
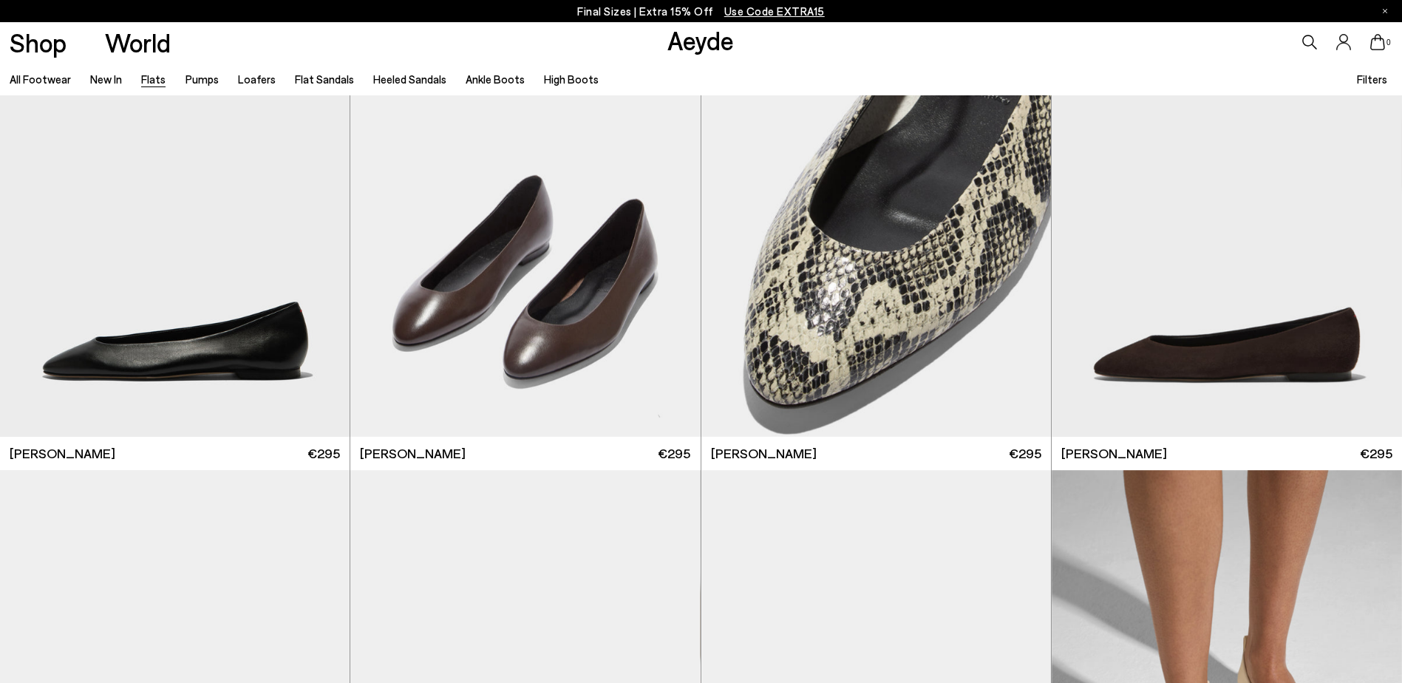
scroll to position [0, 0]
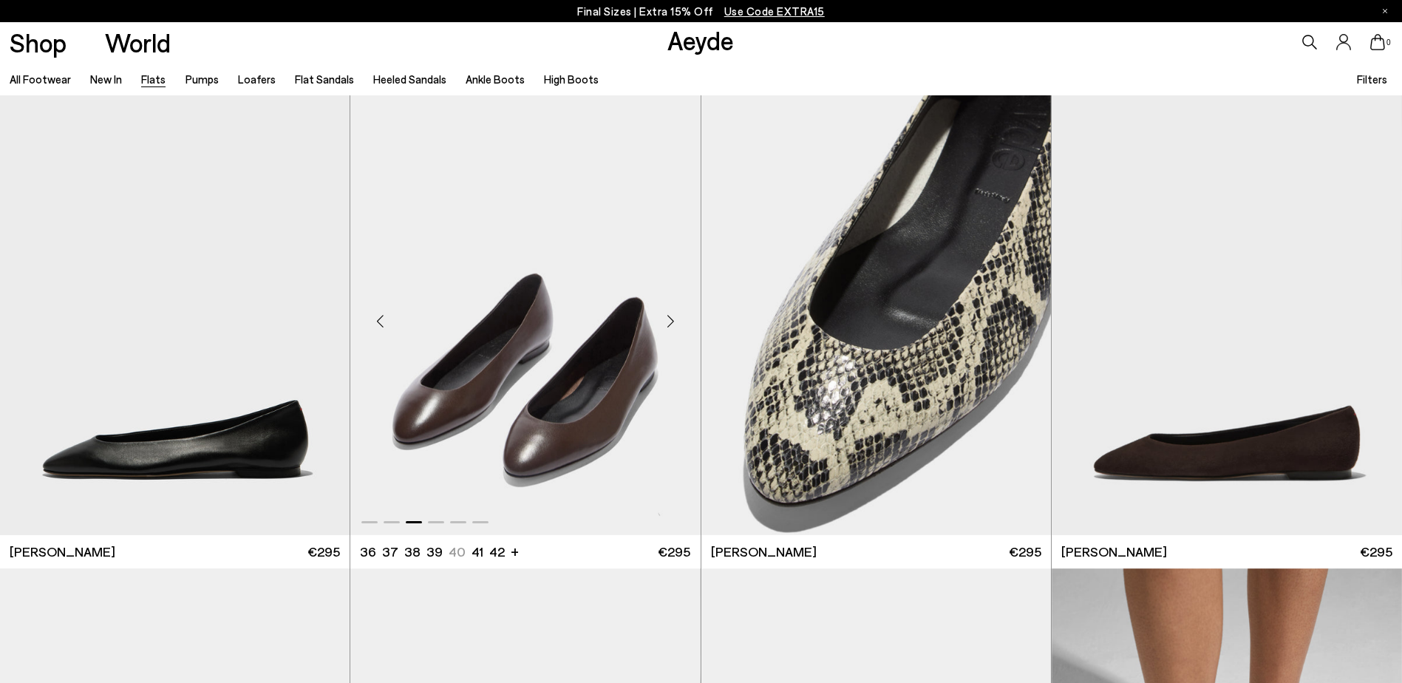
click at [673, 318] on div "Next slide" at bounding box center [671, 321] width 44 height 44
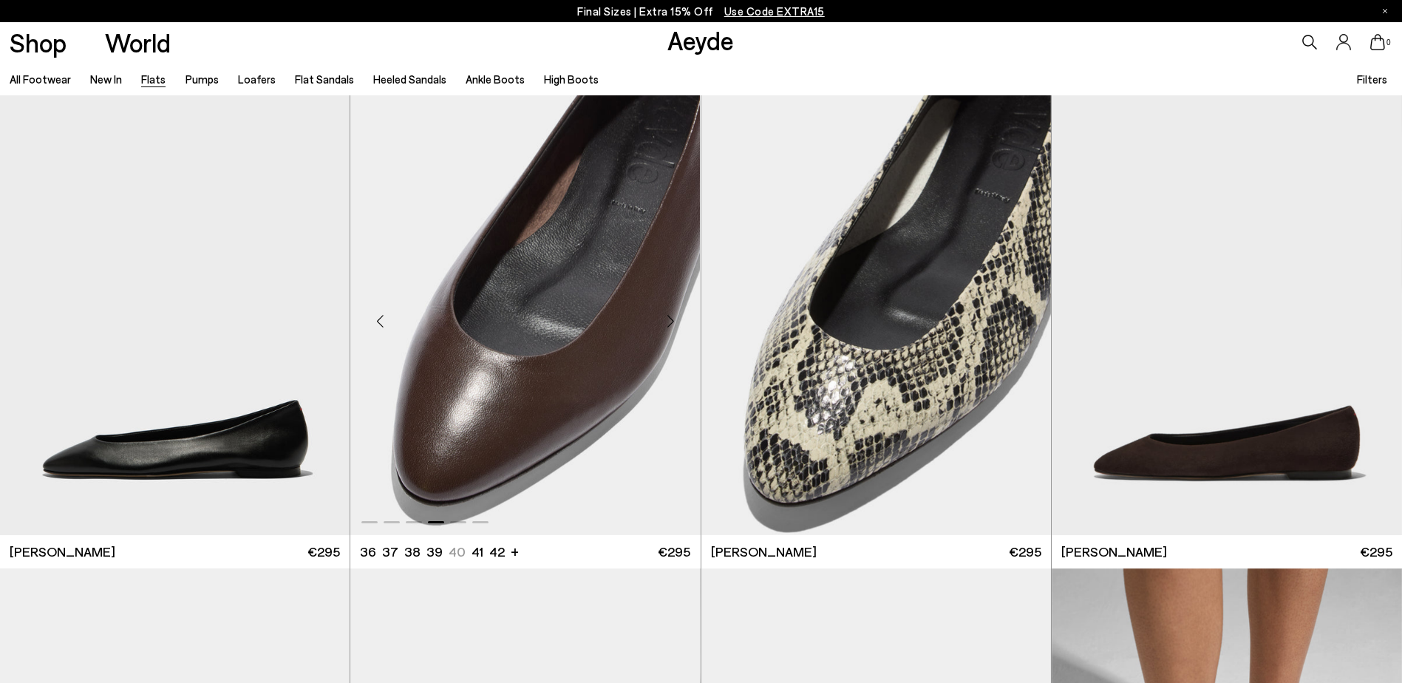
click at [673, 318] on div "Next slide" at bounding box center [671, 321] width 44 height 44
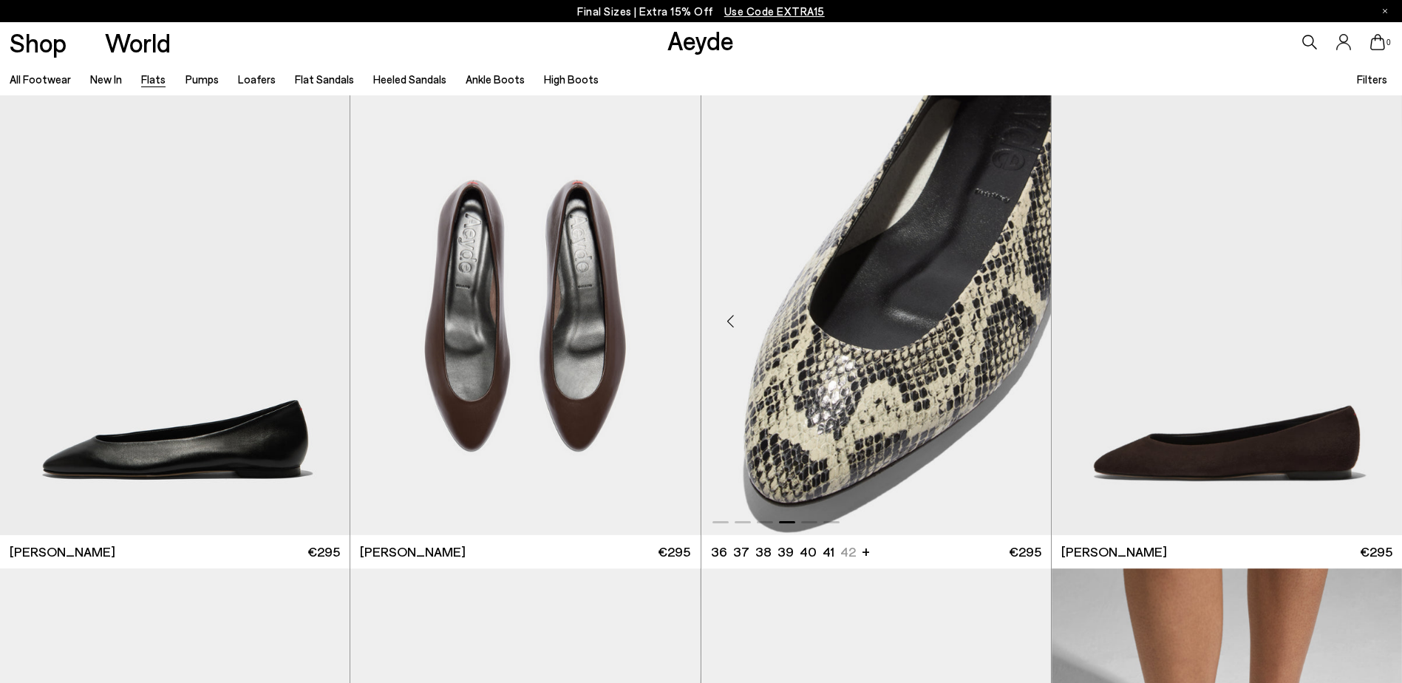
click at [1013, 319] on div "Next slide" at bounding box center [1021, 321] width 44 height 44
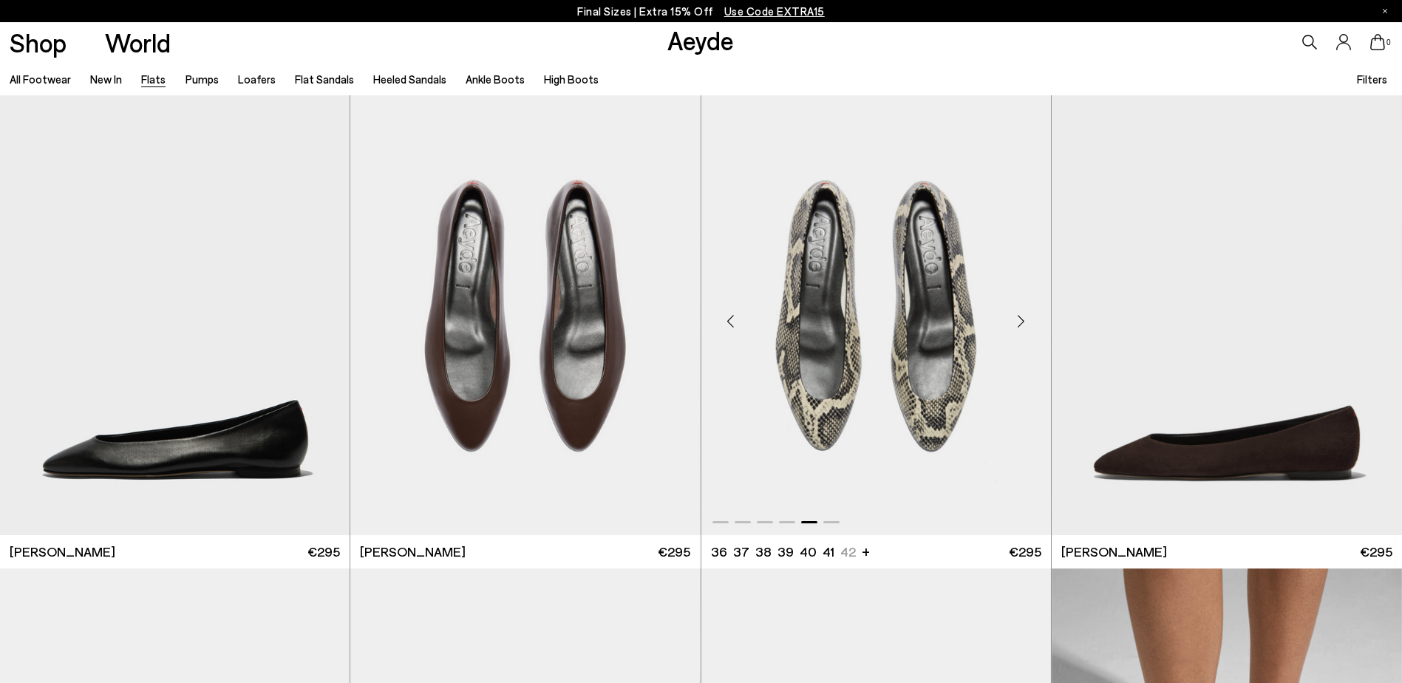
click at [1024, 316] on div "Next slide" at bounding box center [1021, 321] width 44 height 44
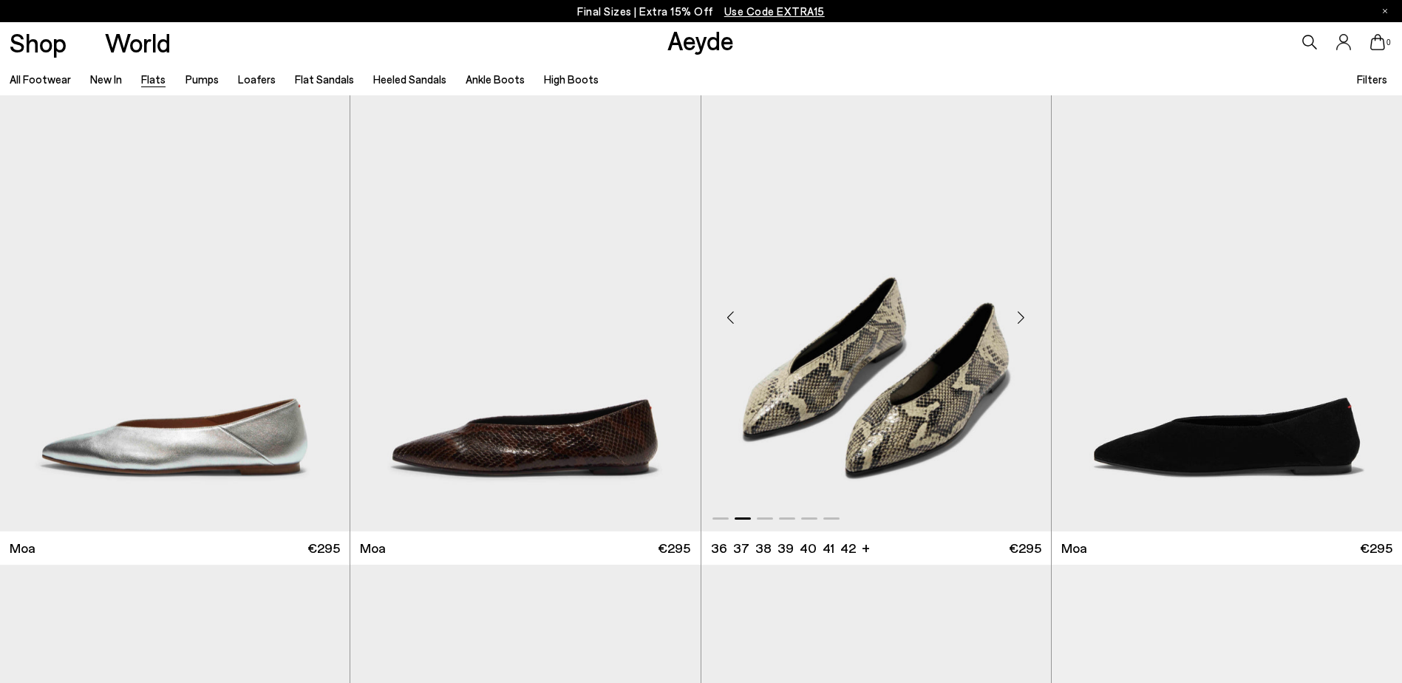
scroll to position [2809, 0]
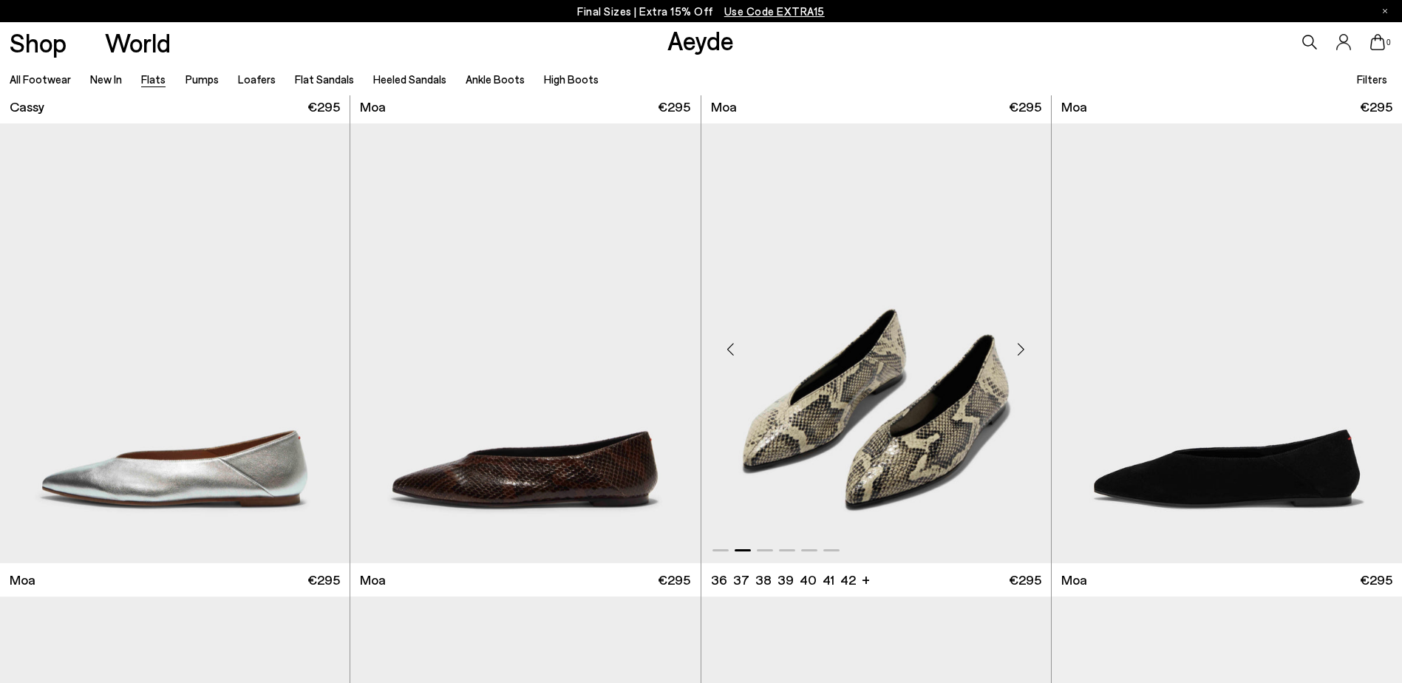
click at [1019, 348] on div "Next slide" at bounding box center [1021, 349] width 44 height 44
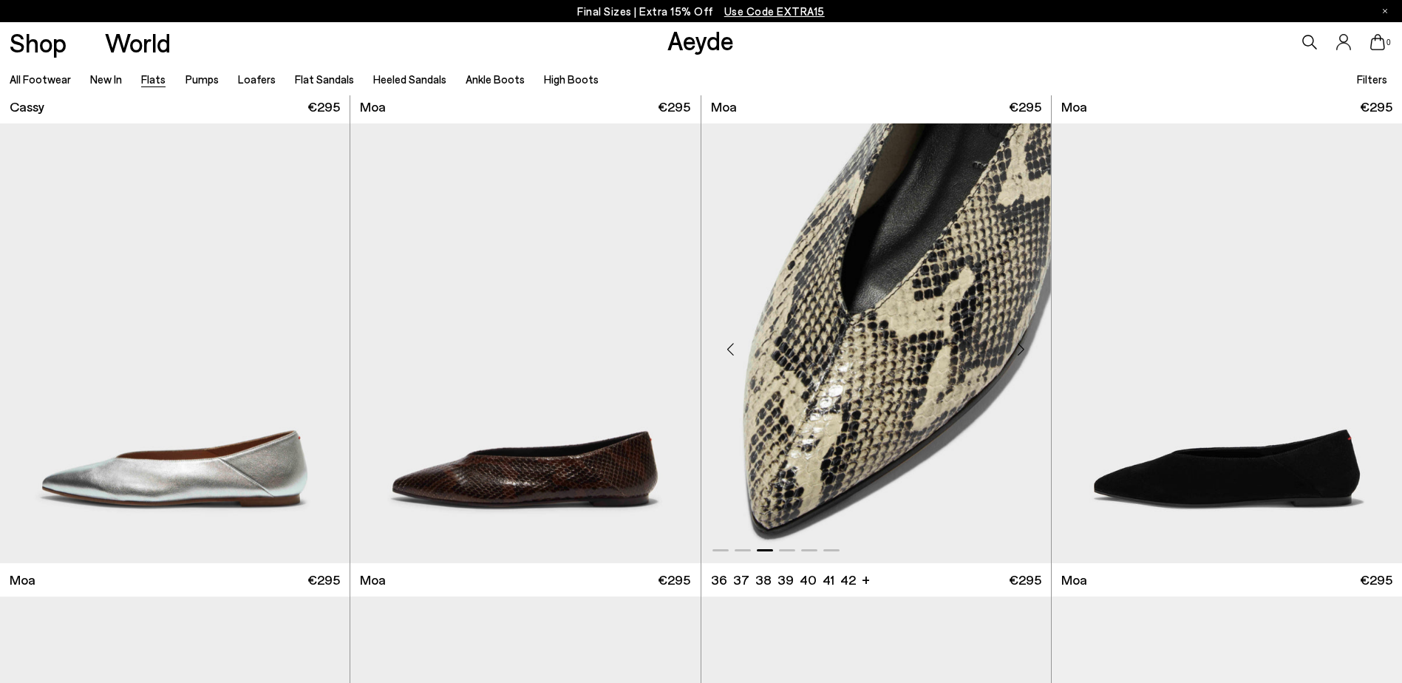
click at [1019, 348] on div "Next slide" at bounding box center [1021, 349] width 44 height 44
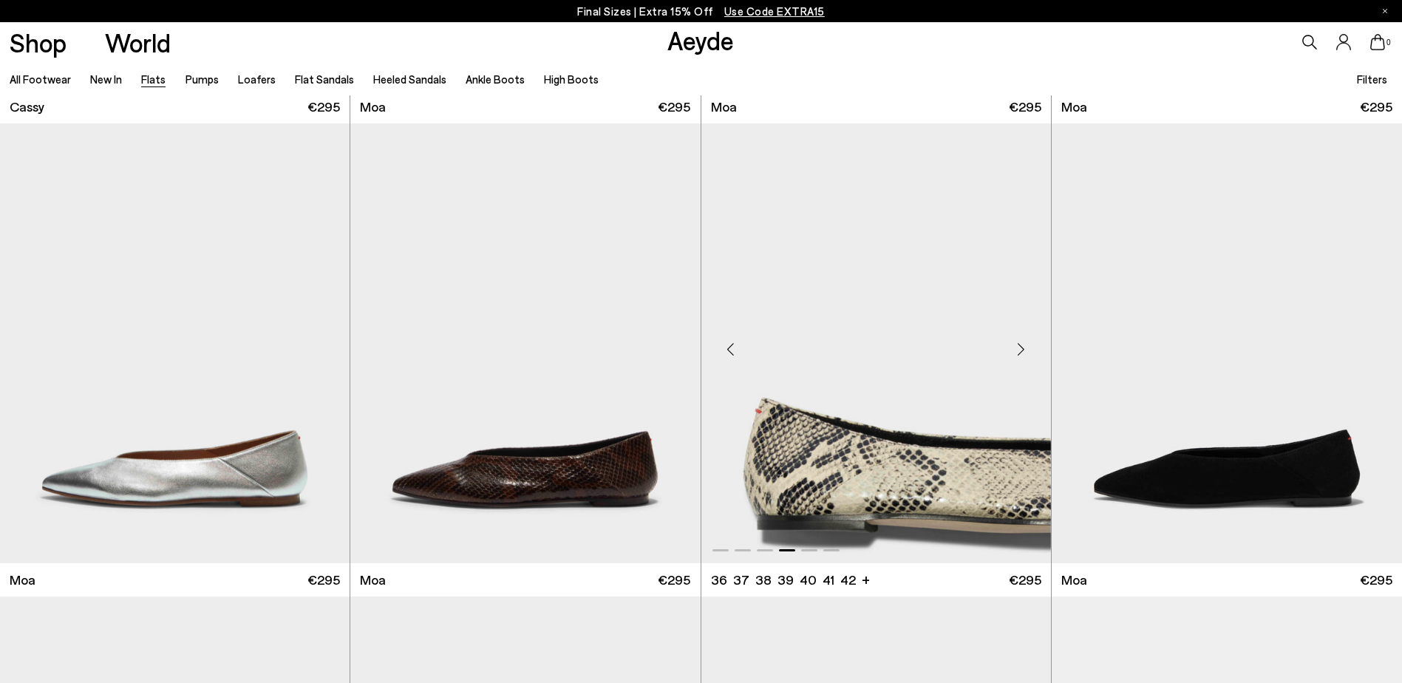
click at [1019, 348] on div "Next slide" at bounding box center [1021, 349] width 44 height 44
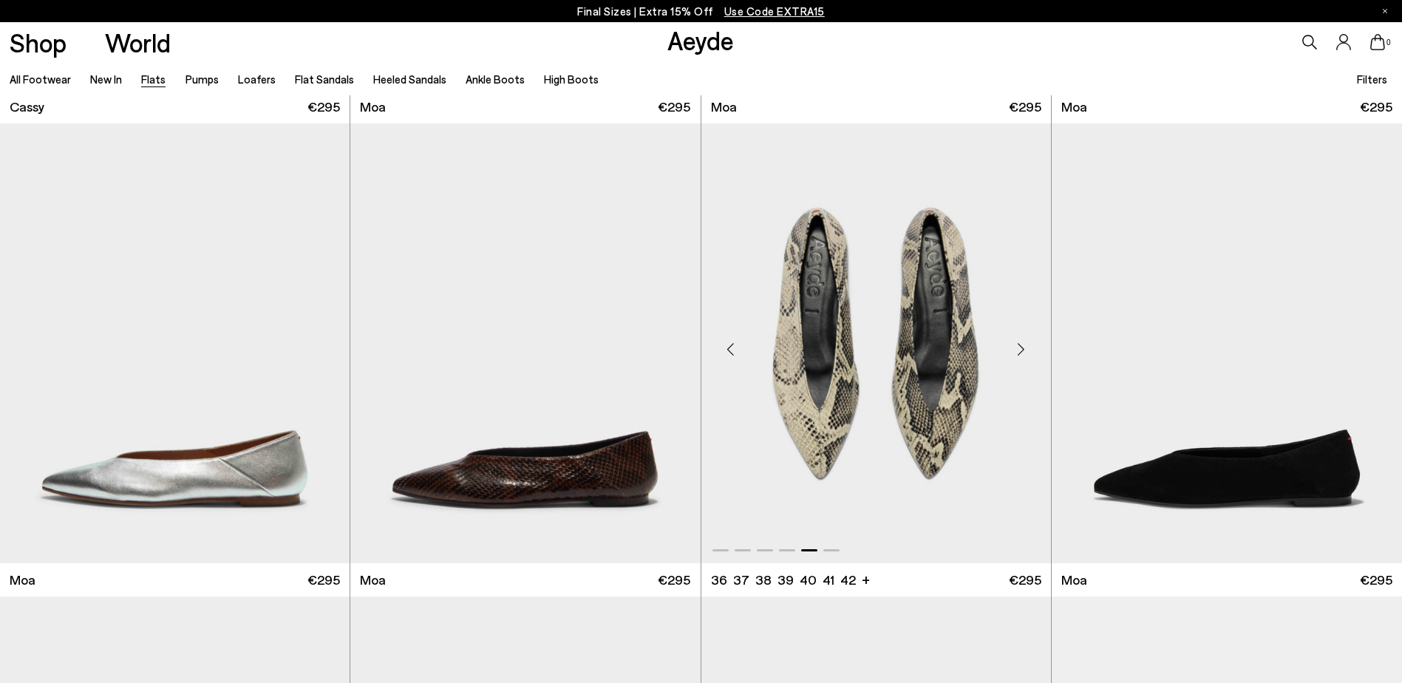
click at [1019, 348] on div "Next slide" at bounding box center [1021, 349] width 44 height 44
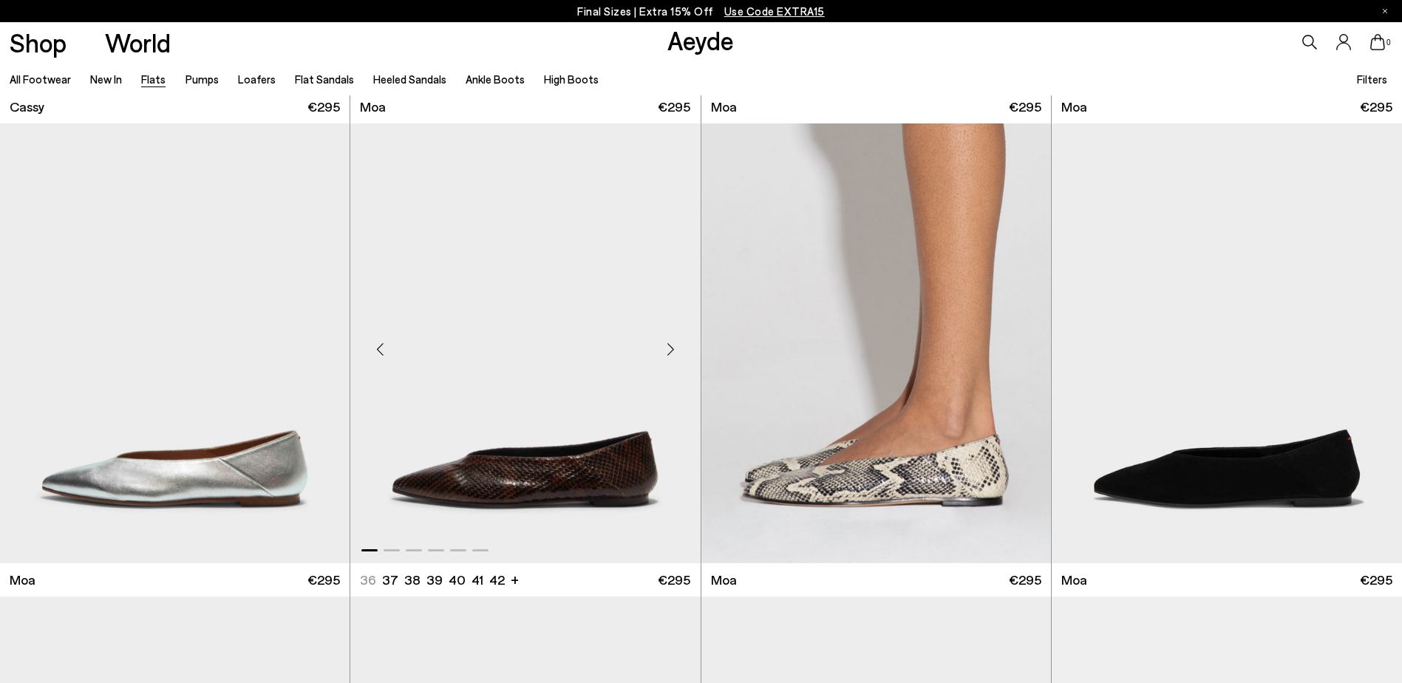
click at [672, 348] on div "Next slide" at bounding box center [671, 349] width 44 height 44
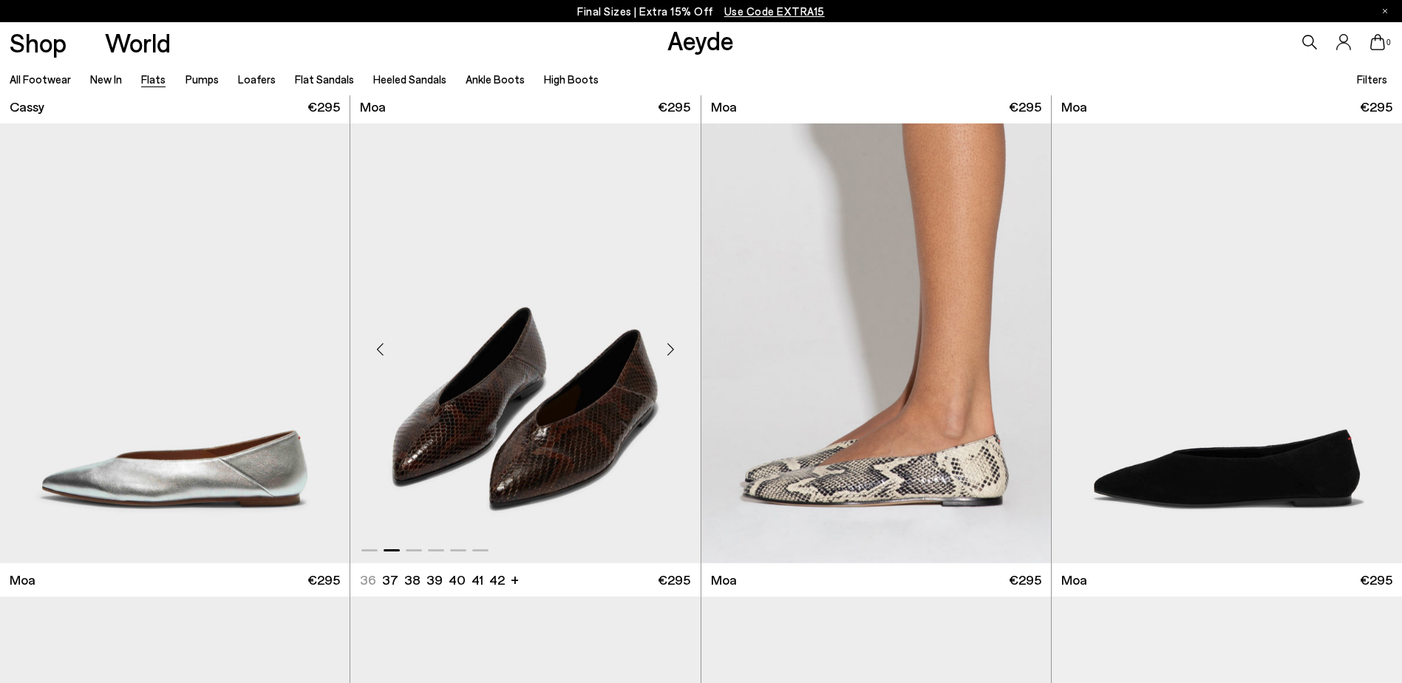
click at [672, 348] on div "Next slide" at bounding box center [671, 349] width 44 height 44
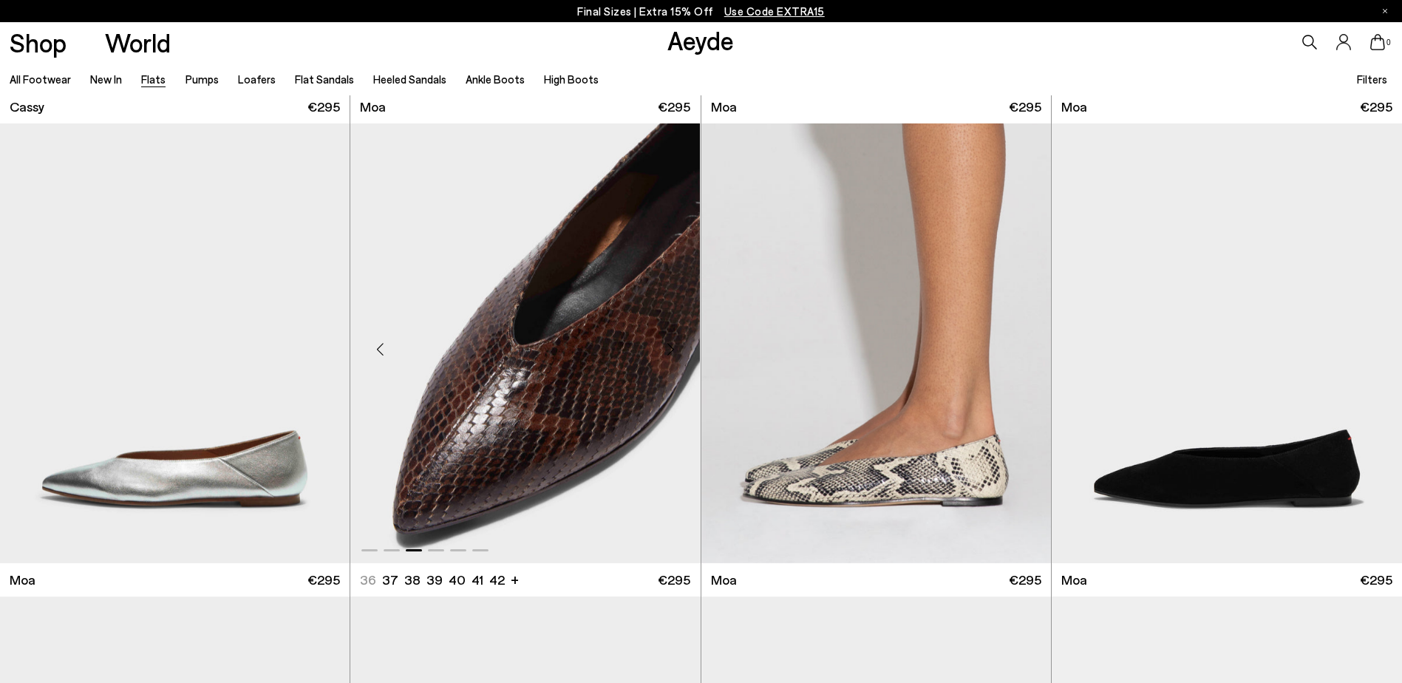
click at [672, 348] on div "Next slide" at bounding box center [671, 349] width 44 height 44
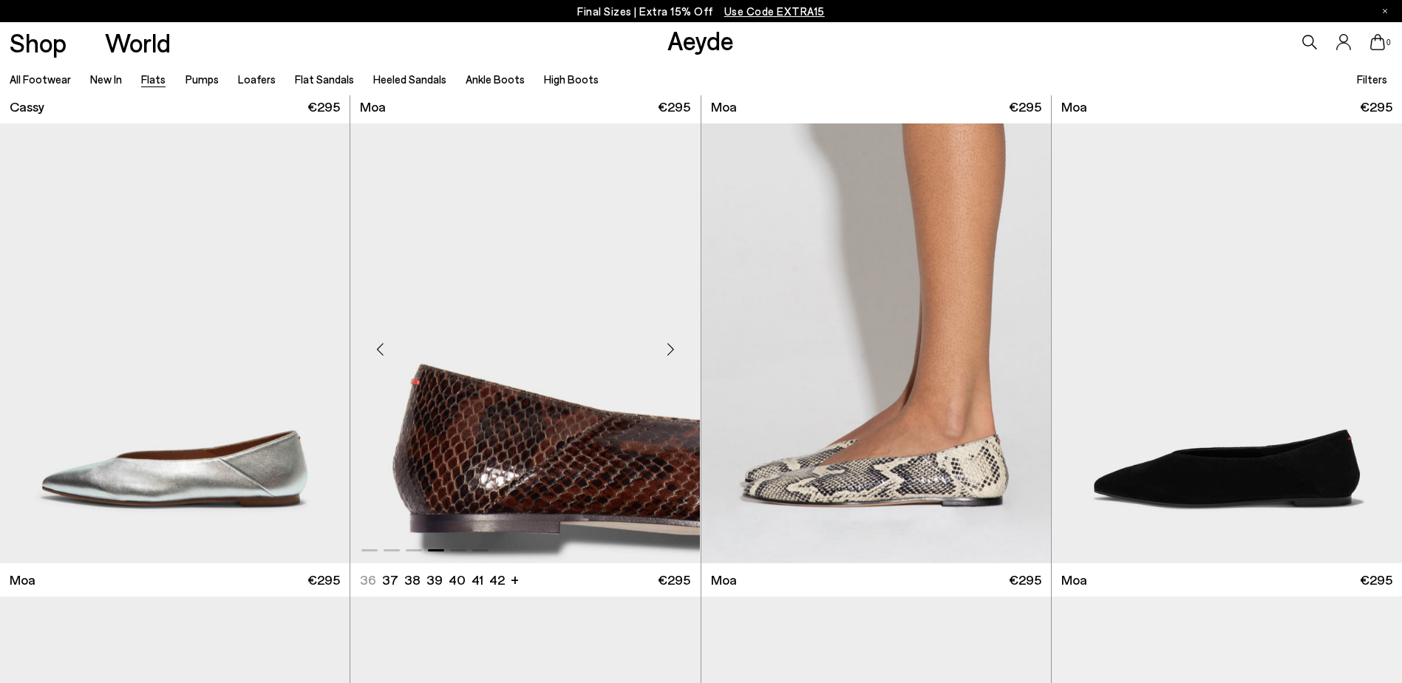
click at [672, 348] on div "Next slide" at bounding box center [671, 349] width 44 height 44
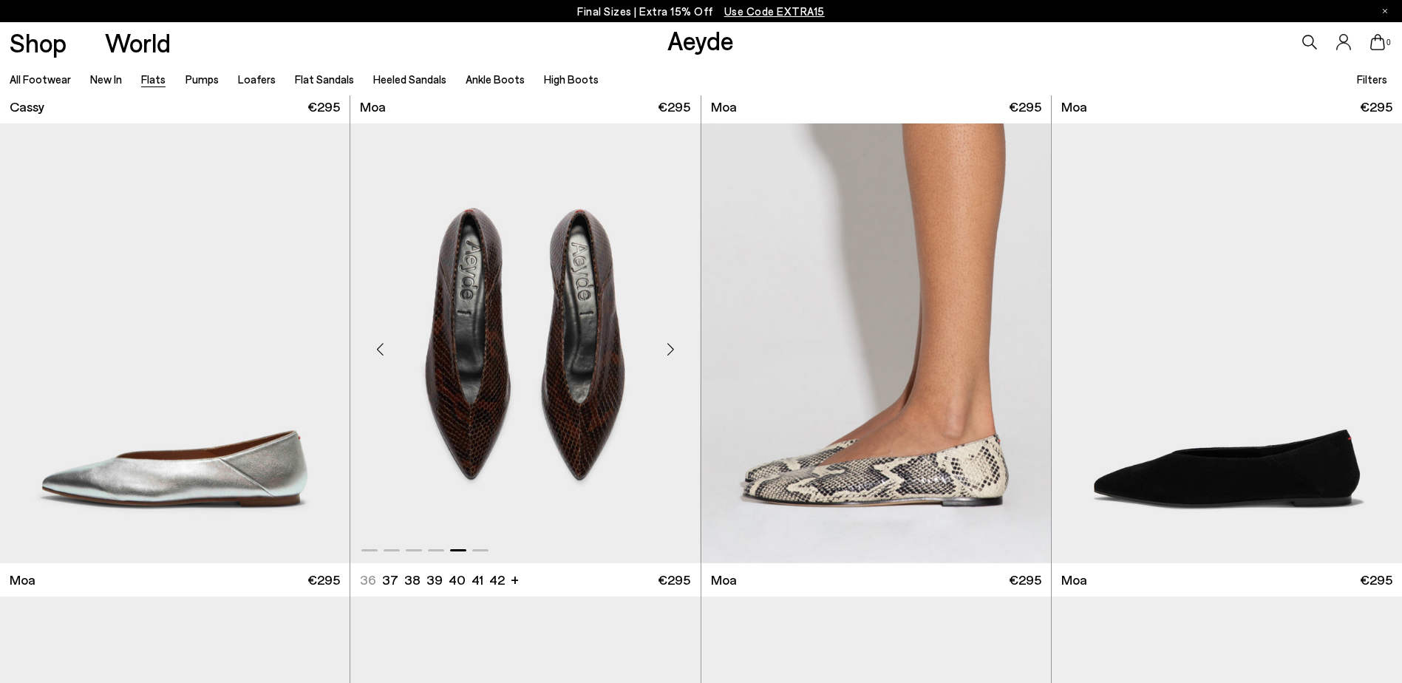
click at [672, 348] on div "Next slide" at bounding box center [671, 349] width 44 height 44
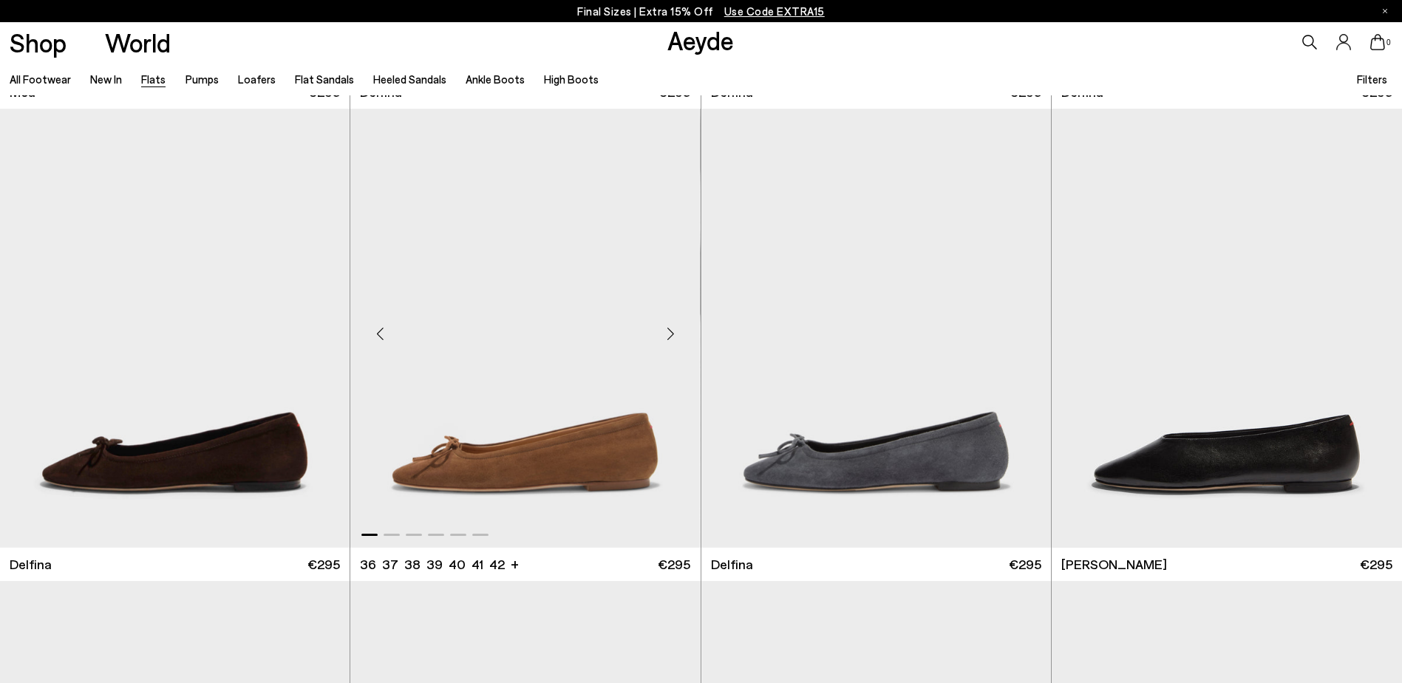
scroll to position [3844, 0]
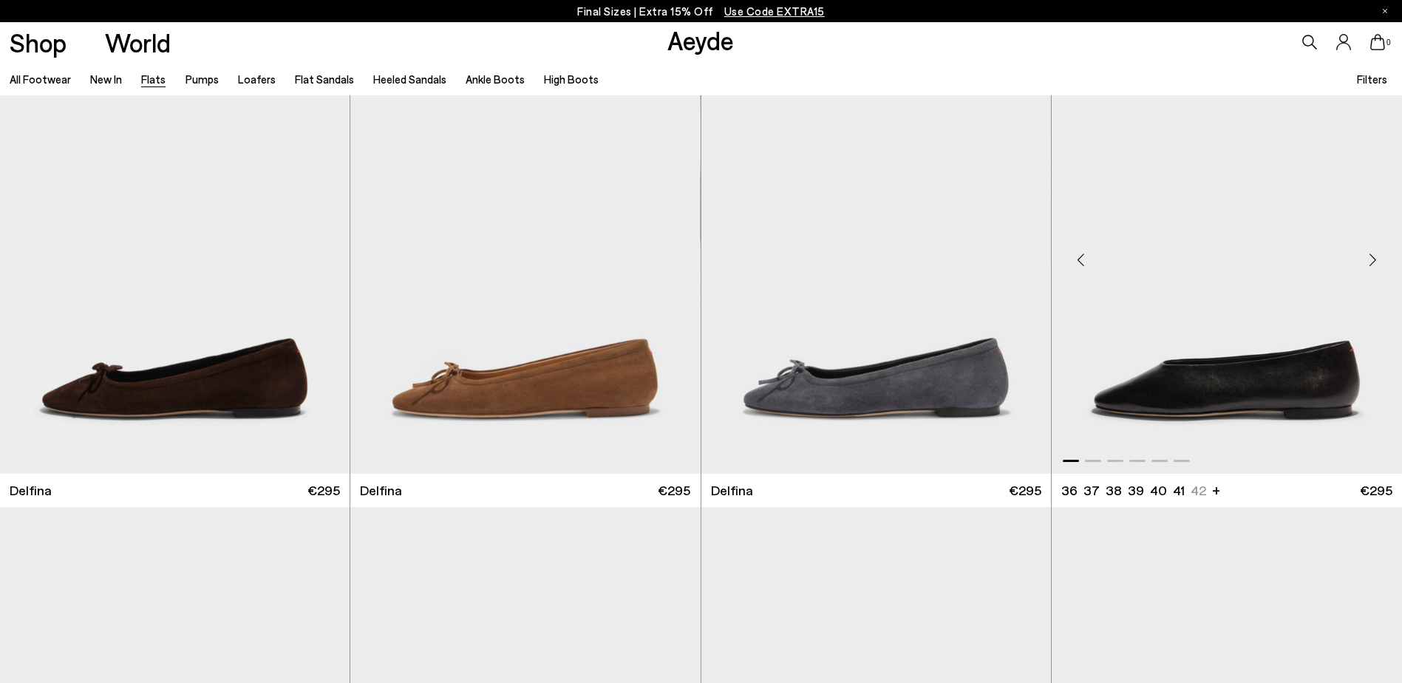
click at [1375, 256] on div "Next slide" at bounding box center [1372, 260] width 44 height 44
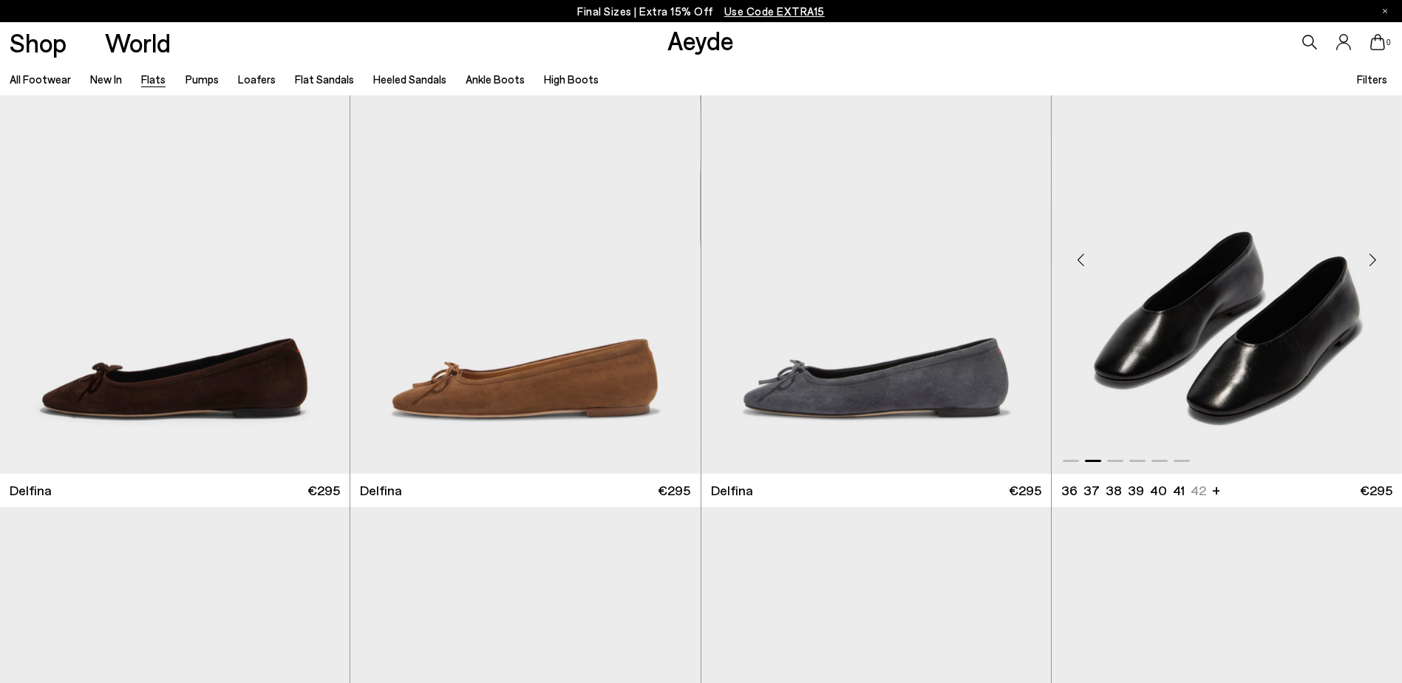
click at [1375, 256] on div "Next slide" at bounding box center [1372, 260] width 44 height 44
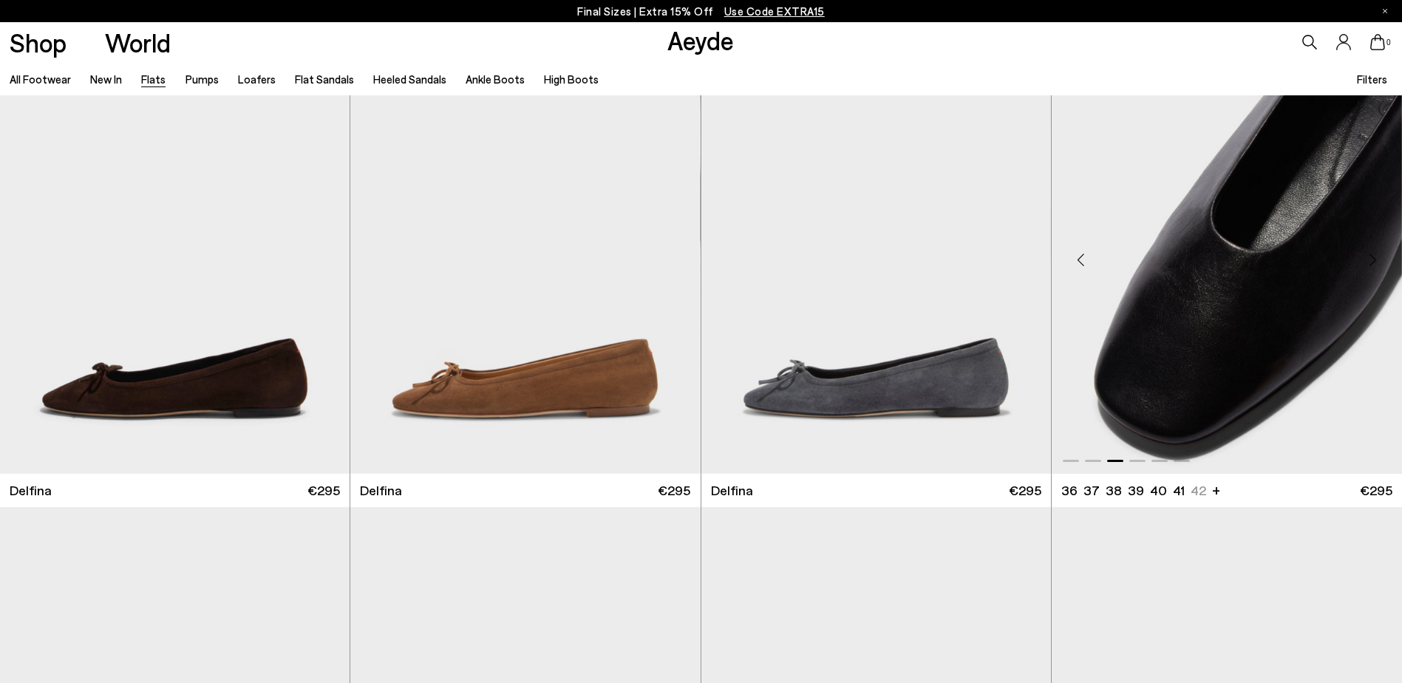
click at [1375, 256] on div "Next slide" at bounding box center [1372, 260] width 44 height 44
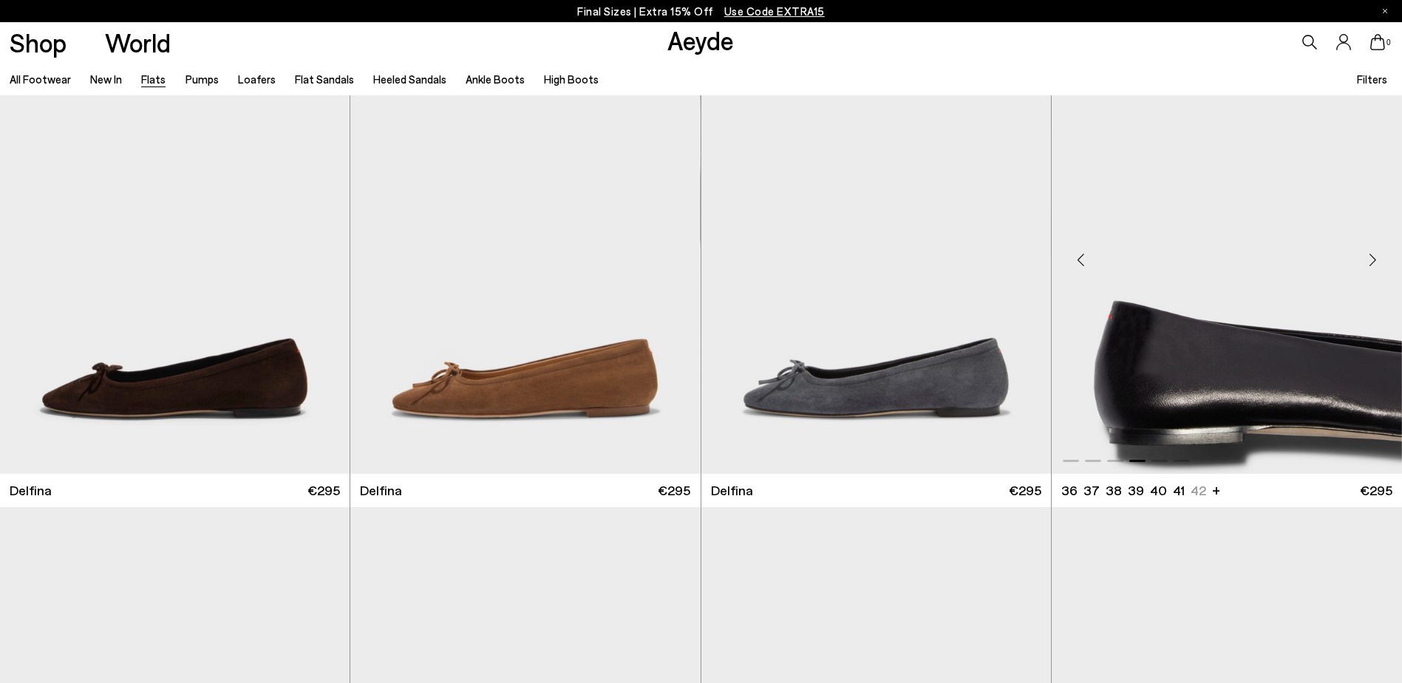
click at [1375, 256] on div "Next slide" at bounding box center [1372, 260] width 44 height 44
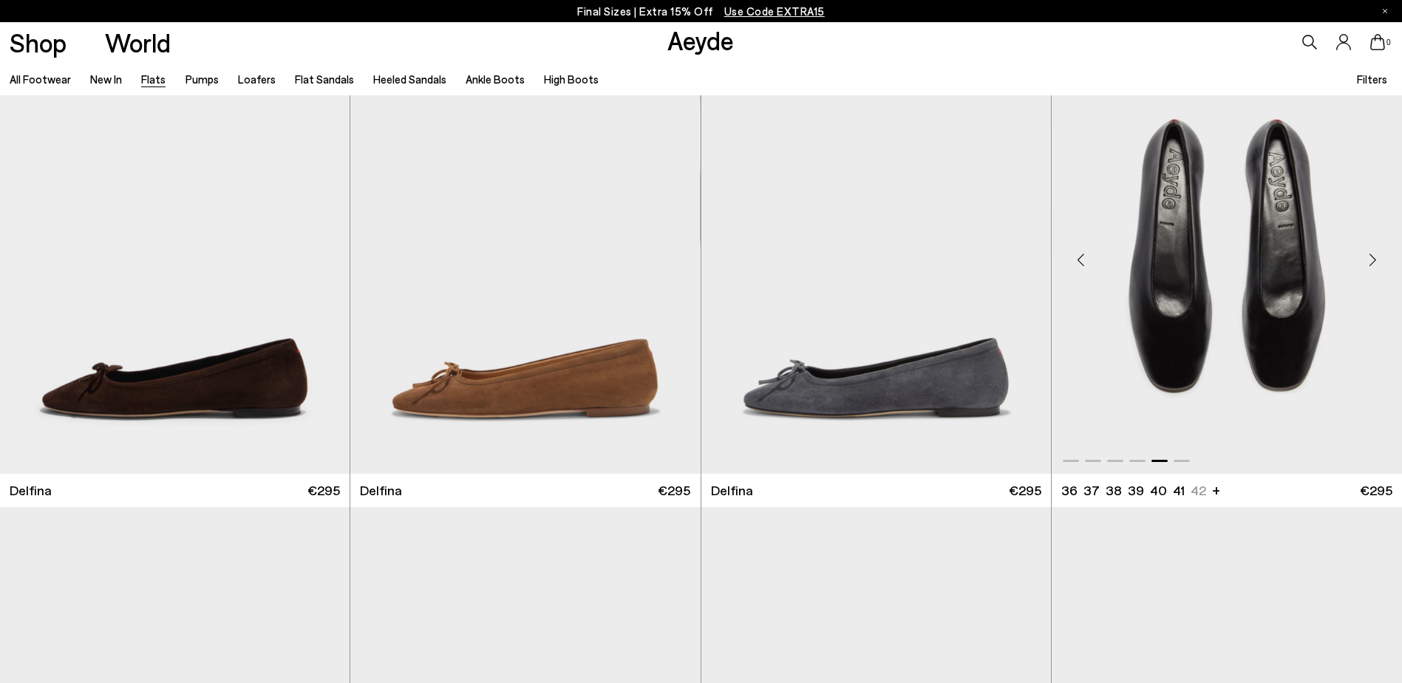
click at [1375, 256] on div "Next slide" at bounding box center [1372, 260] width 44 height 44
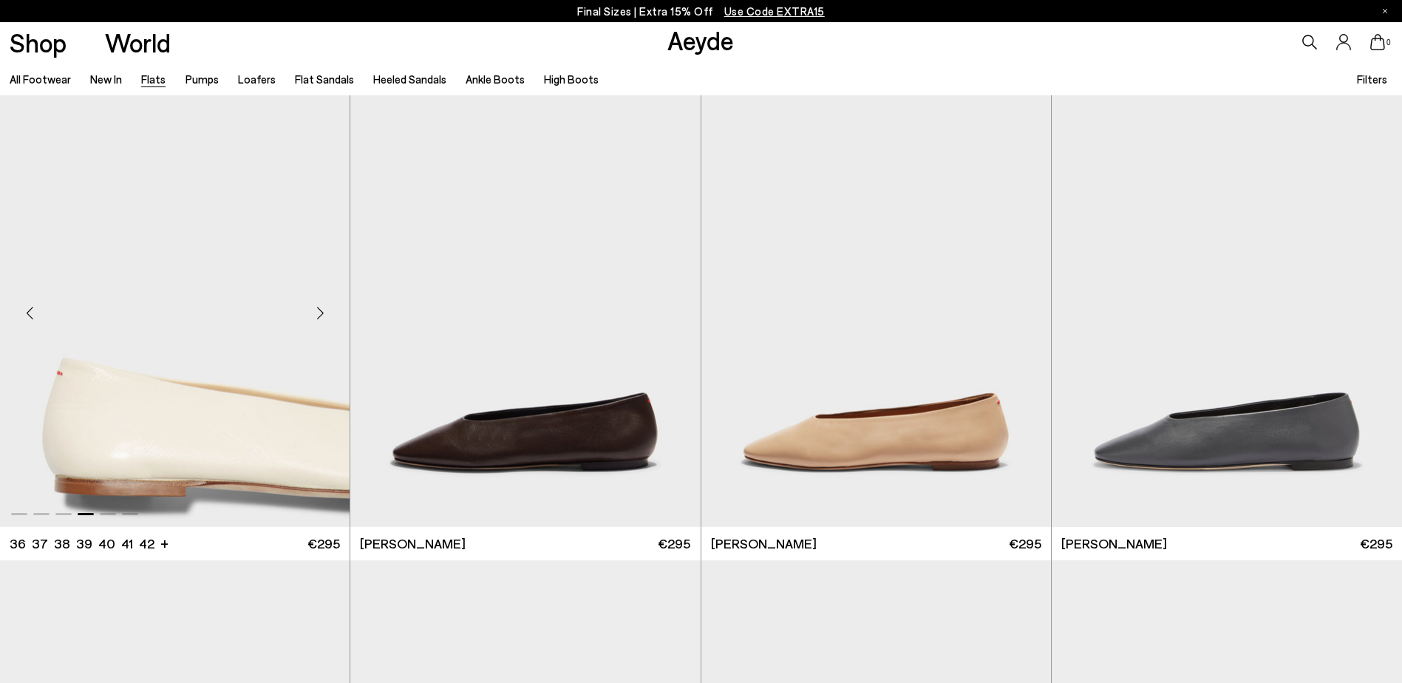
scroll to position [4361, 0]
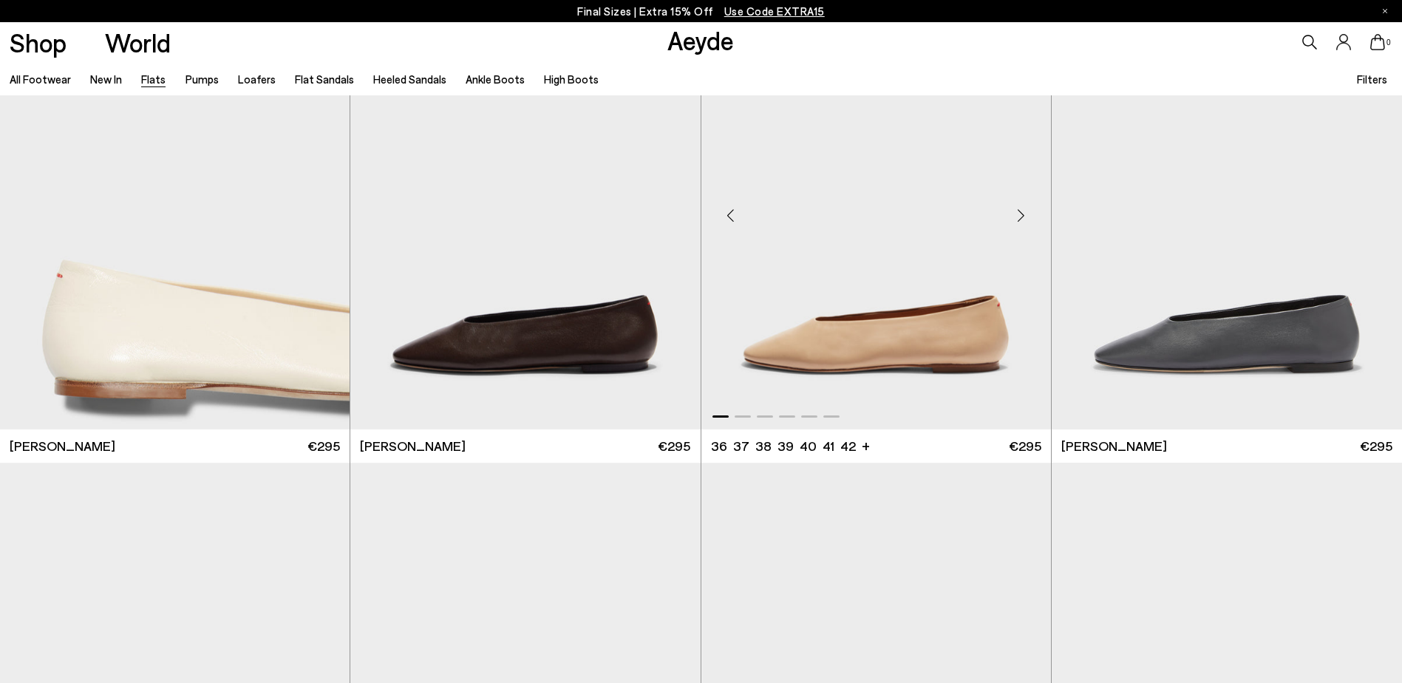
click at [1025, 220] on div "Next slide" at bounding box center [1021, 216] width 44 height 44
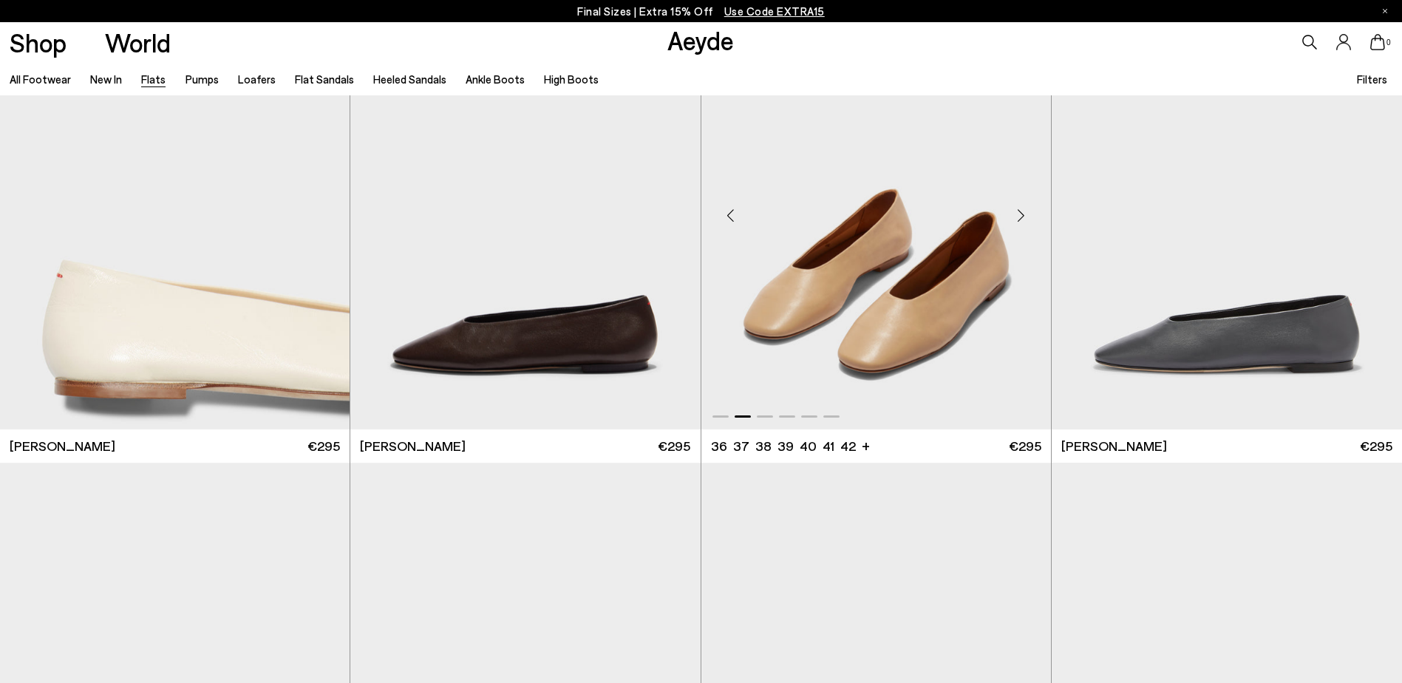
click at [1025, 220] on div "Next slide" at bounding box center [1021, 216] width 44 height 44
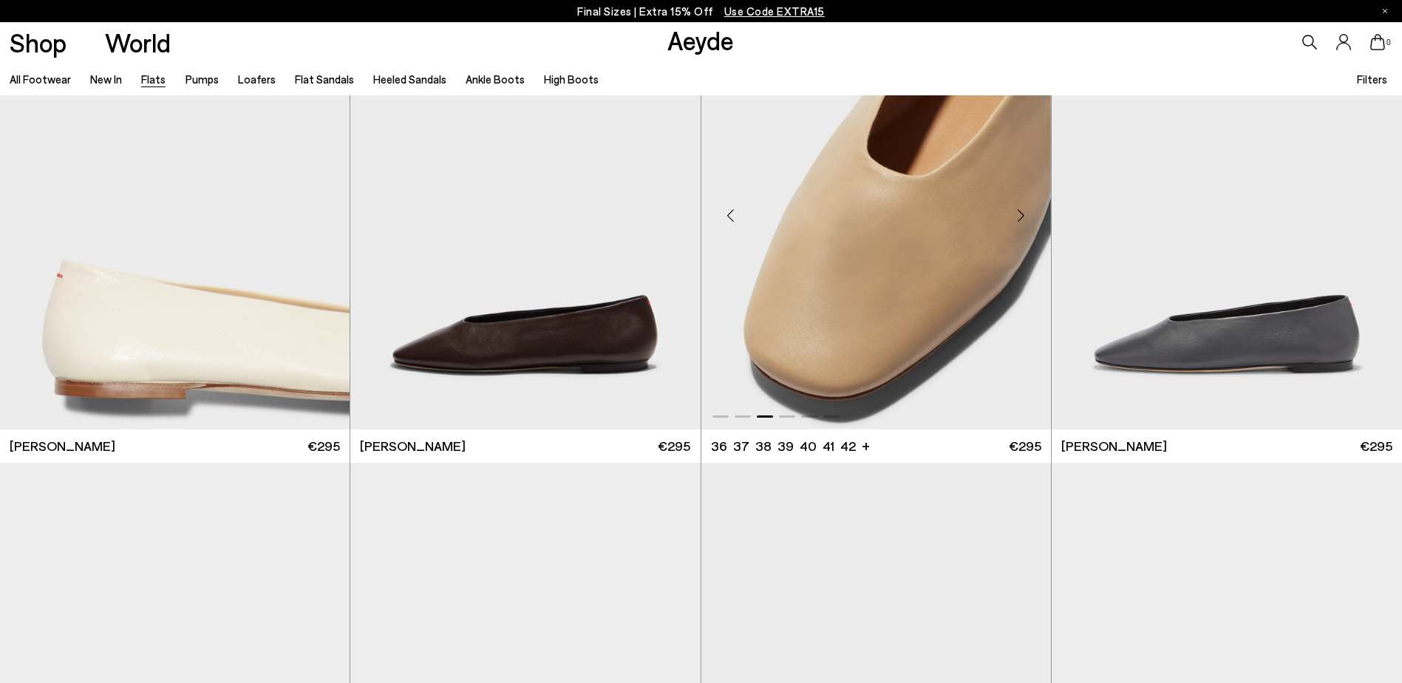
click at [1025, 220] on div "Next slide" at bounding box center [1021, 216] width 44 height 44
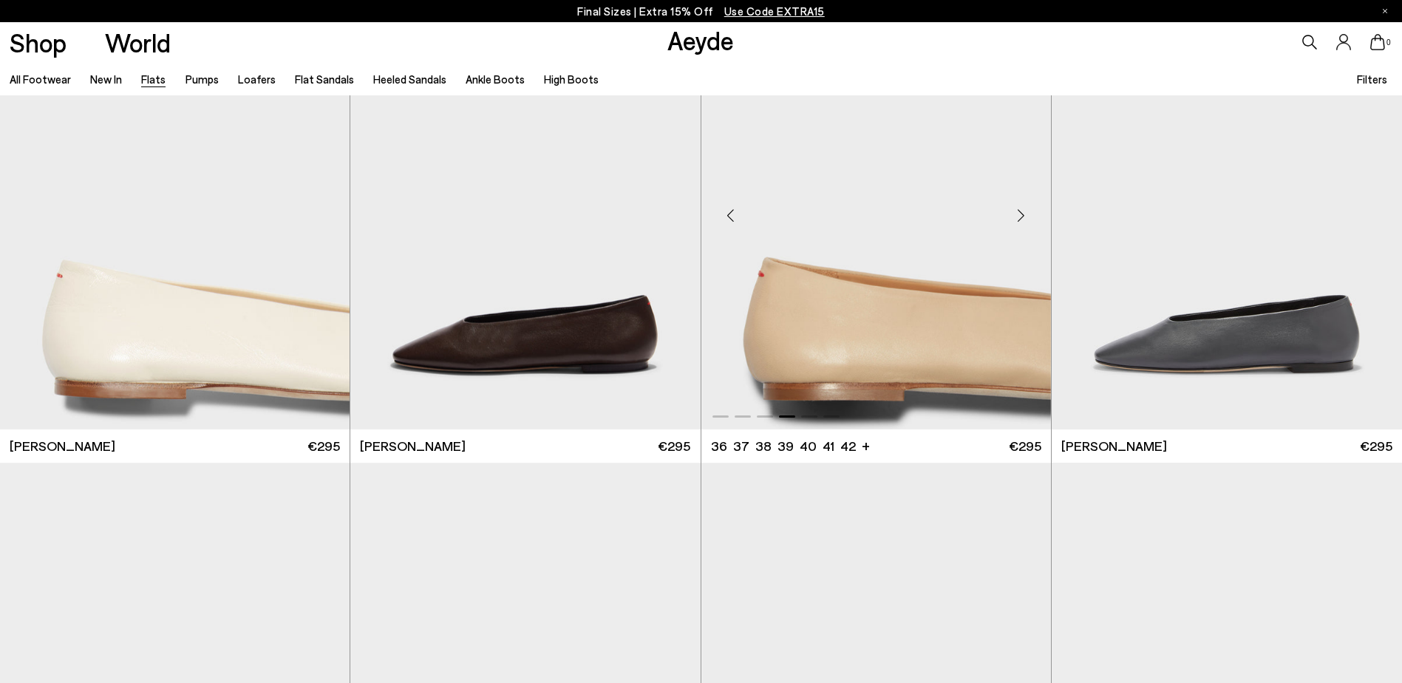
click at [1025, 220] on div "Next slide" at bounding box center [1021, 216] width 44 height 44
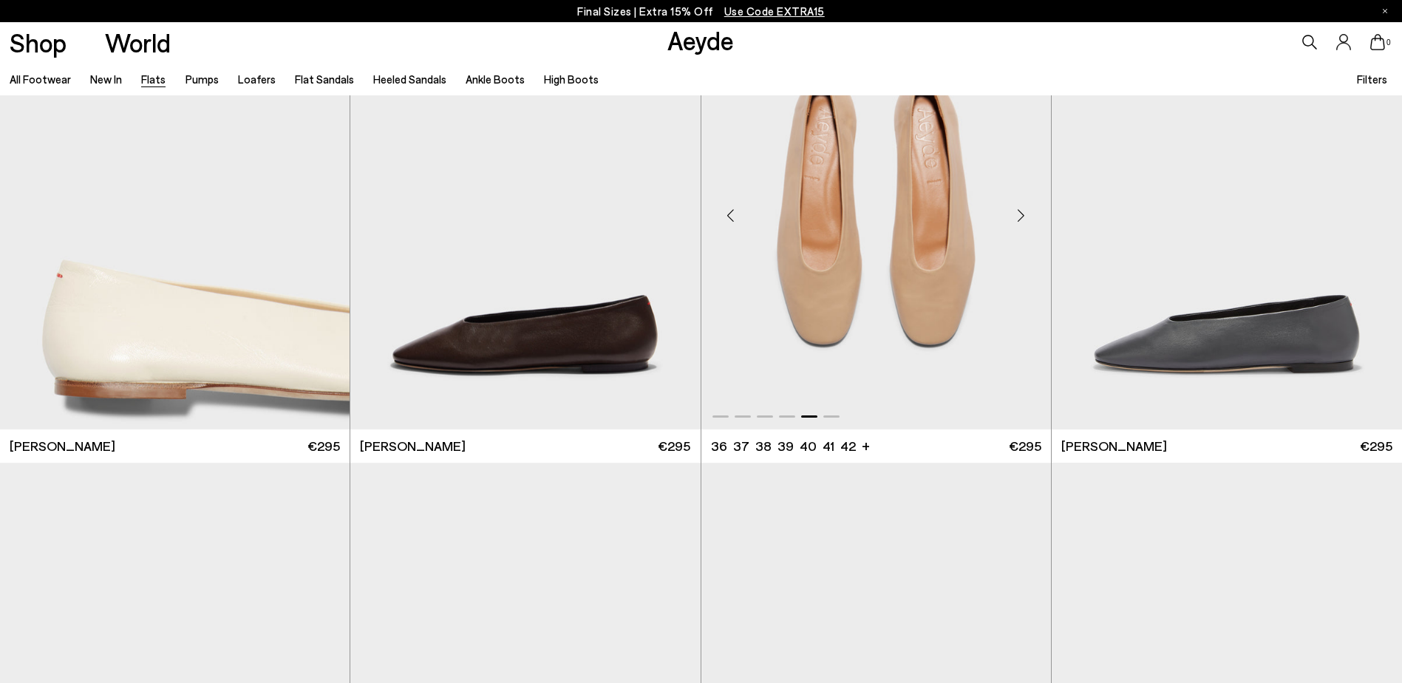
click at [1024, 220] on div "Next slide" at bounding box center [1021, 216] width 44 height 44
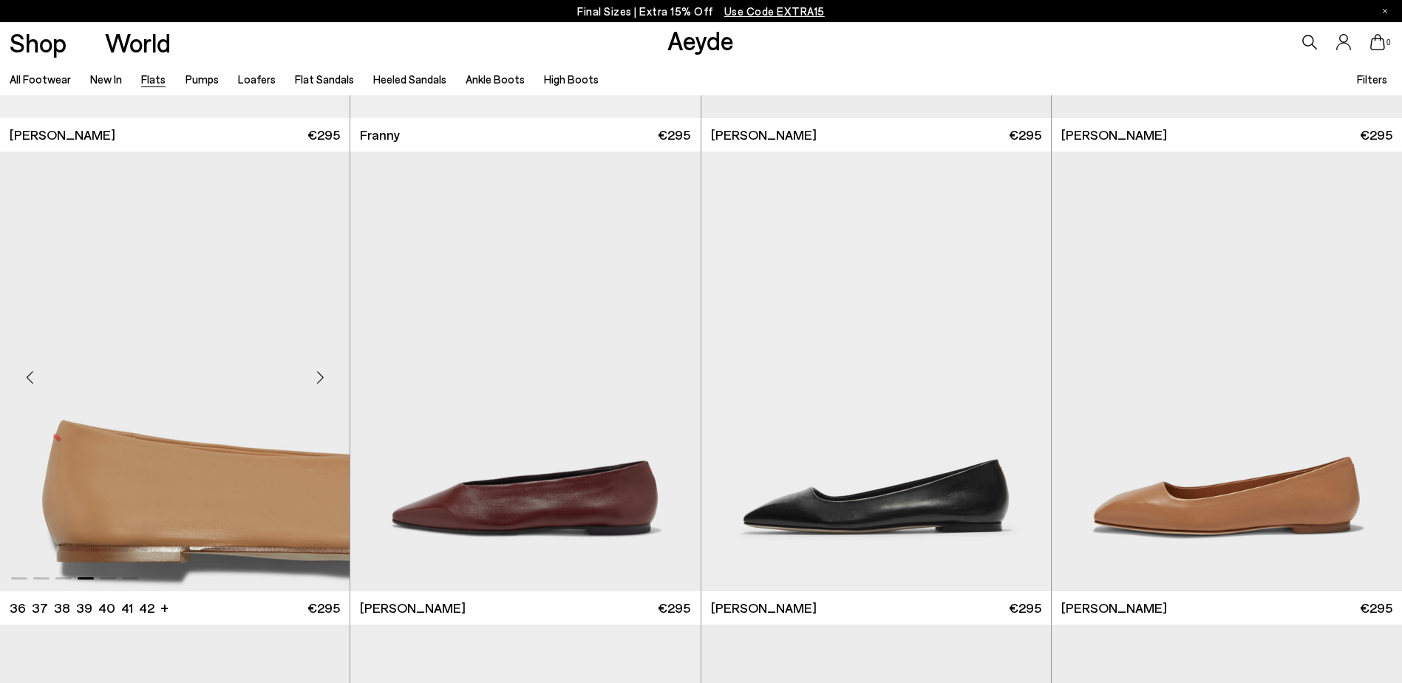
scroll to position [5766, 0]
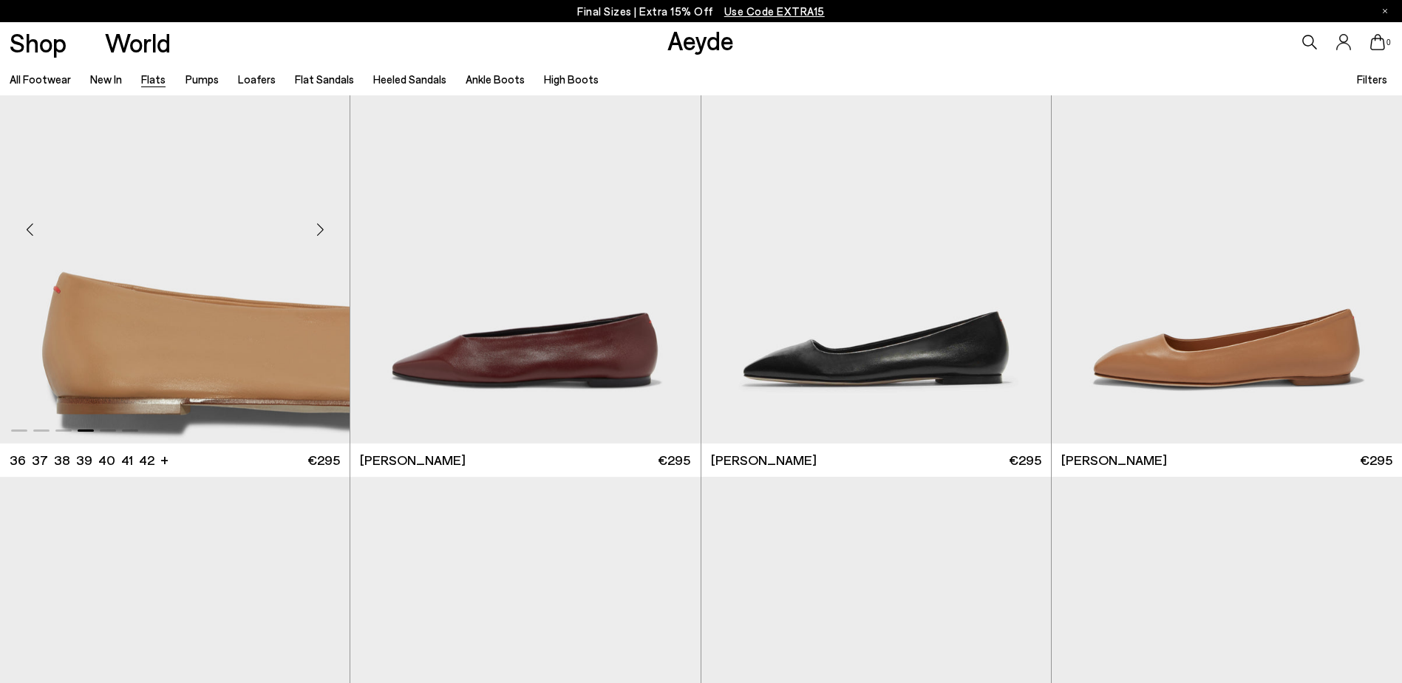
click at [314, 227] on div "Next slide" at bounding box center [320, 230] width 44 height 44
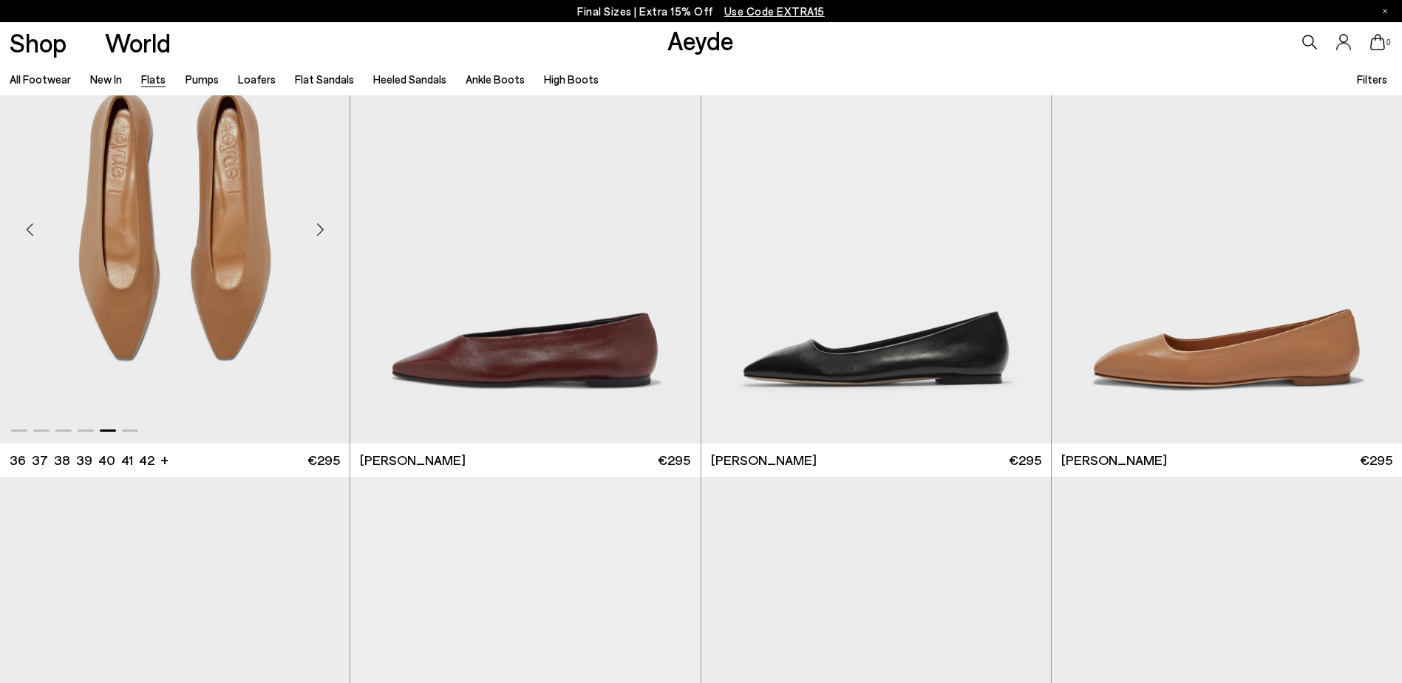
click at [314, 227] on div "Next slide" at bounding box center [320, 230] width 44 height 44
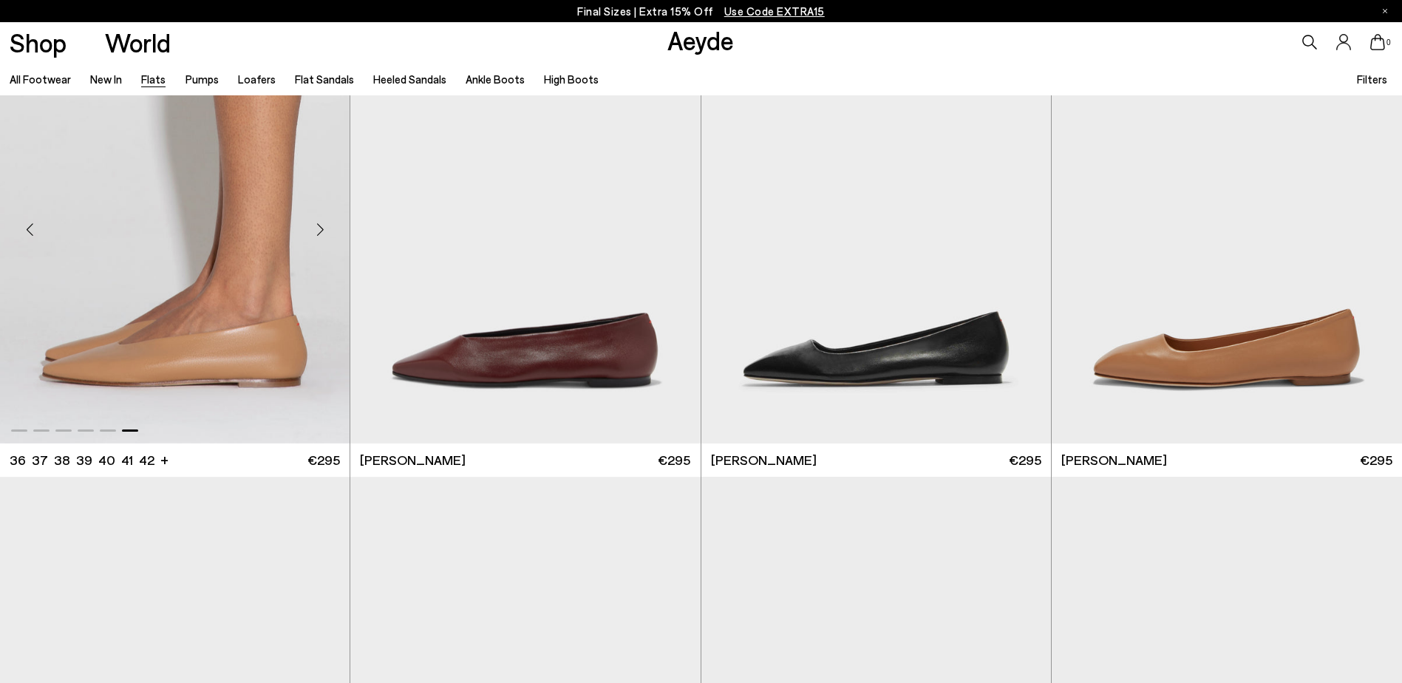
click at [314, 227] on div "Next slide" at bounding box center [320, 230] width 44 height 44
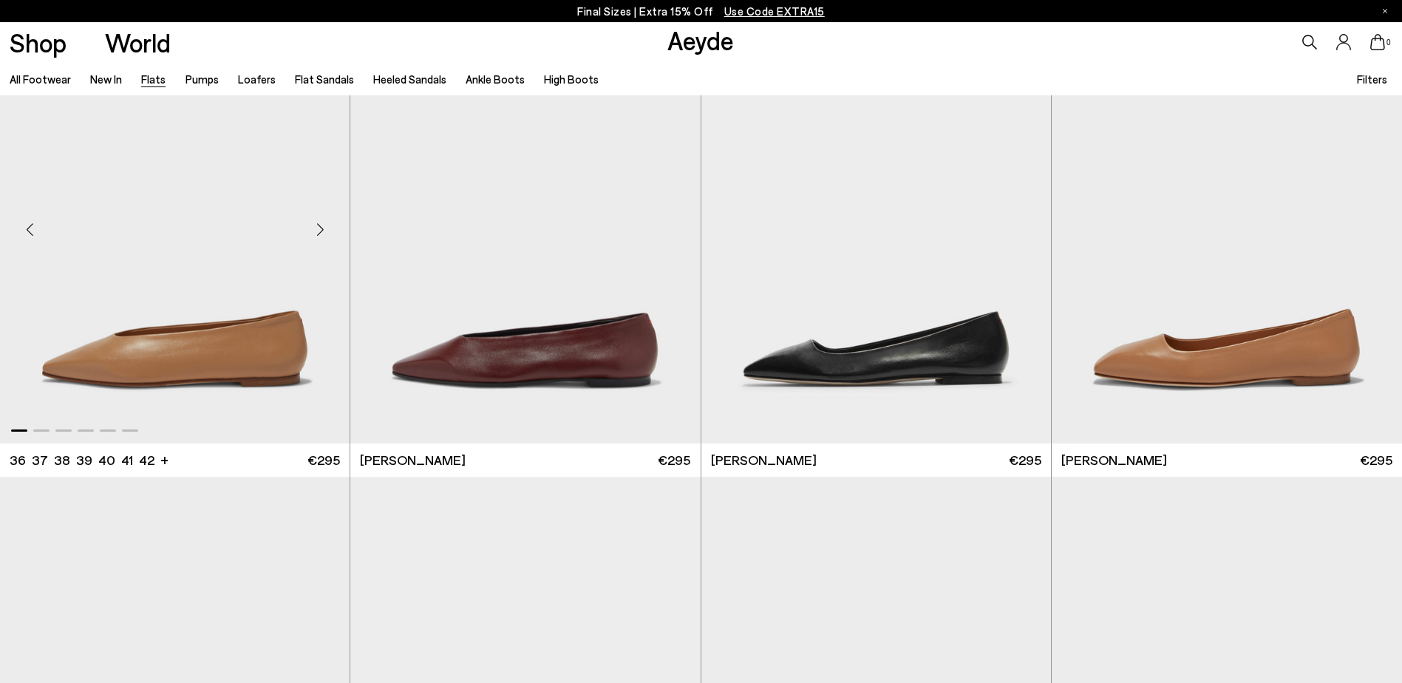
click at [314, 227] on div "Next slide" at bounding box center [320, 230] width 44 height 44
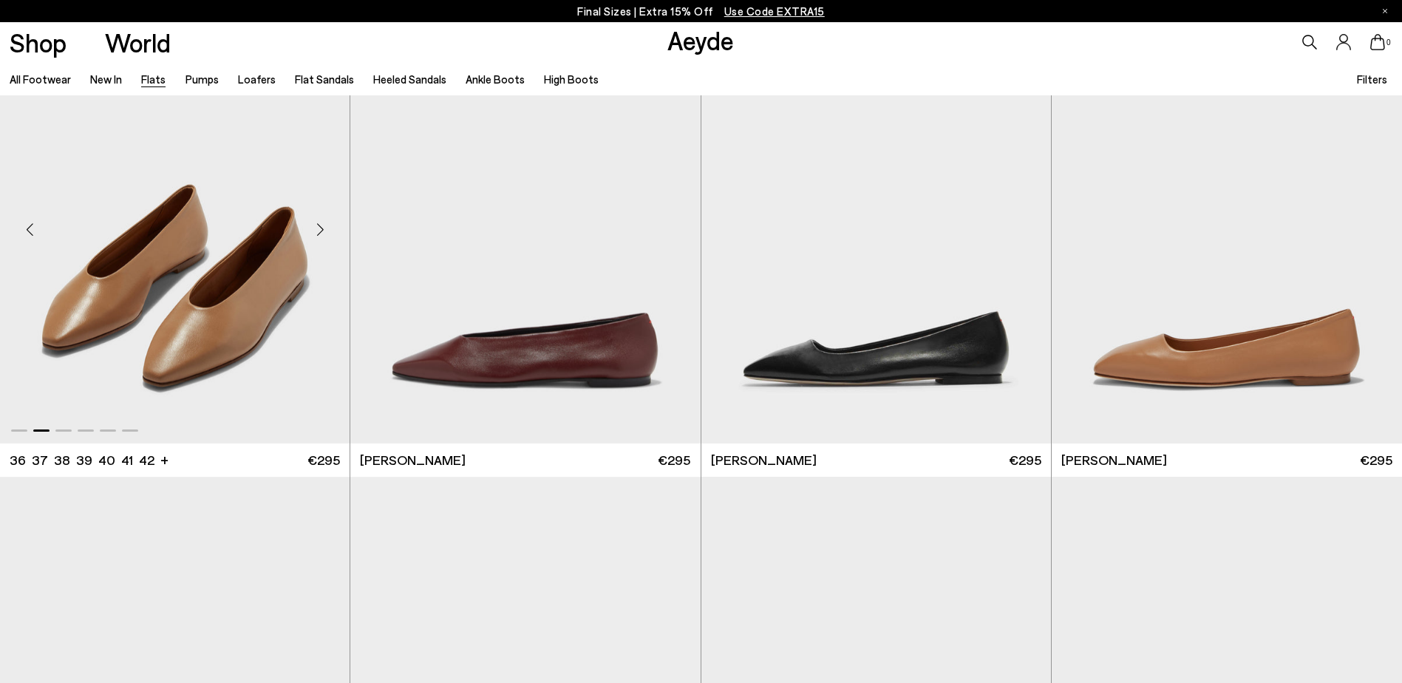
click at [314, 227] on div "Next slide" at bounding box center [320, 230] width 44 height 44
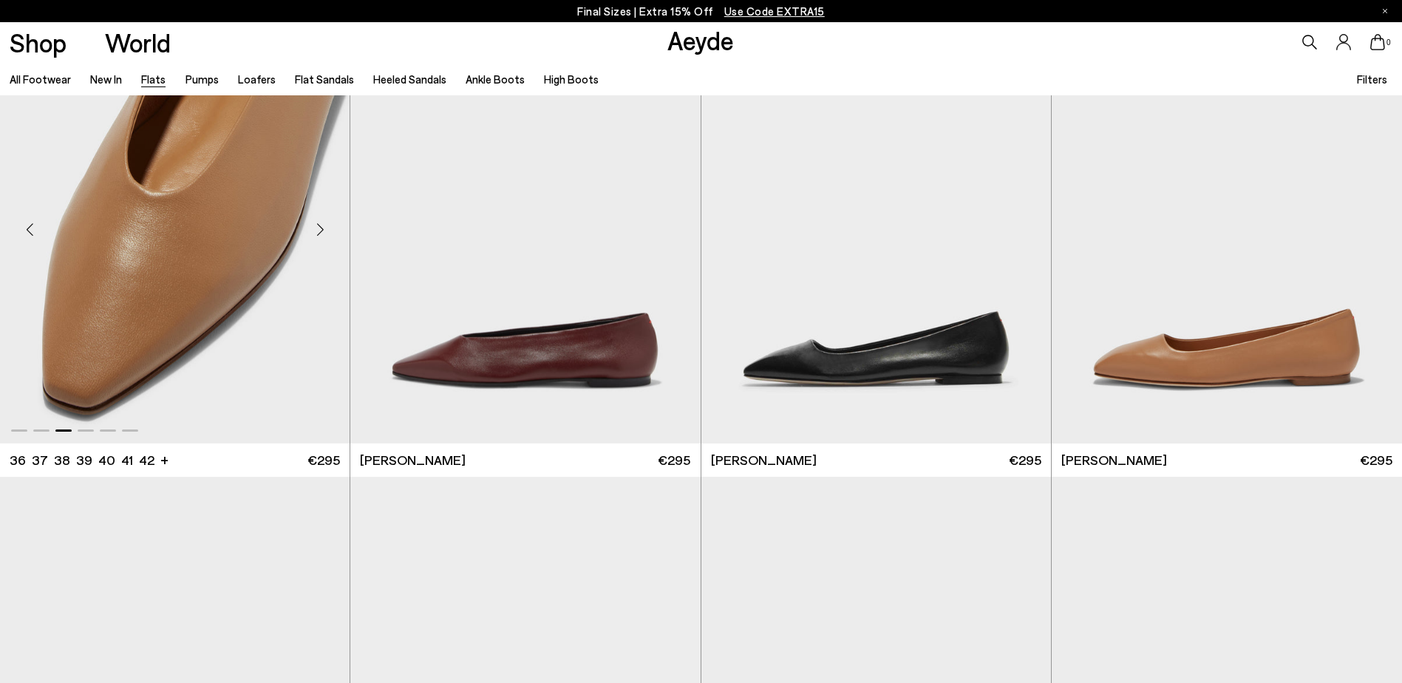
click at [314, 227] on div "Next slide" at bounding box center [320, 230] width 44 height 44
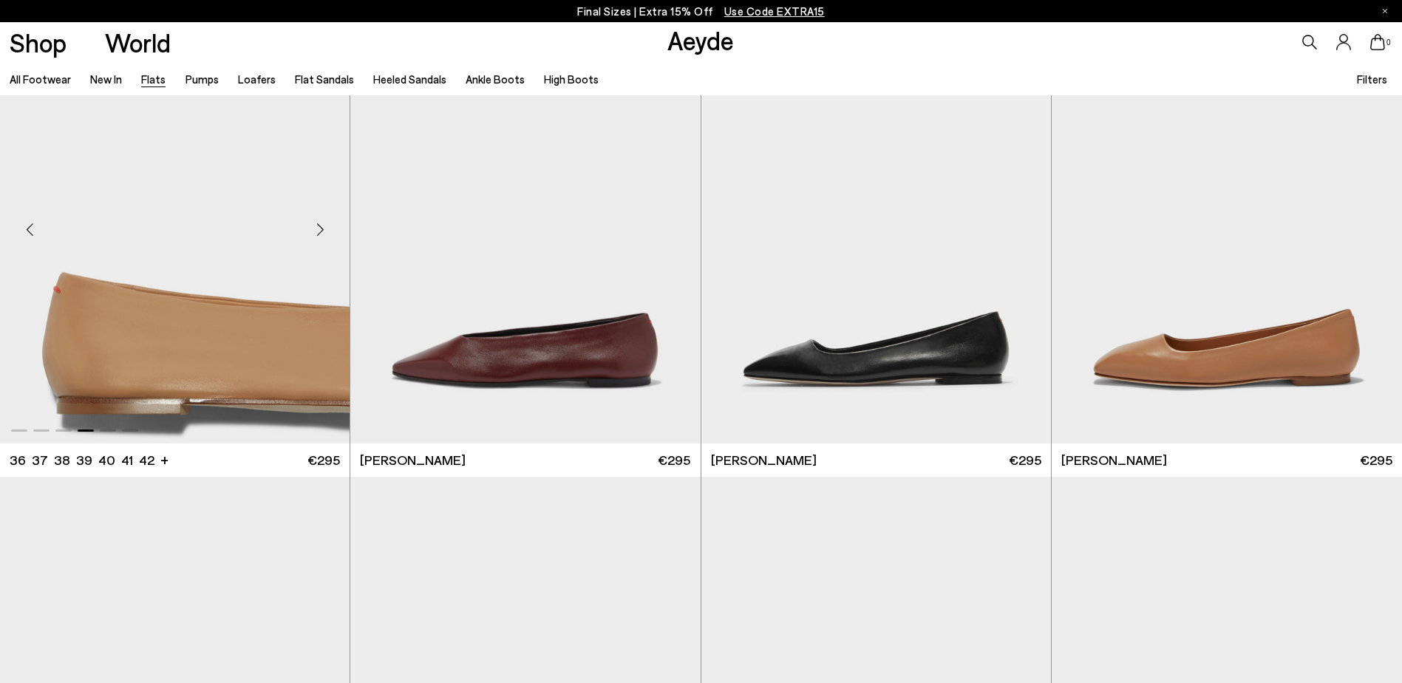
click at [314, 227] on div "Next slide" at bounding box center [320, 230] width 44 height 44
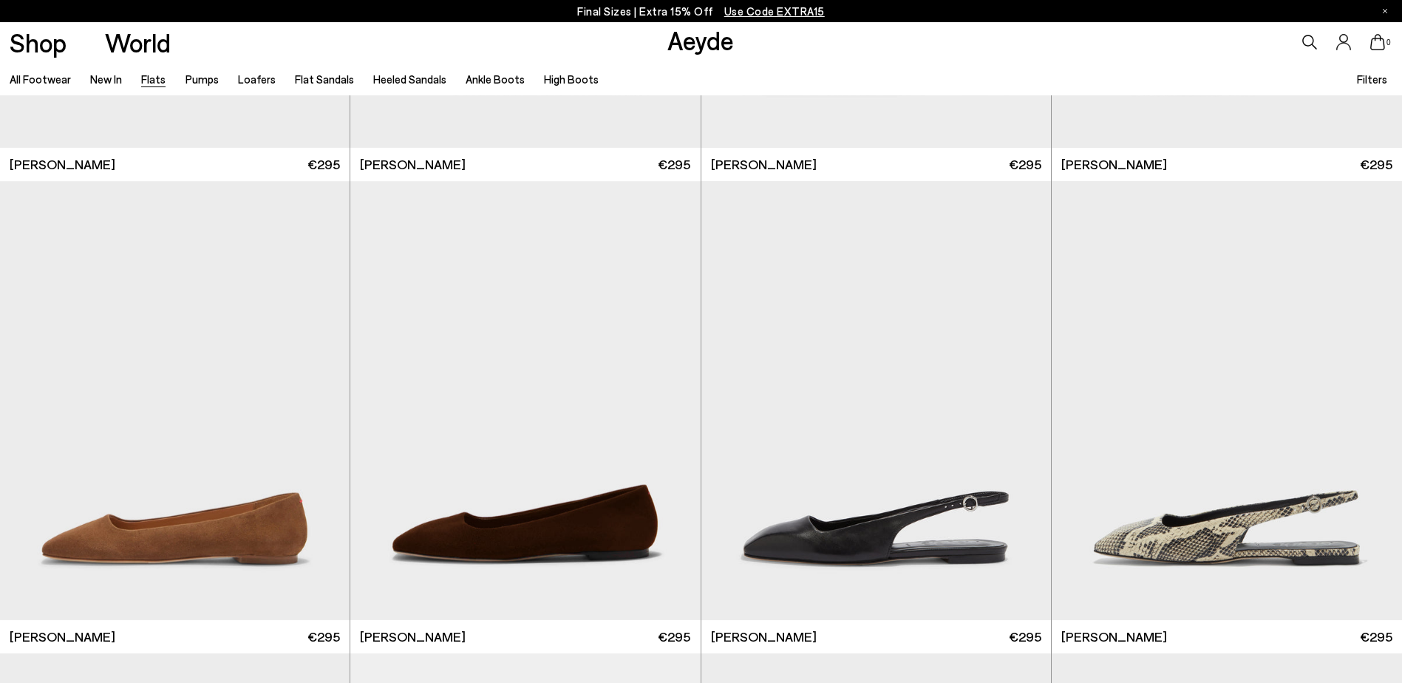
scroll to position [5692, 0]
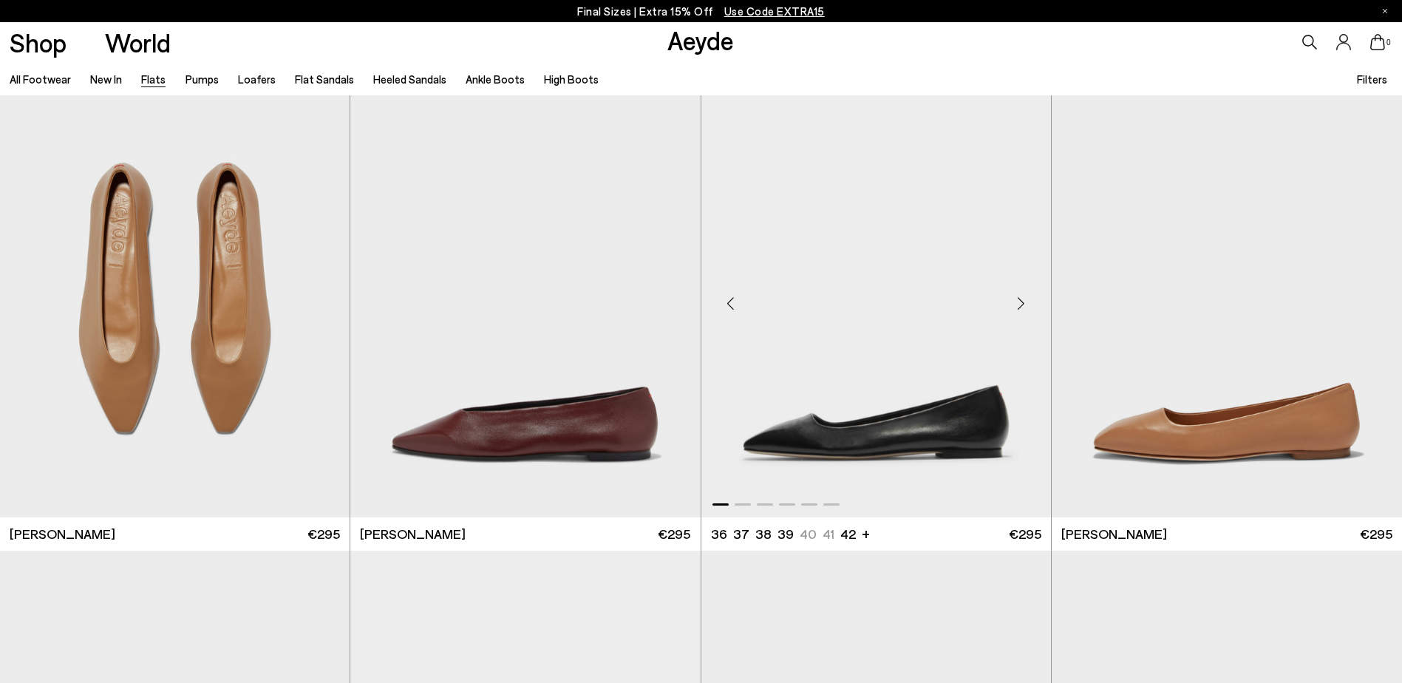
click at [1022, 307] on div "Next slide" at bounding box center [1021, 304] width 44 height 44
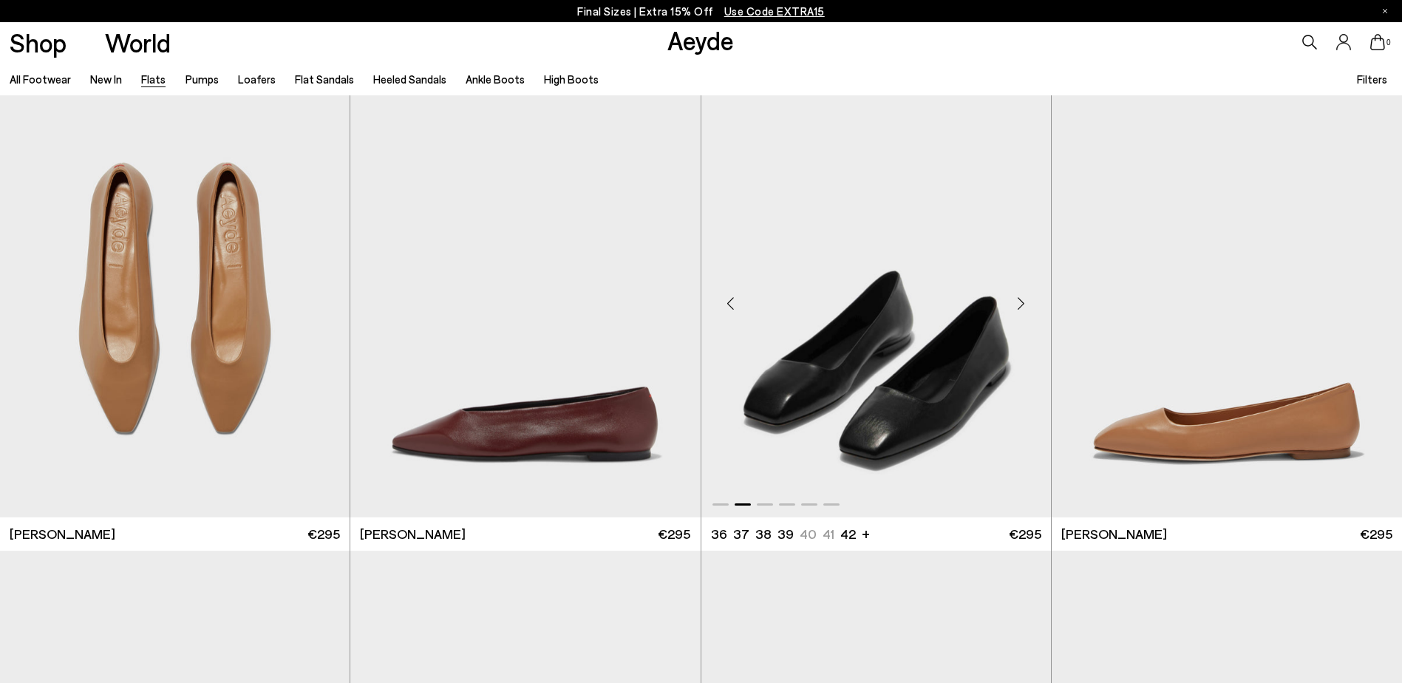
click at [1022, 307] on div "Next slide" at bounding box center [1021, 304] width 44 height 44
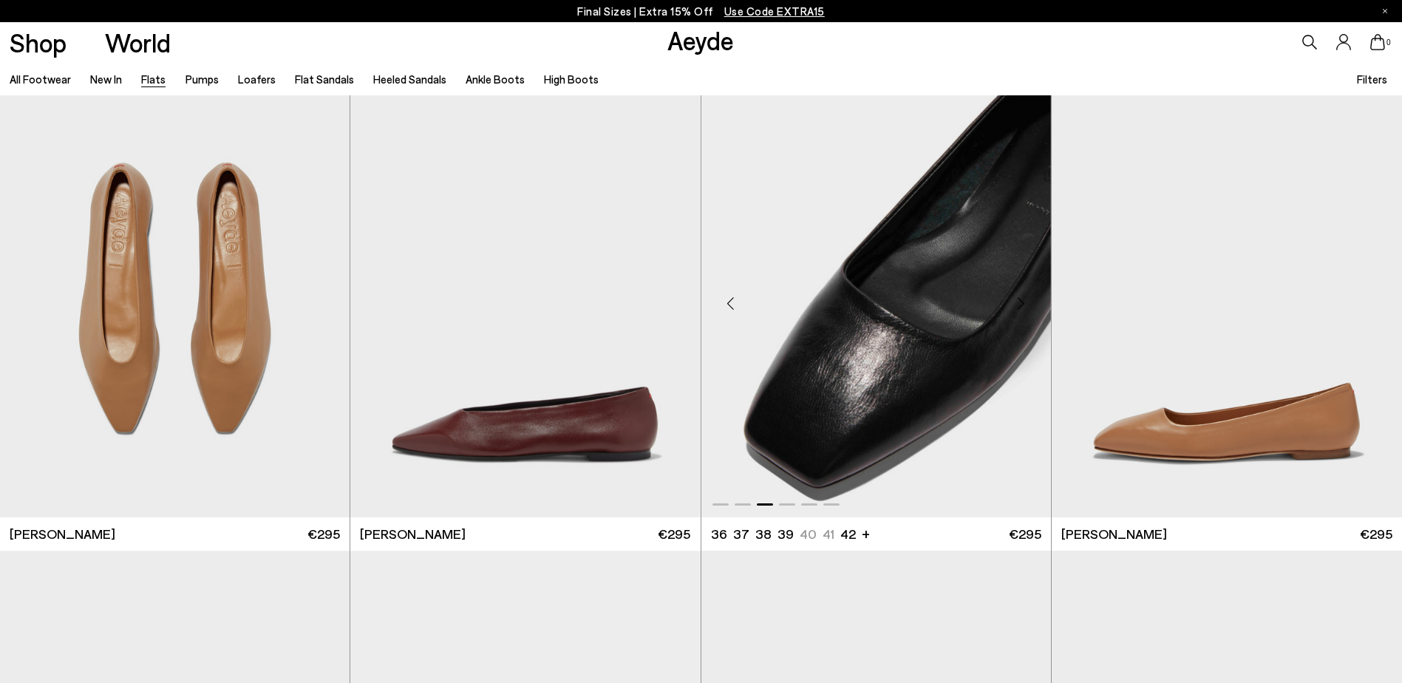
click at [1022, 307] on div "Next slide" at bounding box center [1021, 304] width 44 height 44
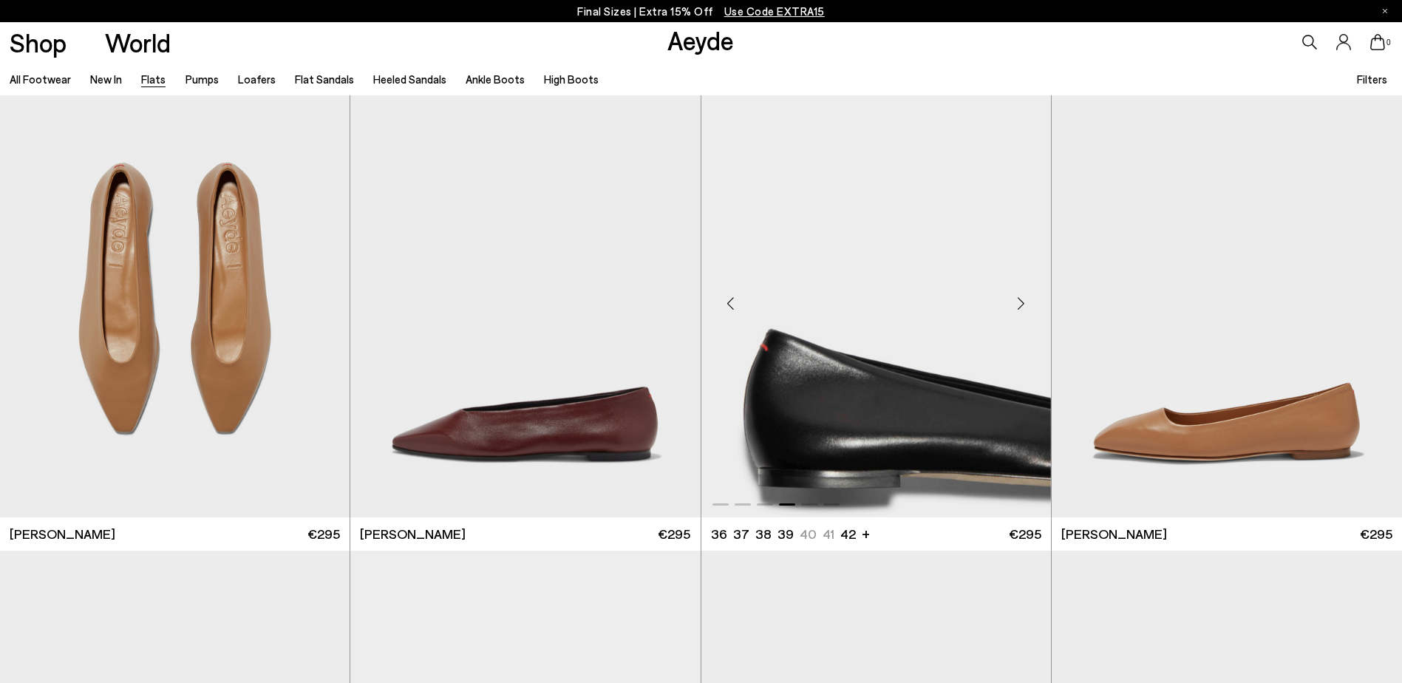
click at [1022, 307] on div "Next slide" at bounding box center [1021, 304] width 44 height 44
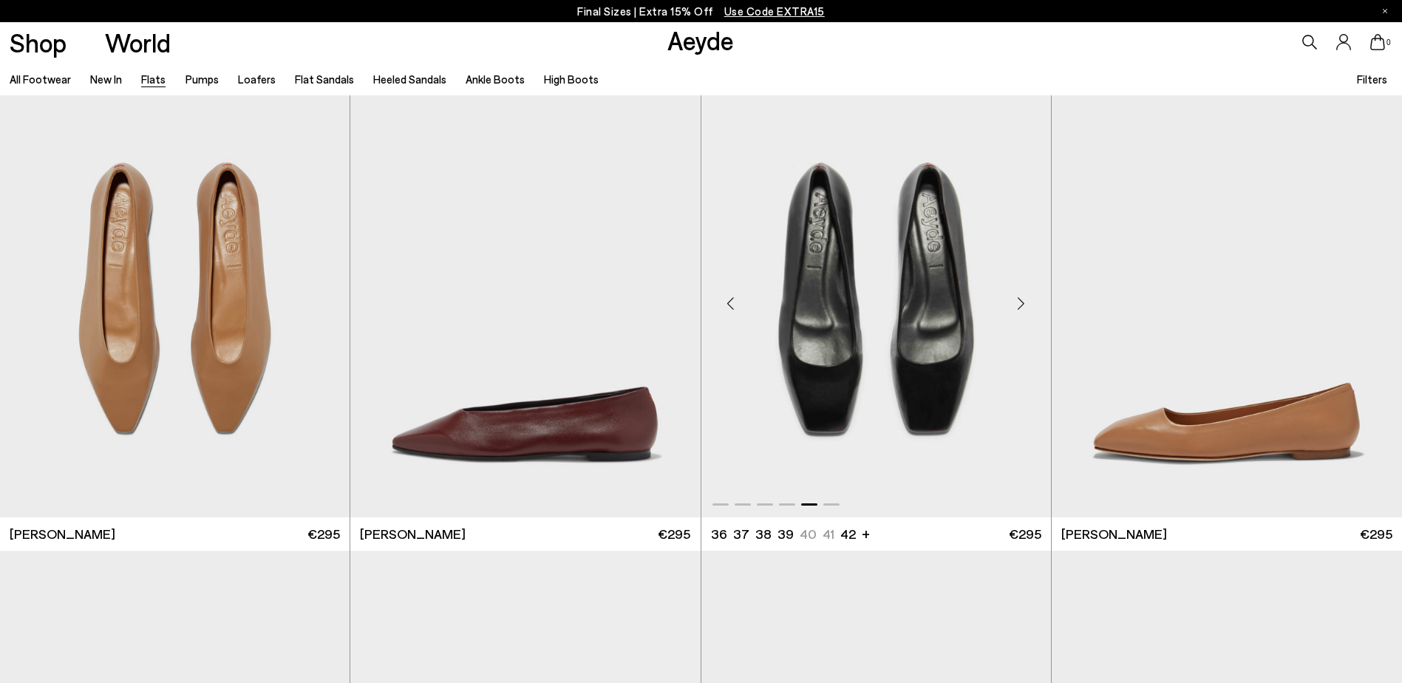
click at [1022, 307] on div "Next slide" at bounding box center [1021, 304] width 44 height 44
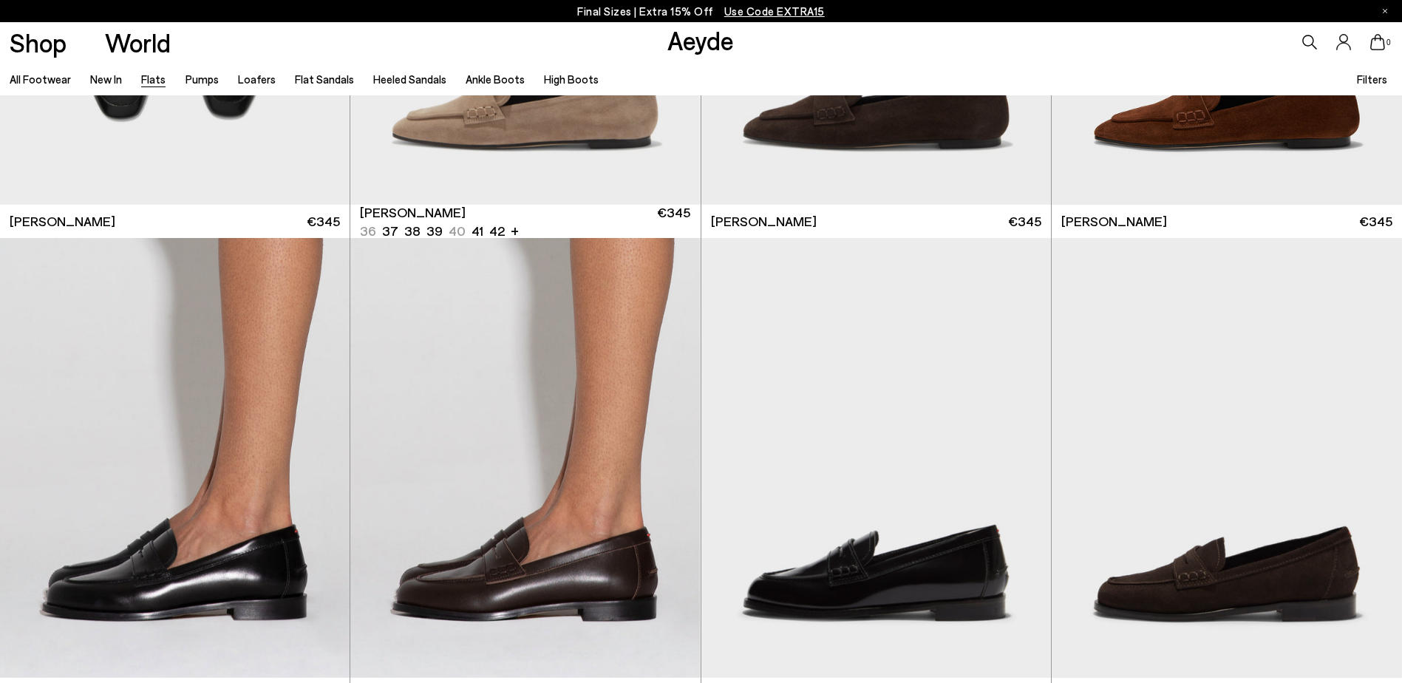
scroll to position [9609, 0]
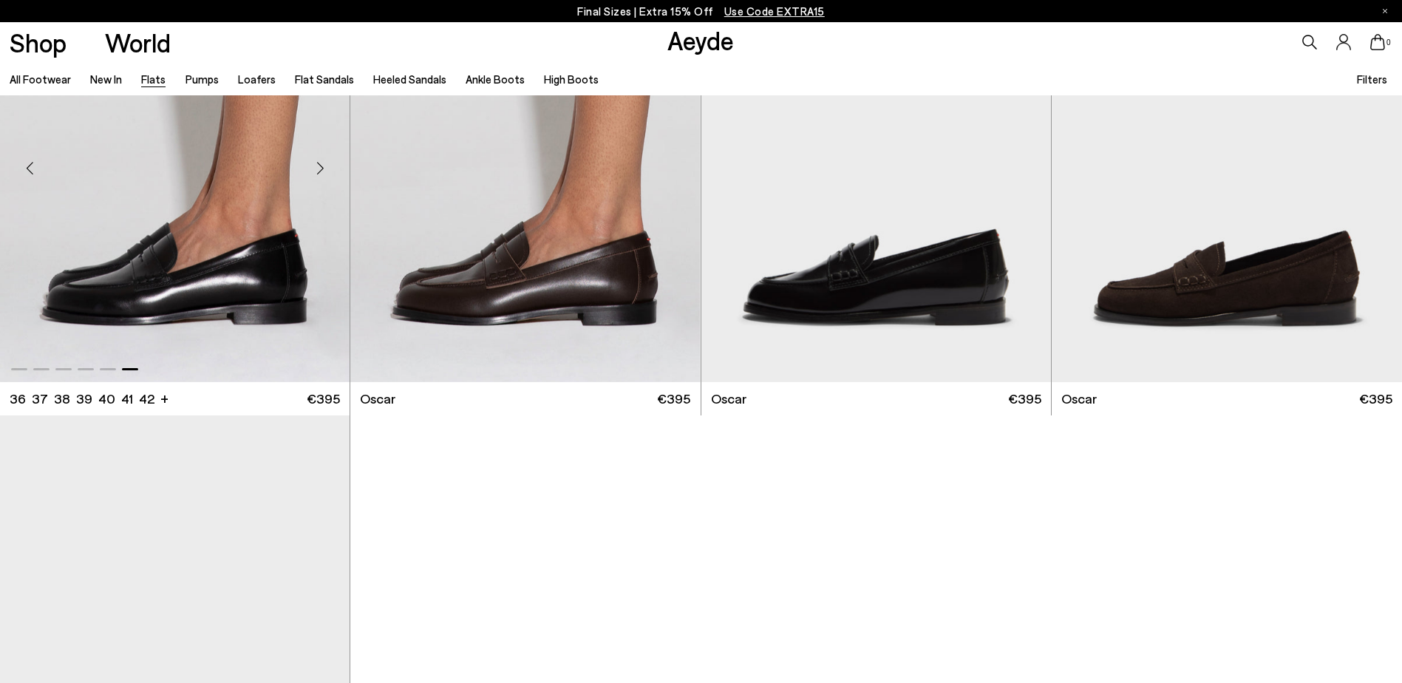
click at [322, 163] on div "Next slide" at bounding box center [320, 168] width 44 height 44
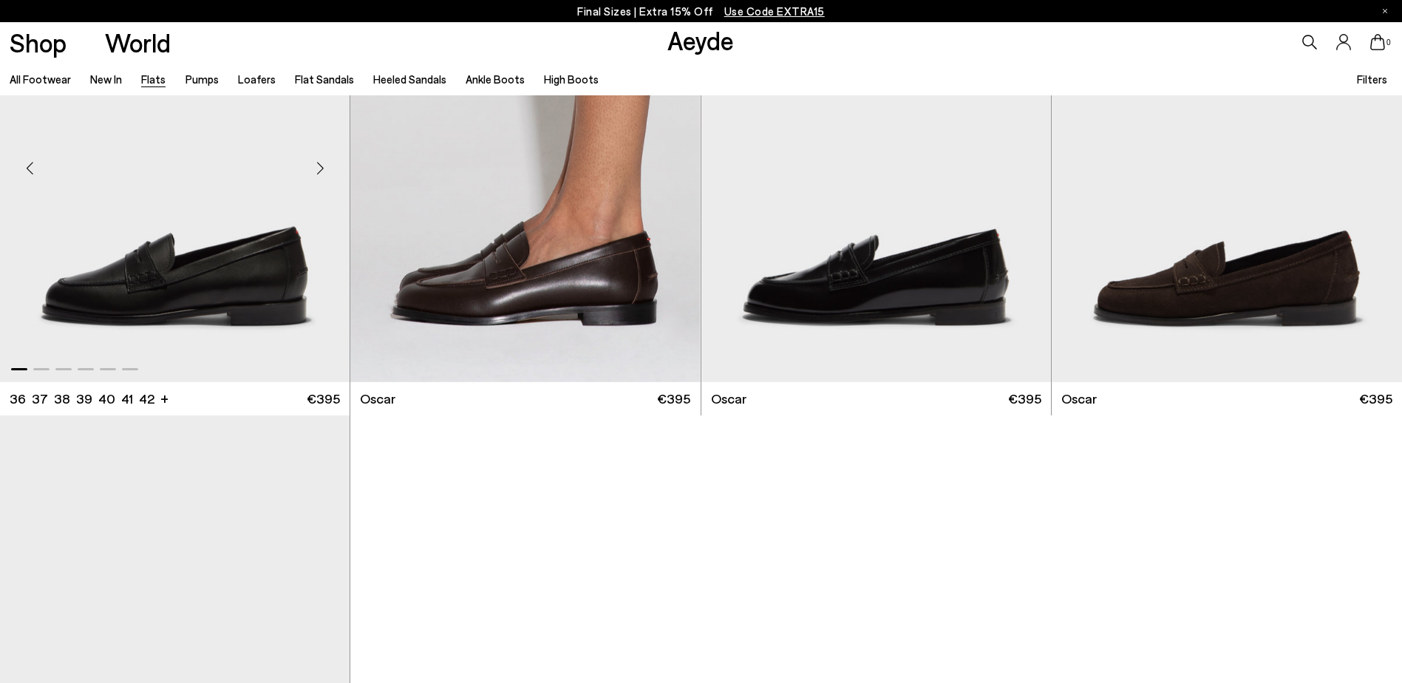
click at [322, 163] on div "Next slide" at bounding box center [320, 168] width 44 height 44
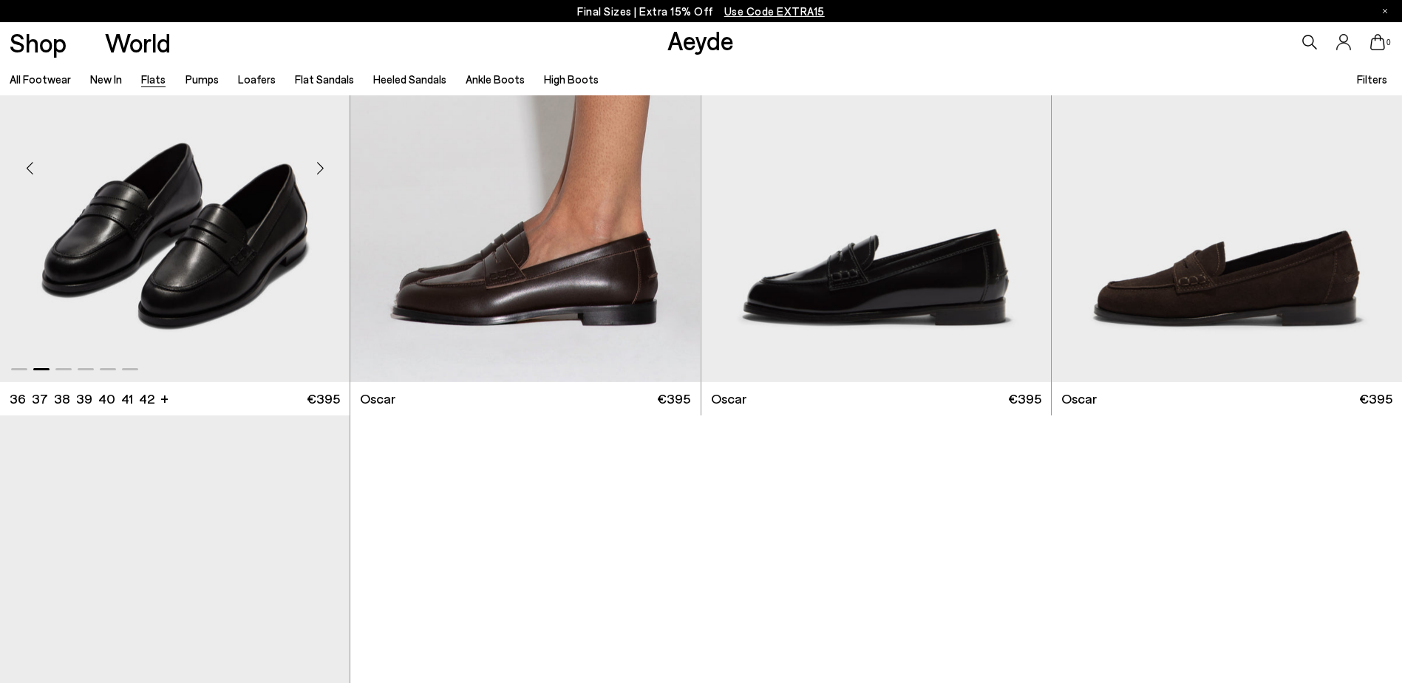
click at [322, 163] on div "Next slide" at bounding box center [320, 168] width 44 height 44
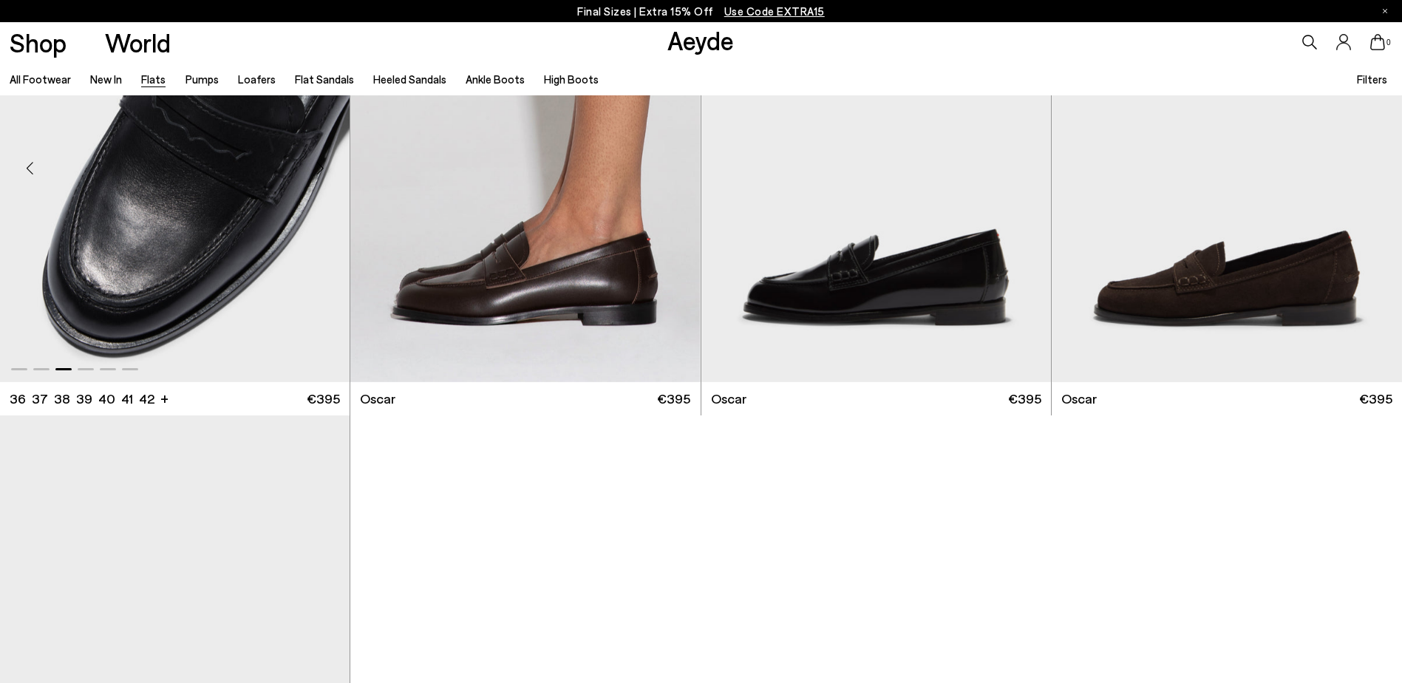
click at [322, 163] on div "Next slide" at bounding box center [320, 168] width 44 height 44
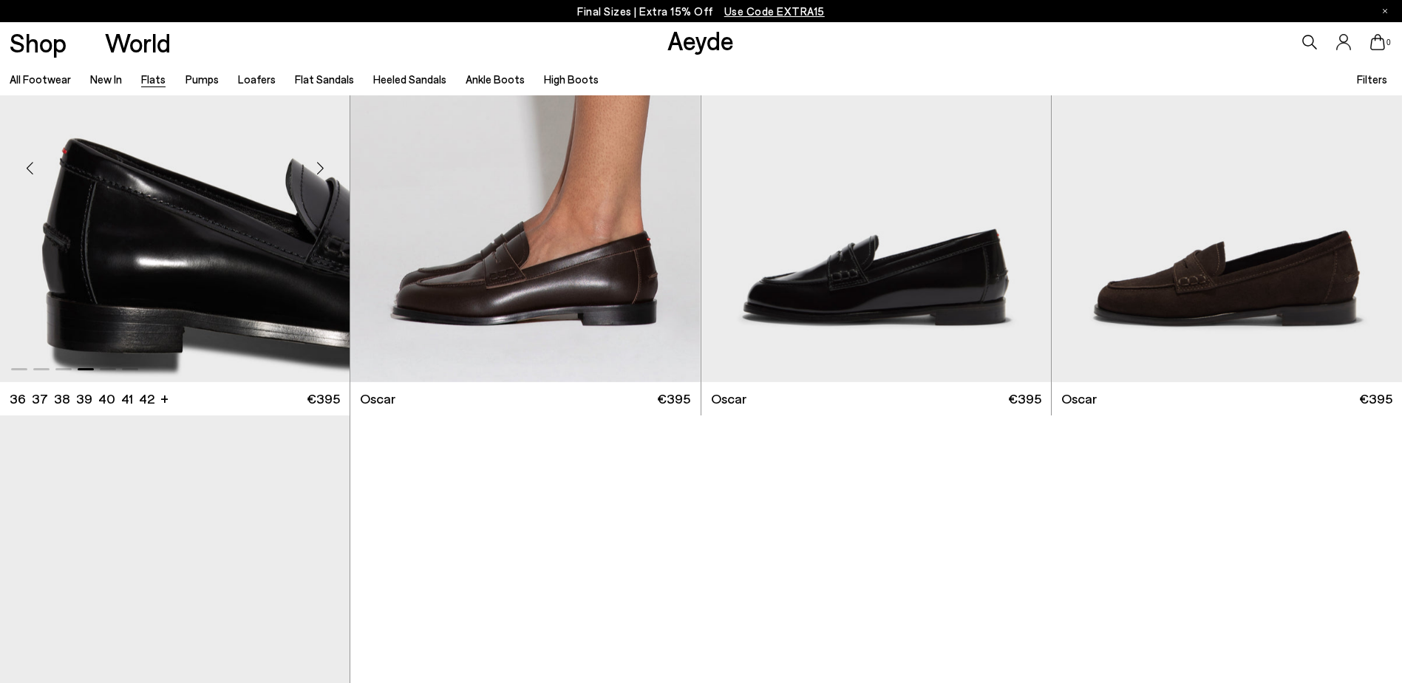
click at [322, 163] on div "Next slide" at bounding box center [320, 168] width 44 height 44
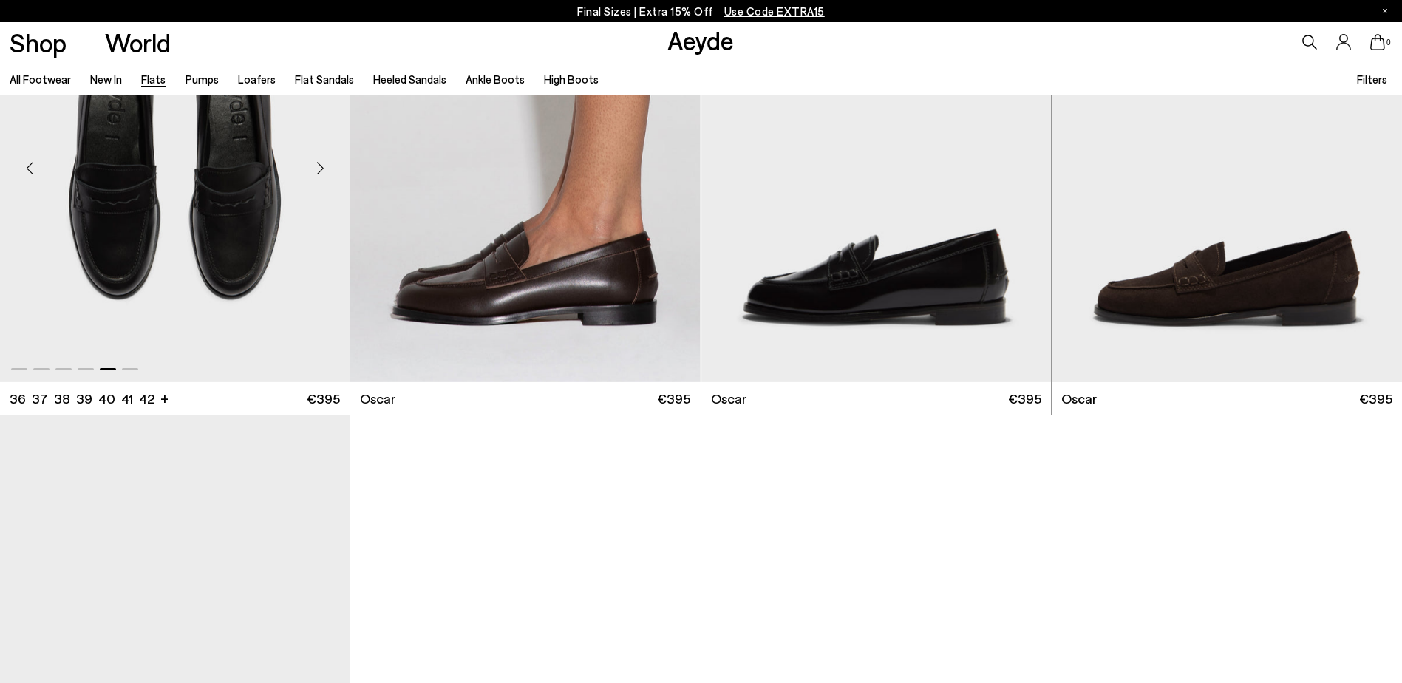
click at [319, 167] on div "Next slide" at bounding box center [320, 168] width 44 height 44
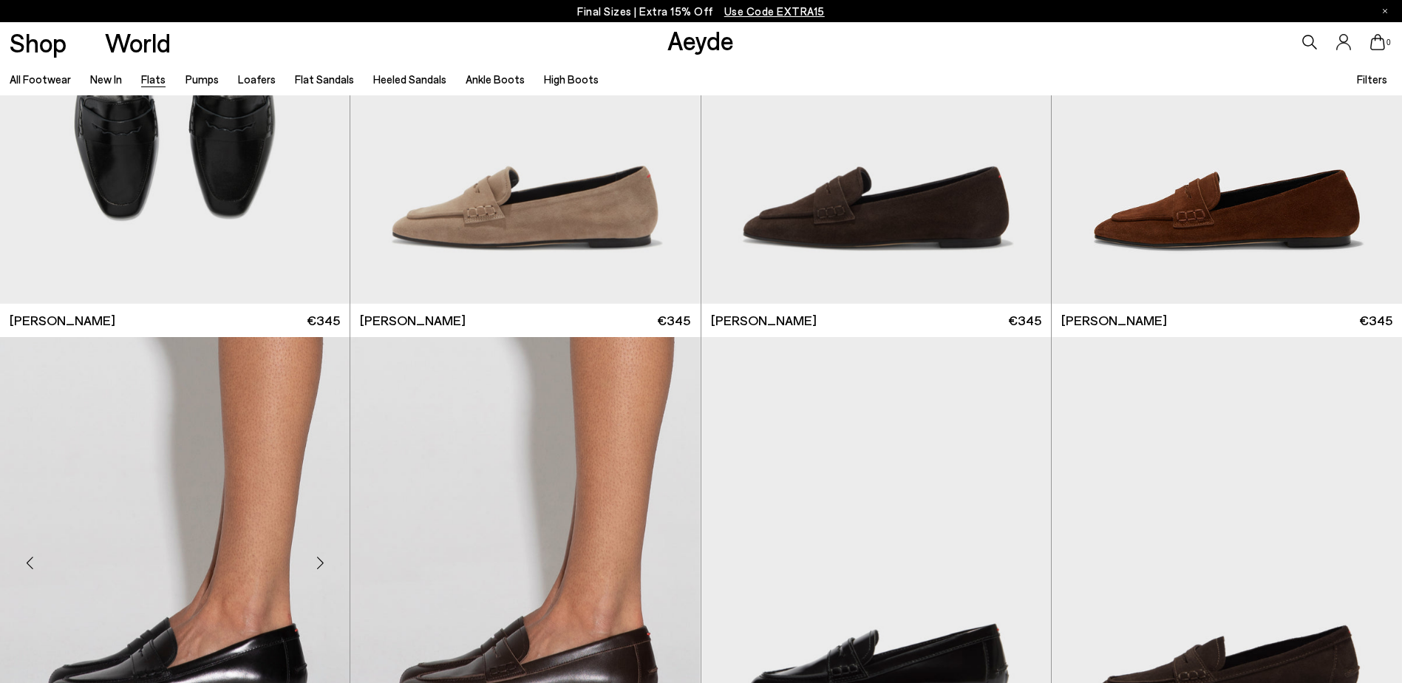
scroll to position [9240, 0]
